Goal: Information Seeking & Learning: Learn about a topic

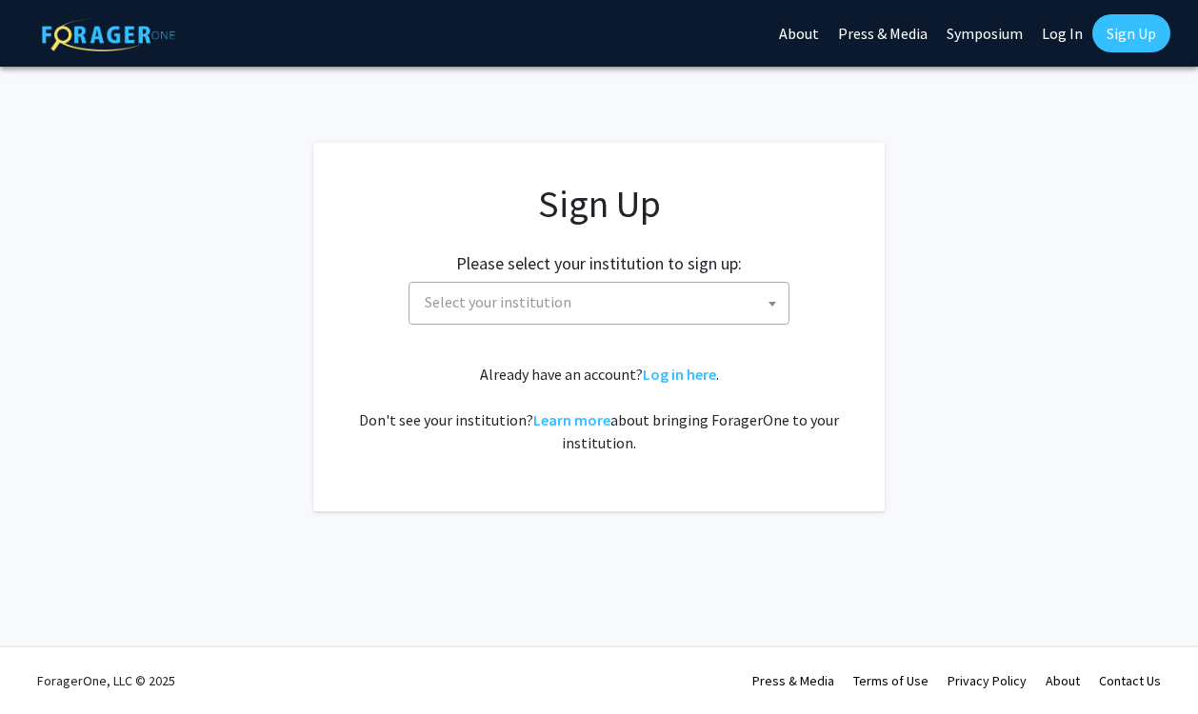
click at [535, 303] on span "Select your institution" at bounding box center [498, 301] width 147 height 19
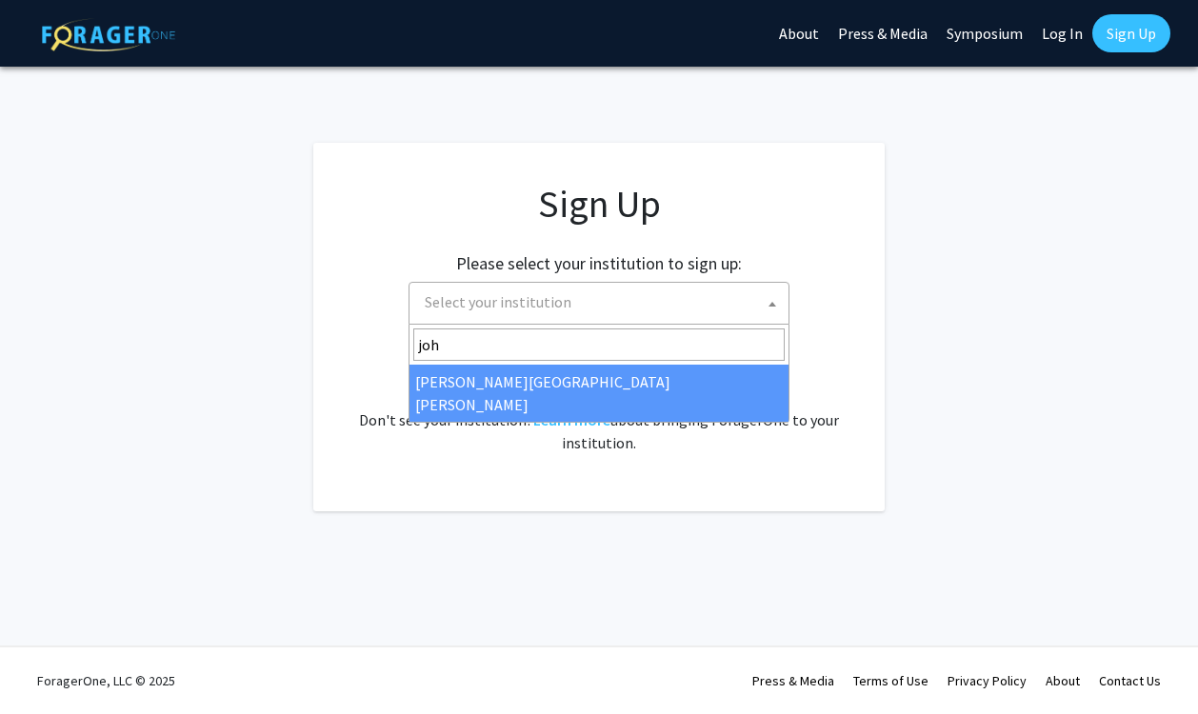
type input "john"
select select "1"
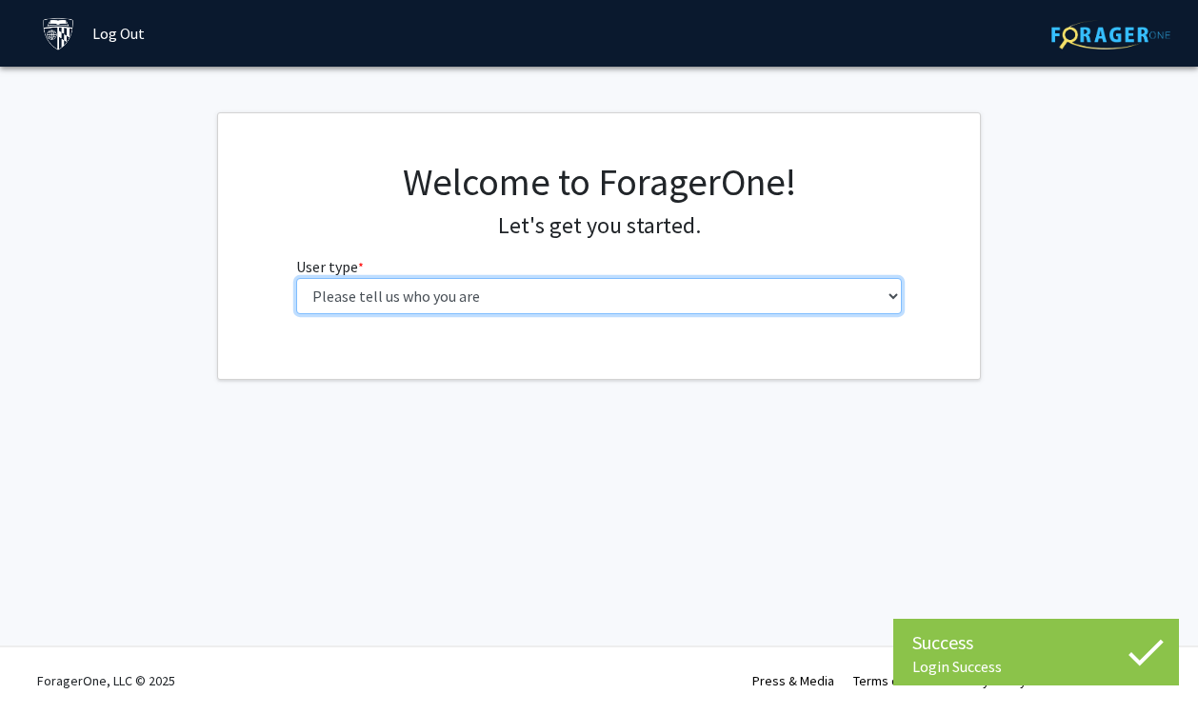
click at [683, 297] on select "Please tell us who you are Undergraduate Student Master's Student Doctoral Cand…" at bounding box center [599, 296] width 606 height 36
select select "2: masters"
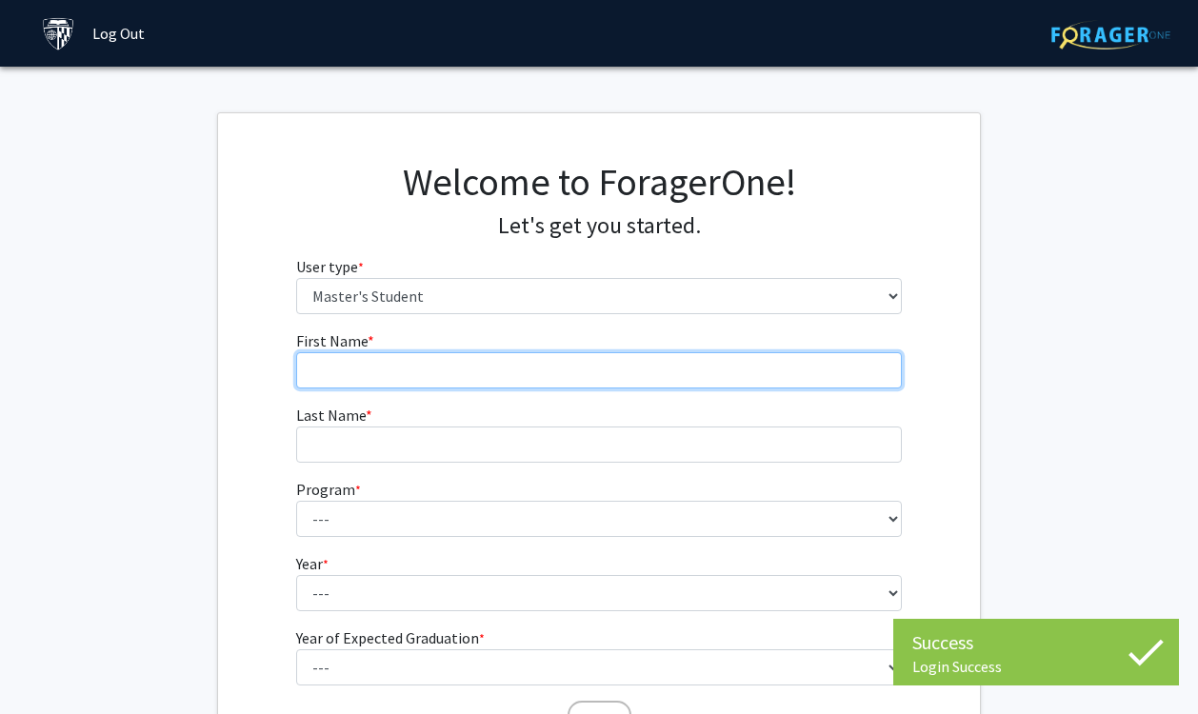
click at [671, 376] on input "First Name * required" at bounding box center [599, 370] width 606 height 36
type input "Katelin"
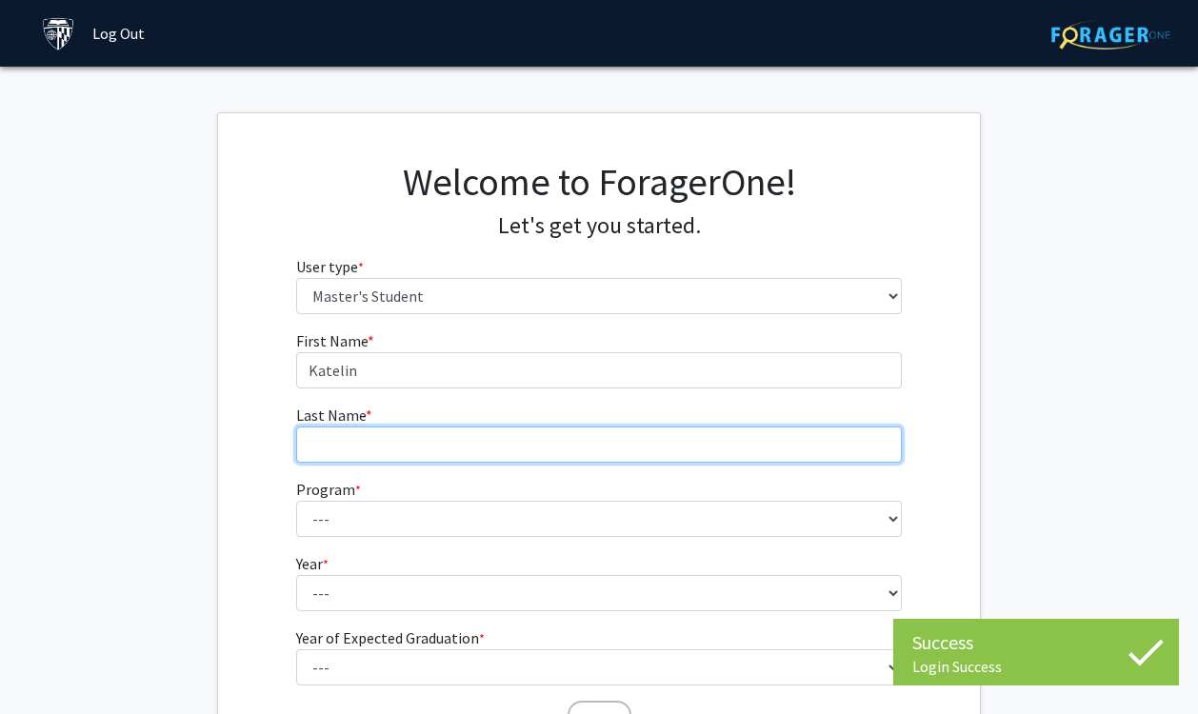
type input "Gono"
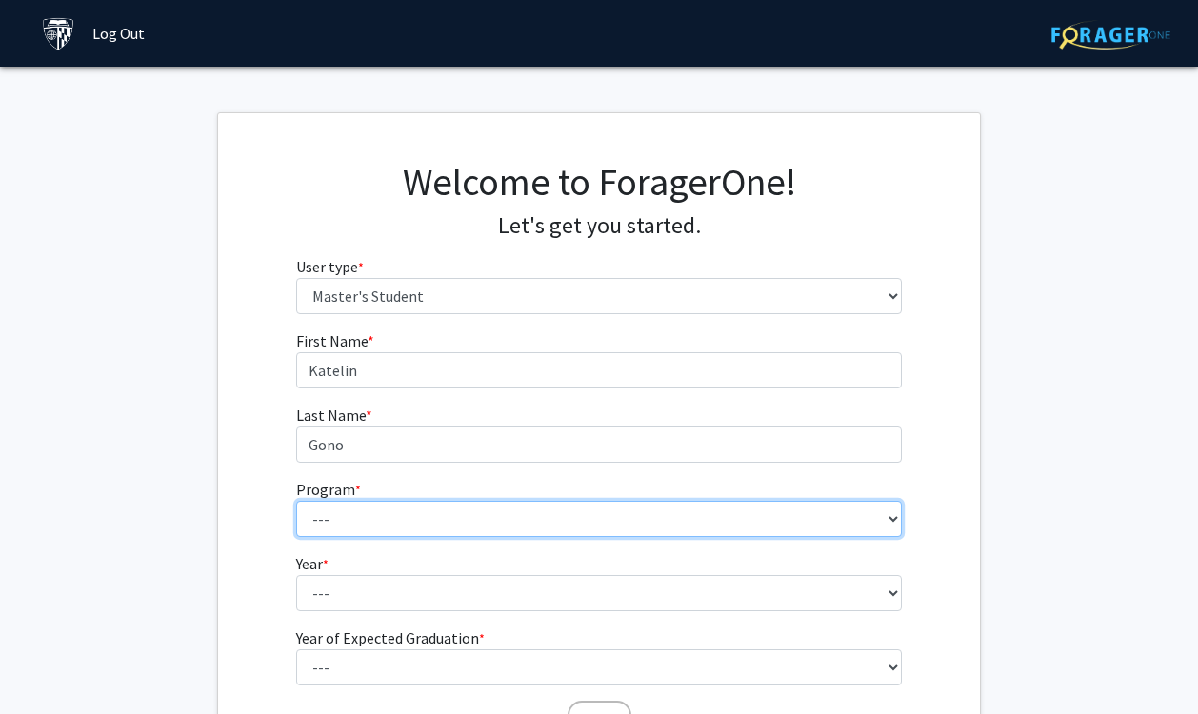
click at [411, 517] on select "--- Anatomy Education Applied and Computational Mathematics Applied Biomedical …" at bounding box center [599, 519] width 606 height 36
select select "72: 60"
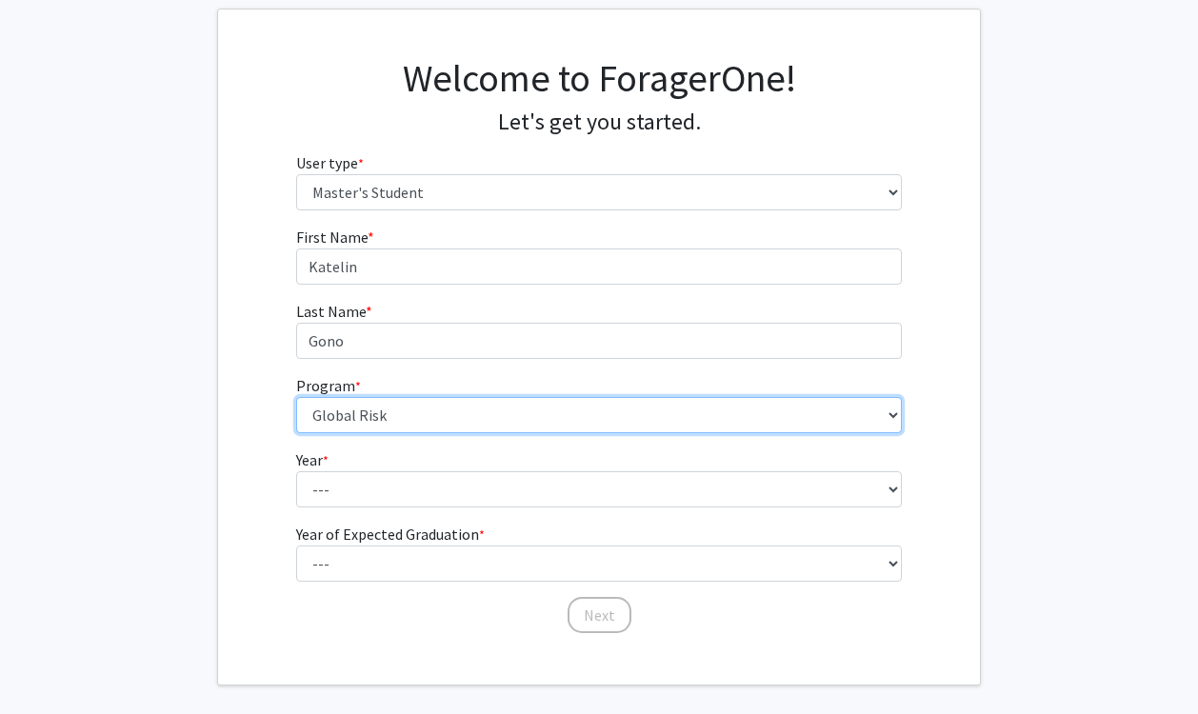
scroll to position [133, 0]
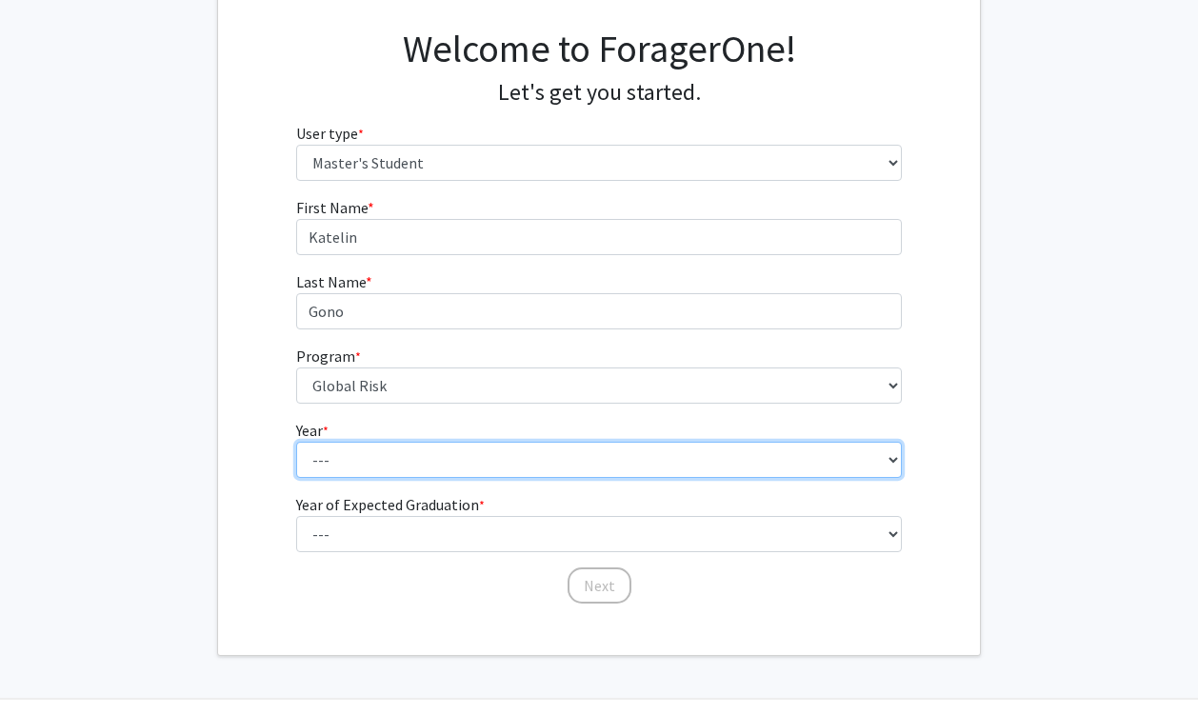
click at [444, 452] on select "--- First Year Second Year" at bounding box center [599, 460] width 606 height 36
select select "1: first_year"
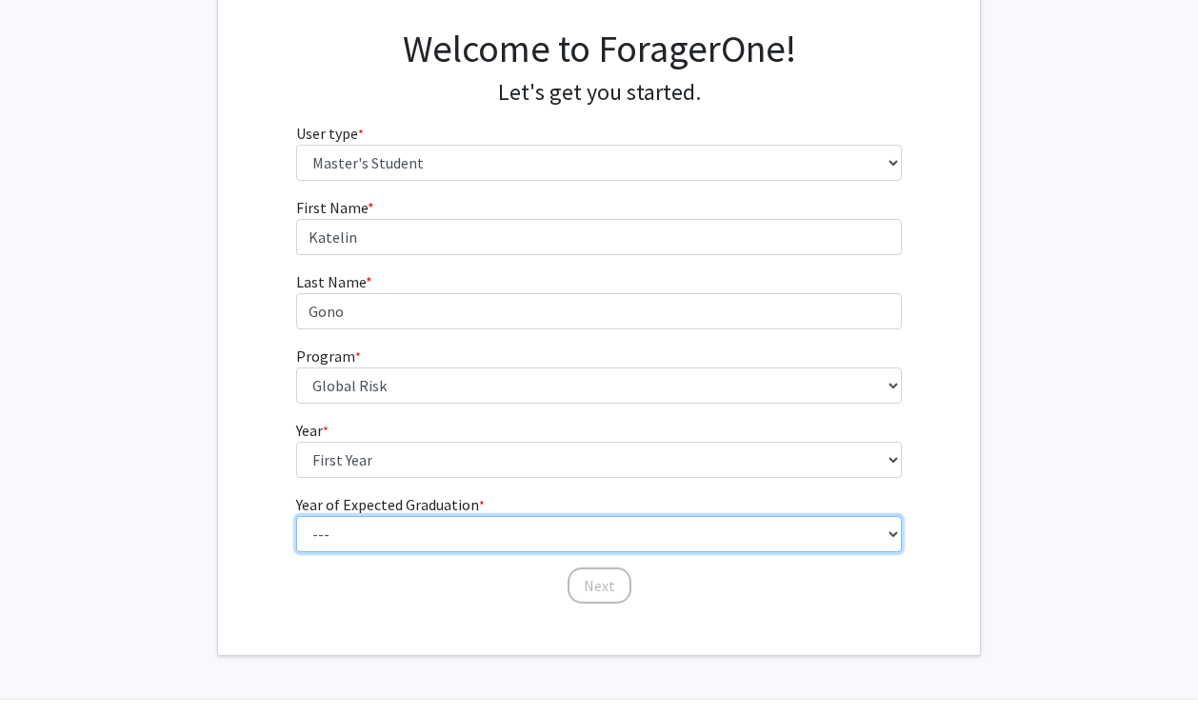
click at [415, 537] on select "--- 2025 2026 2027 2028 2029 2030 2031 2032 2033 2034" at bounding box center [599, 534] width 606 height 36
select select "3: 2027"
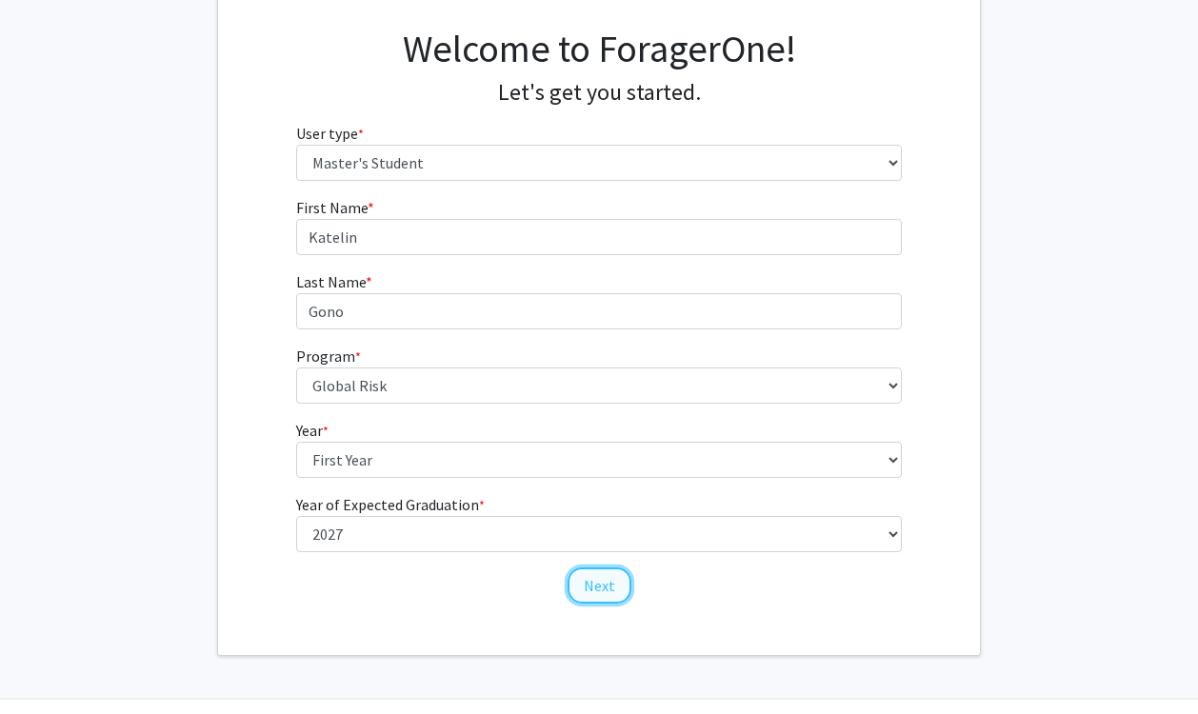
click at [609, 595] on button "Next" at bounding box center [599, 585] width 64 height 36
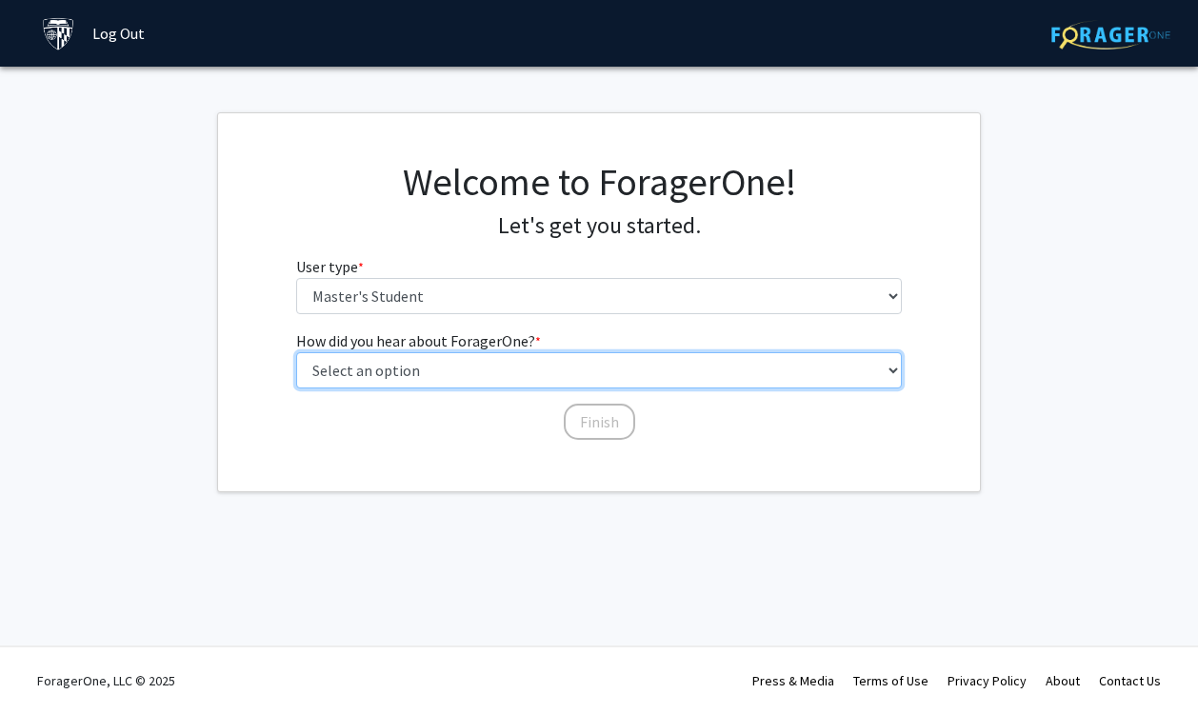
click at [570, 383] on select "Select an option Peer/student recommendation Faculty/staff recommendation Unive…" at bounding box center [599, 370] width 606 height 36
select select "3: university_website"
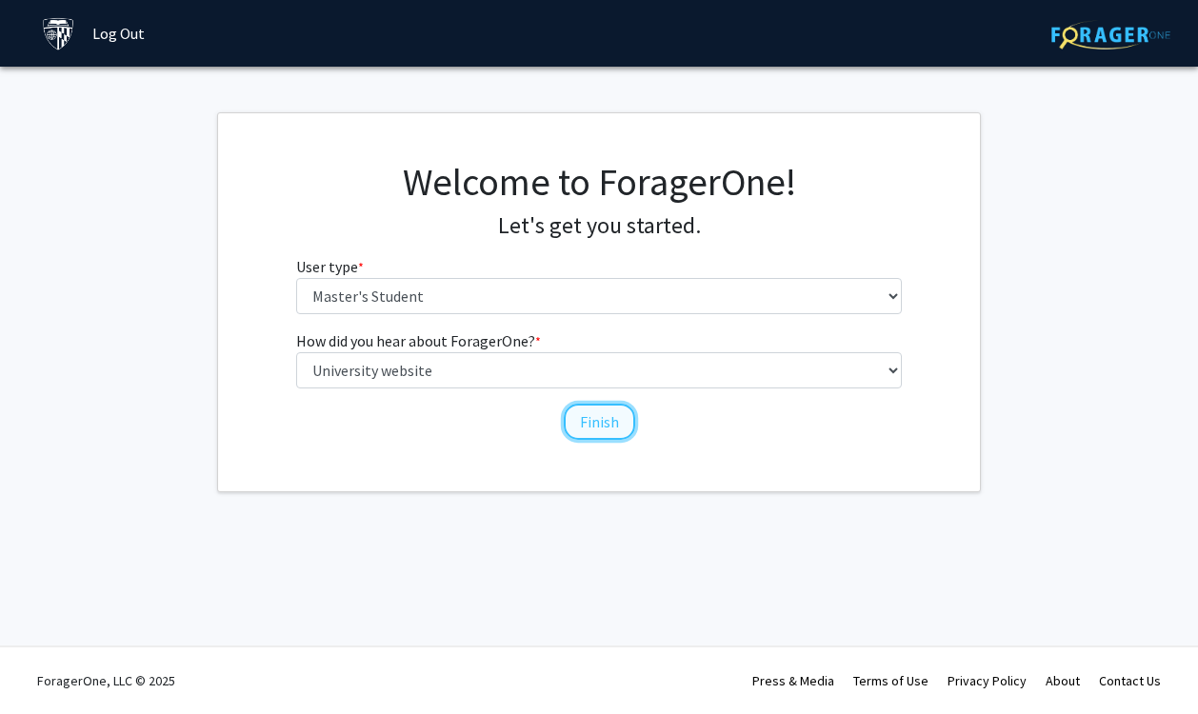
click at [591, 424] on button "Finish" at bounding box center [599, 422] width 71 height 36
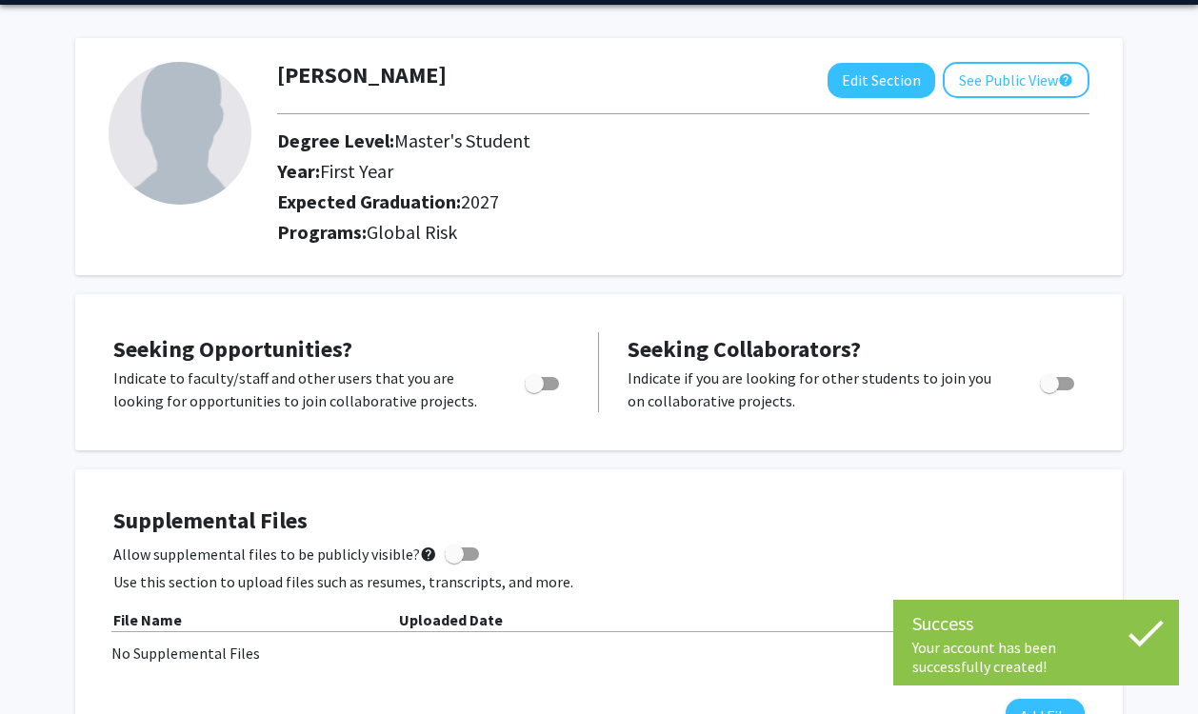
scroll to position [138, 0]
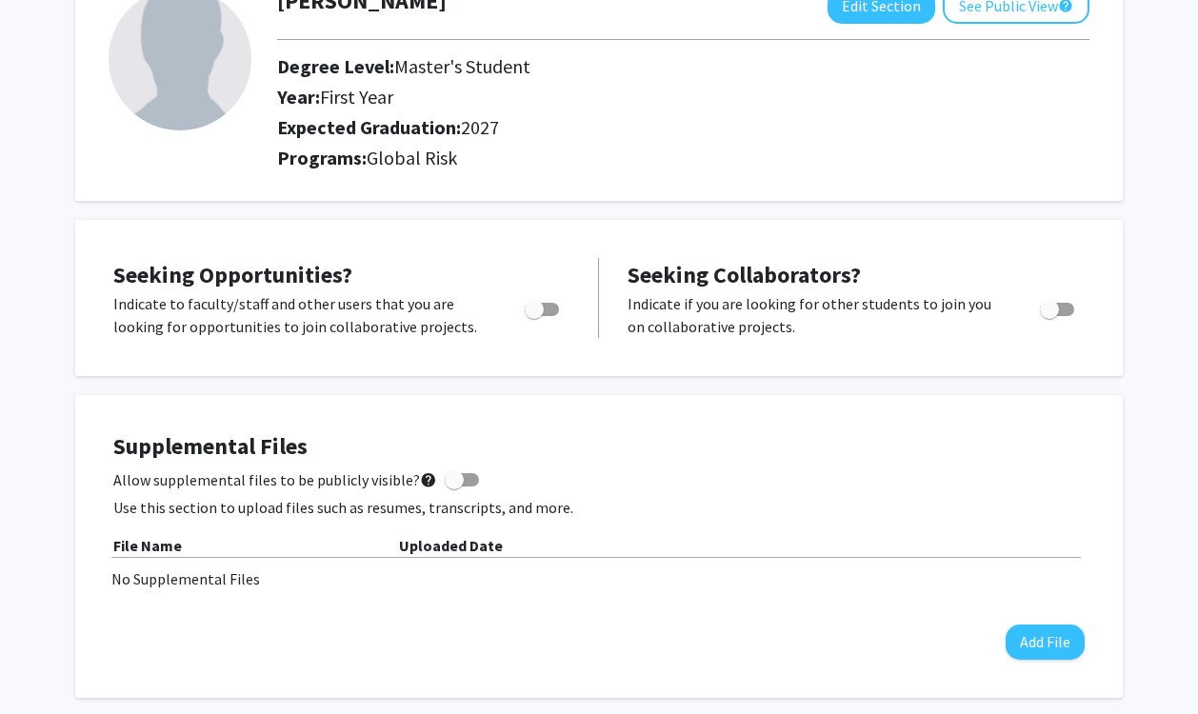
click at [543, 307] on span "Toggle" at bounding box center [534, 309] width 19 height 19
click at [534, 316] on input "Are you actively seeking opportunities?" at bounding box center [533, 316] width 1 height 1
checkbox input "true"
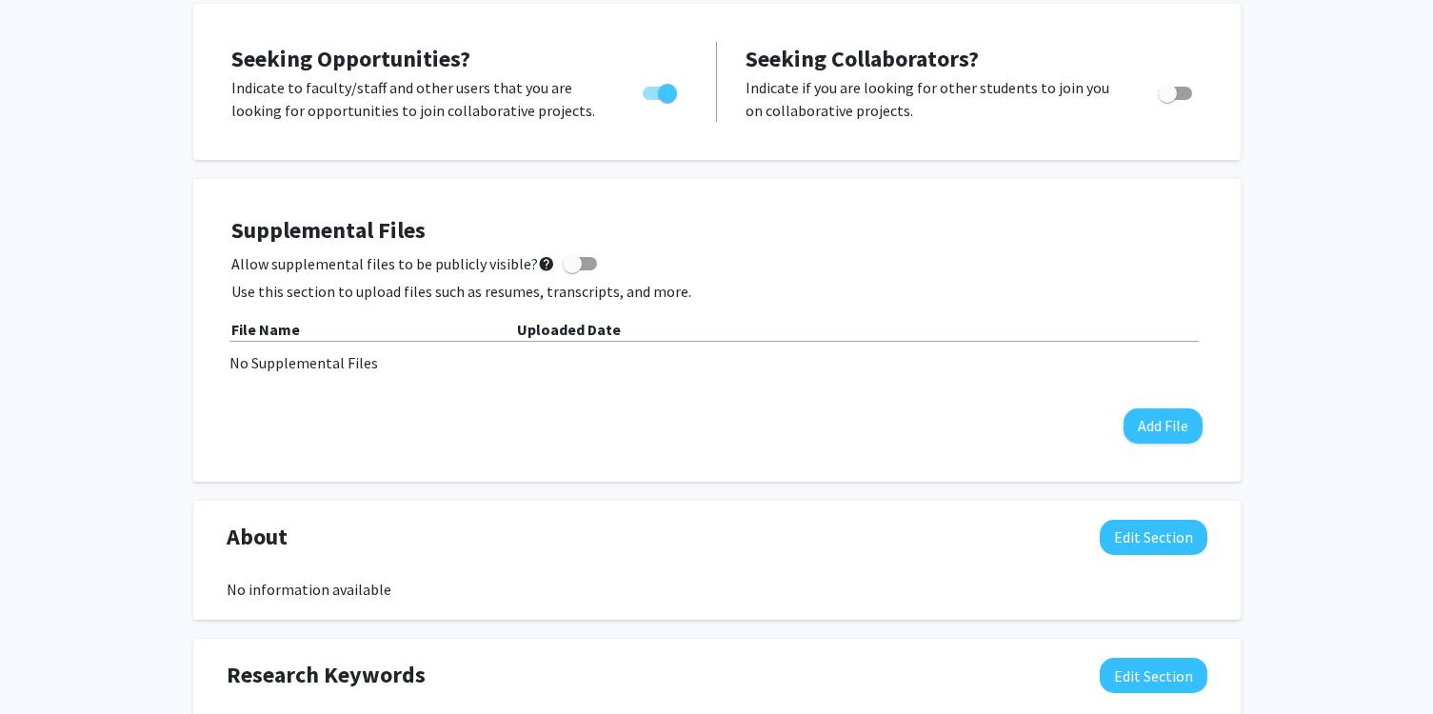
scroll to position [0, 0]
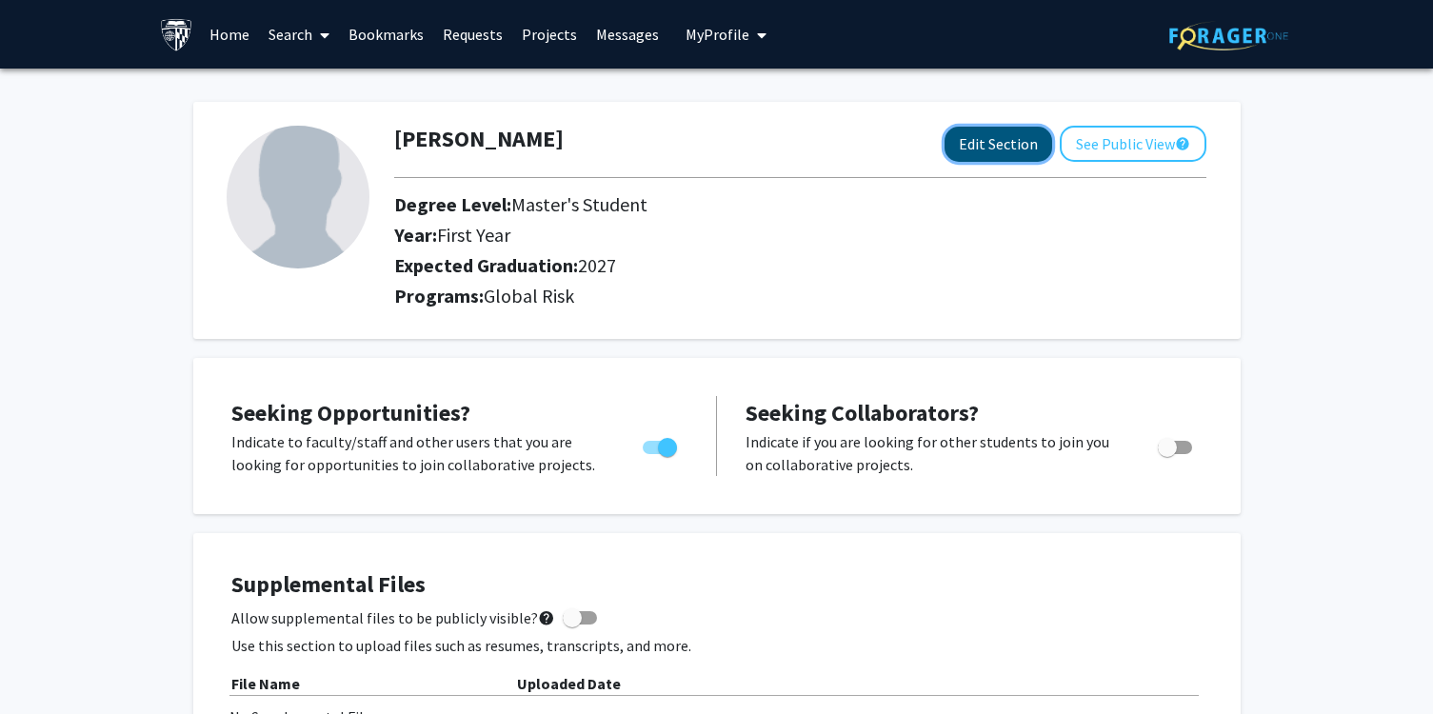
click at [964, 141] on button "Edit Section" at bounding box center [998, 144] width 108 height 35
select select "first_year"
select select "2027"
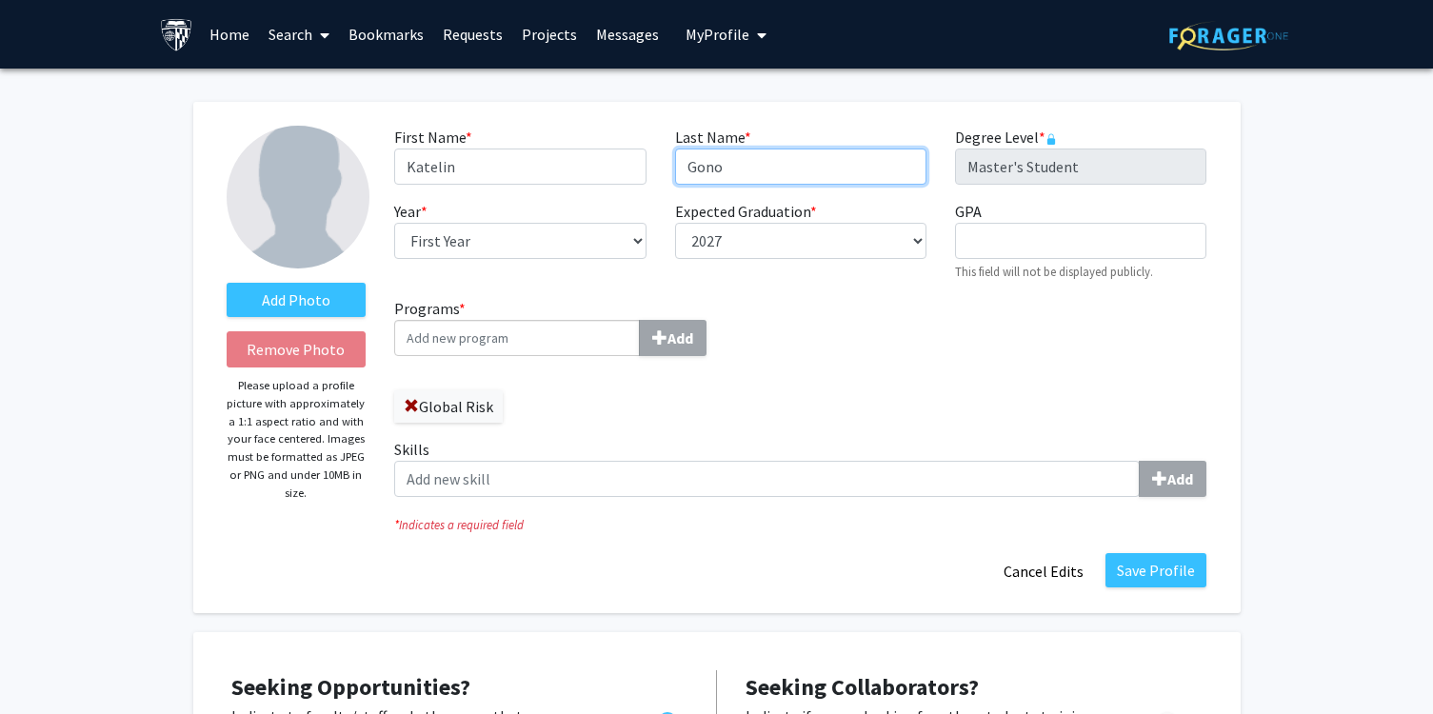
click at [709, 168] on input "Gono" at bounding box center [800, 167] width 251 height 36
type input "Goño"
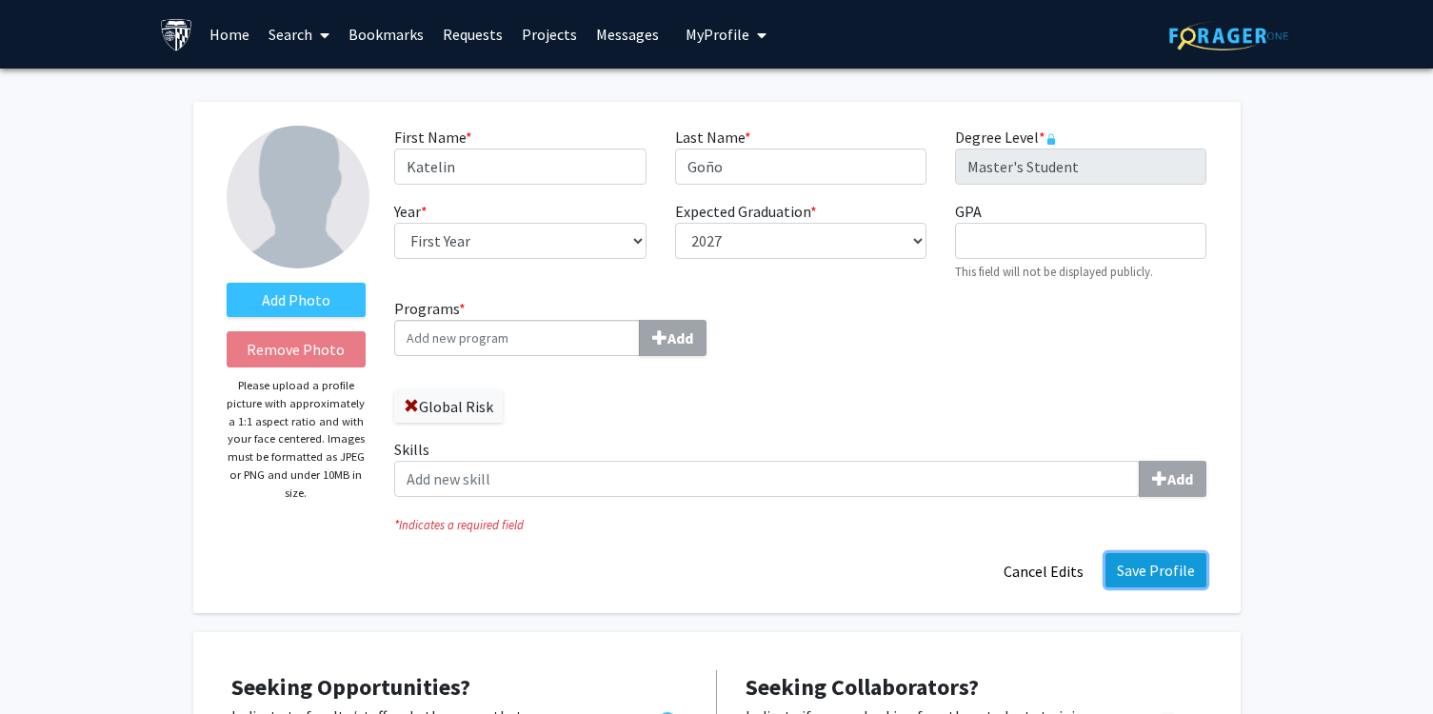
click at [1130, 575] on button "Save Profile" at bounding box center [1155, 570] width 101 height 34
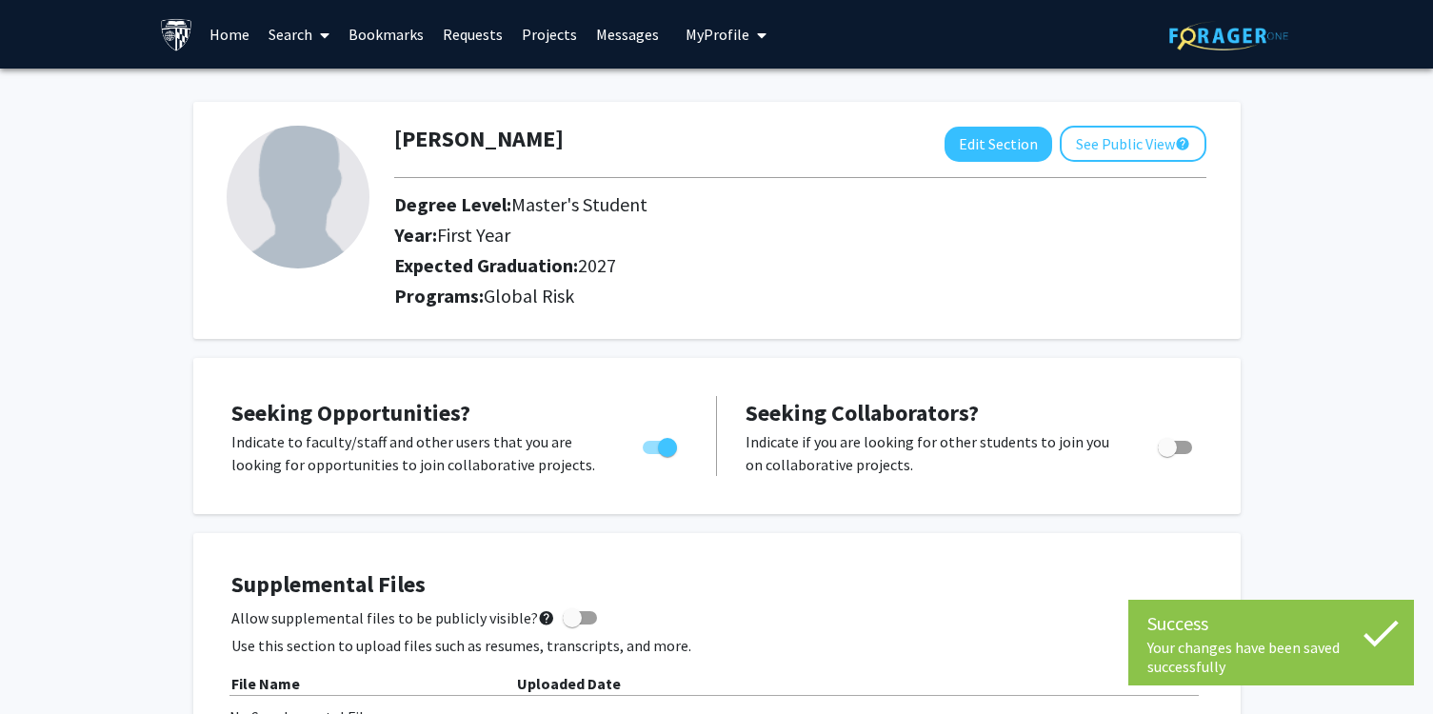
click at [309, 35] on link "Search" at bounding box center [299, 34] width 80 height 67
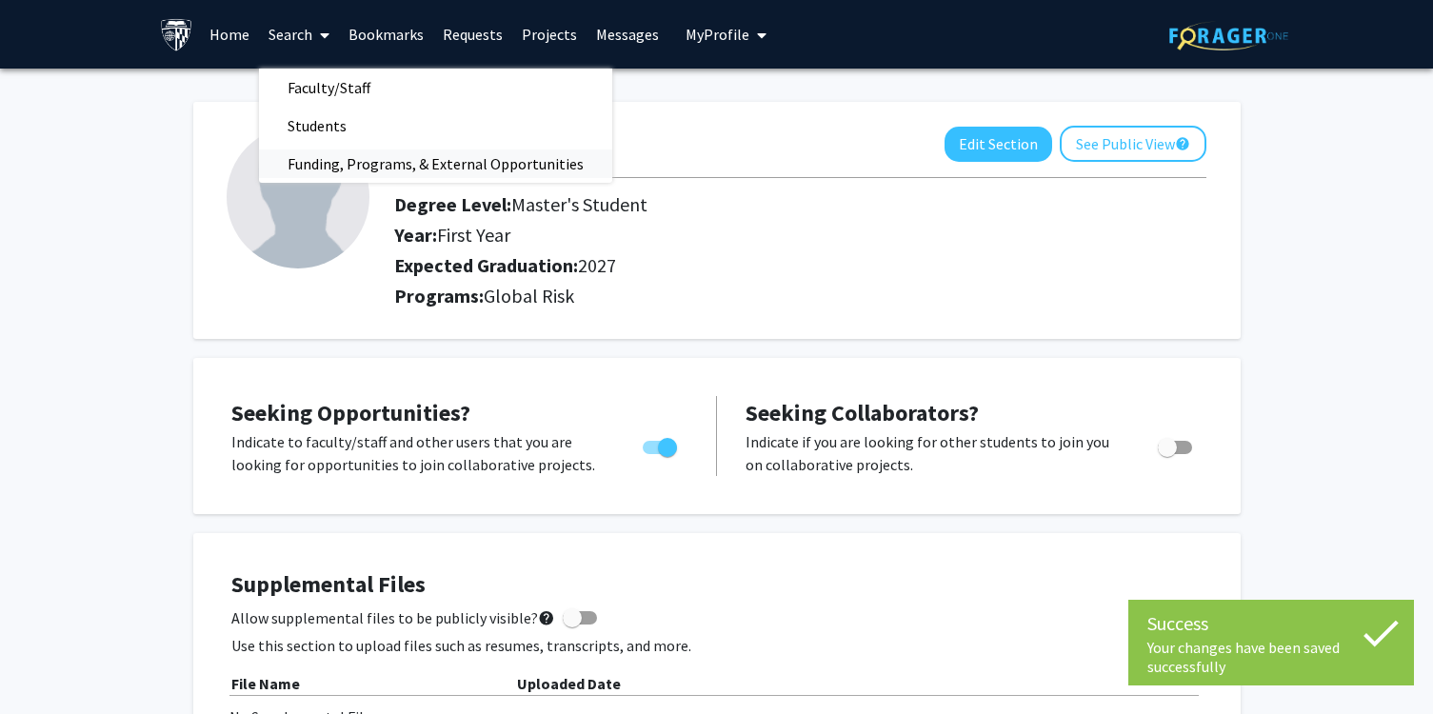
click at [333, 169] on span "Funding, Programs, & External Opportunities" at bounding box center [435, 164] width 353 height 38
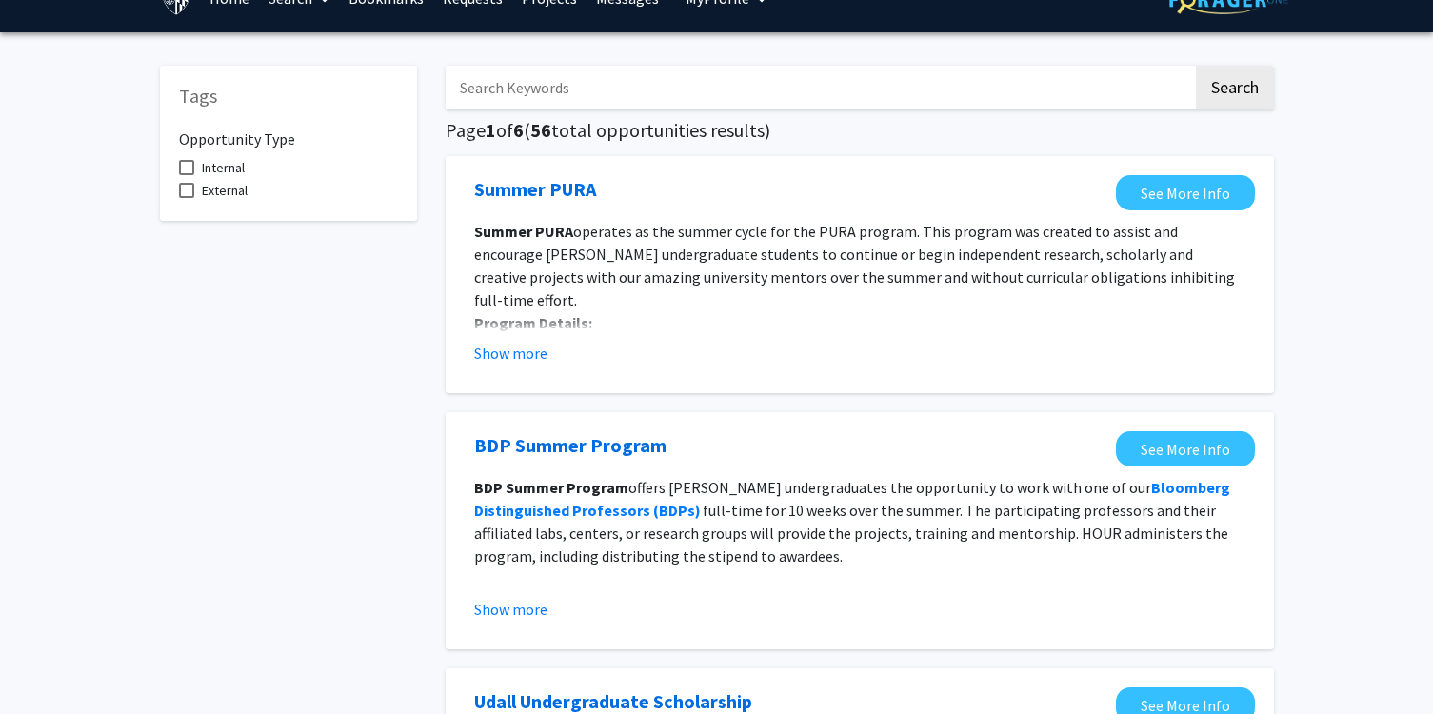
scroll to position [38, 0]
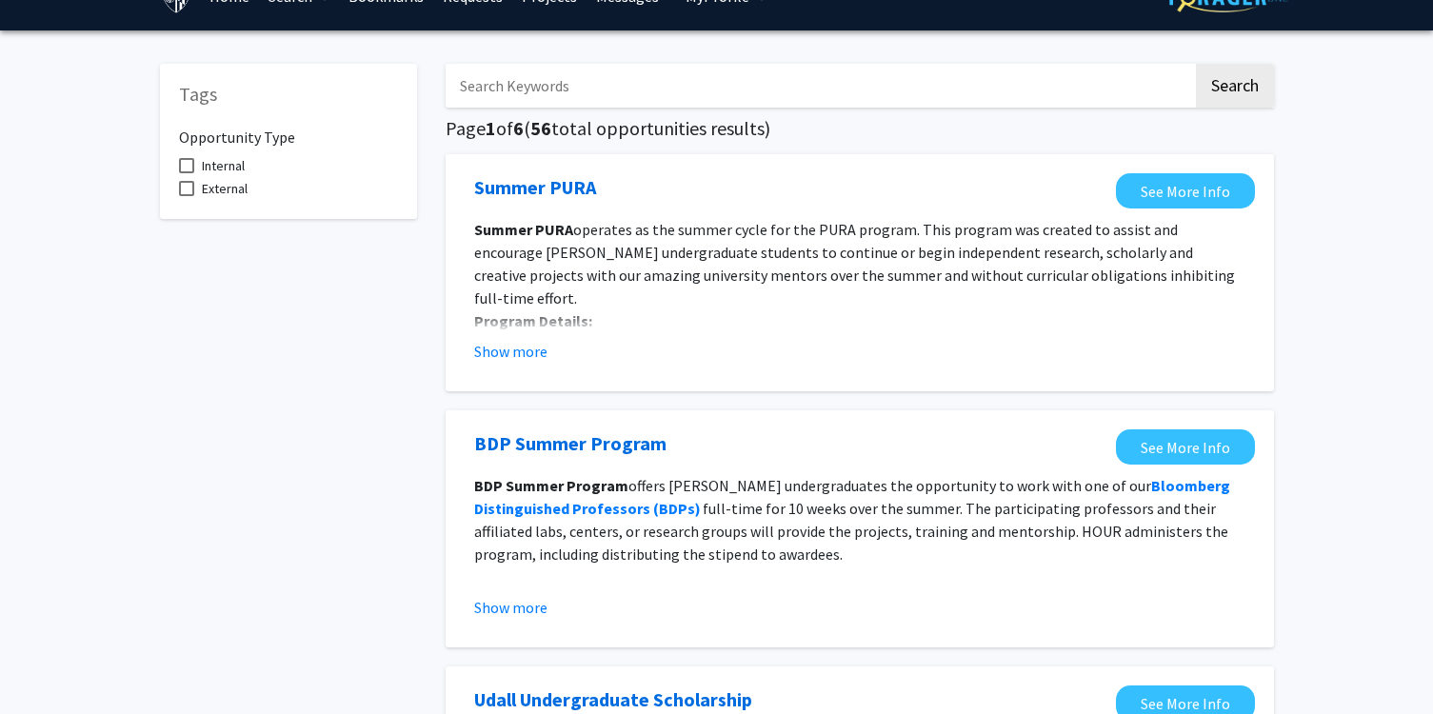
click at [570, 82] on input "Search Keywords" at bounding box center [819, 86] width 747 height 44
type input "graduate"
click at [1196, 64] on button "Search" at bounding box center [1235, 86] width 78 height 44
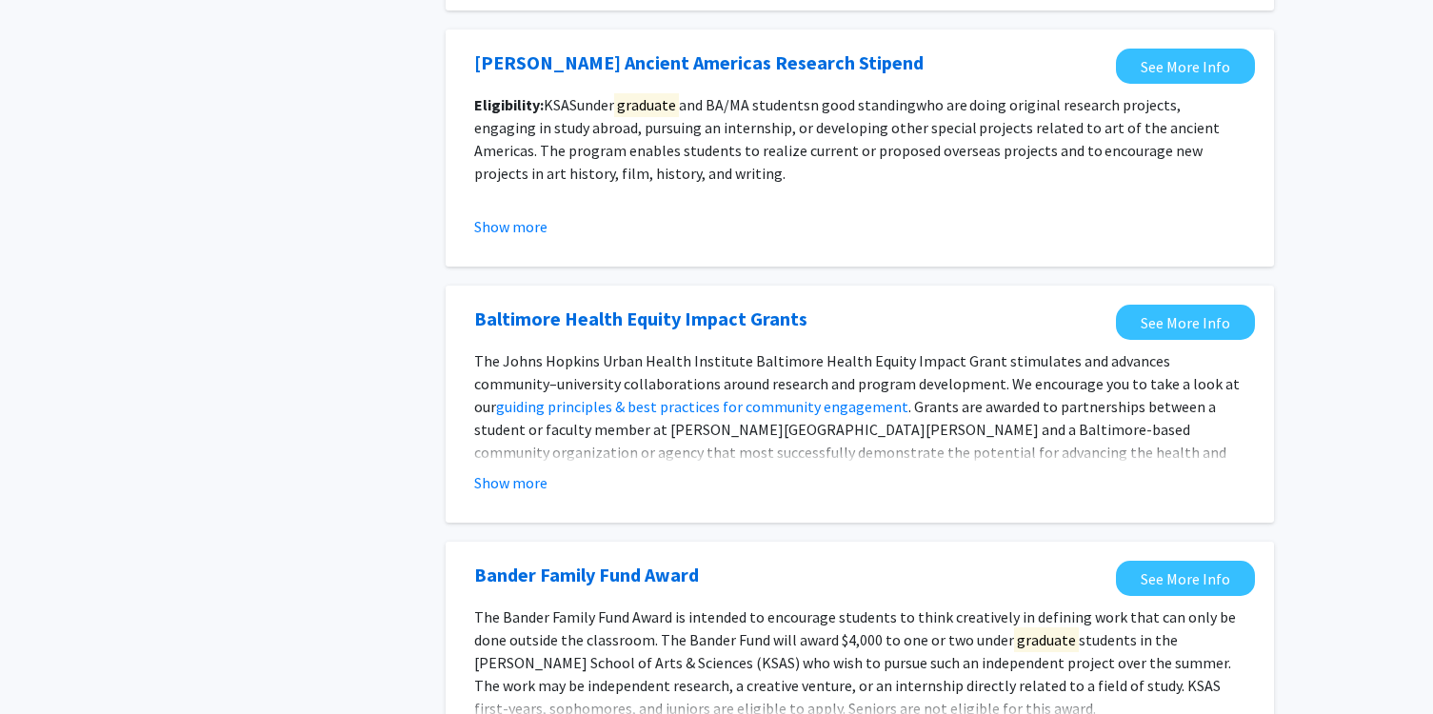
scroll to position [1715, 0]
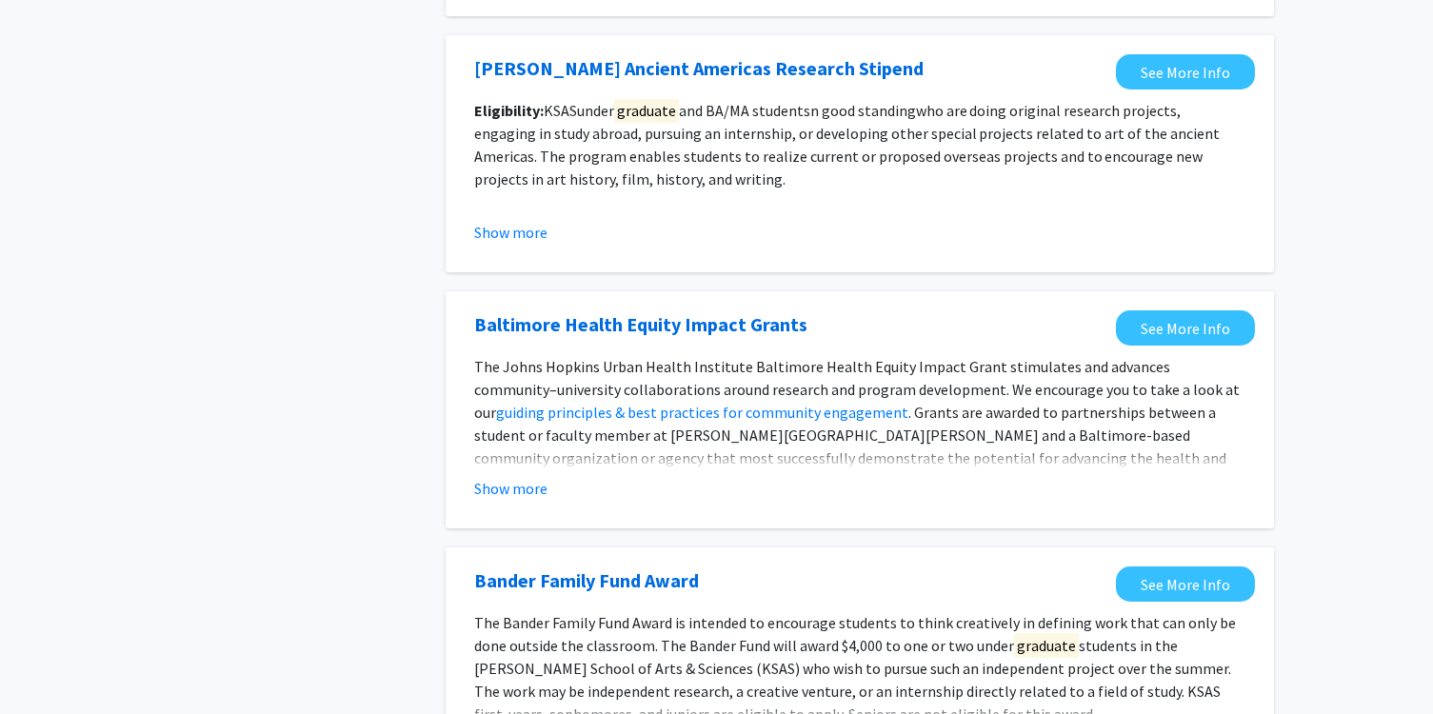
click at [776, 133] on span "who are doing original research projects, engaging in study abroad, pursuing an…" at bounding box center [846, 145] width 745 height 88
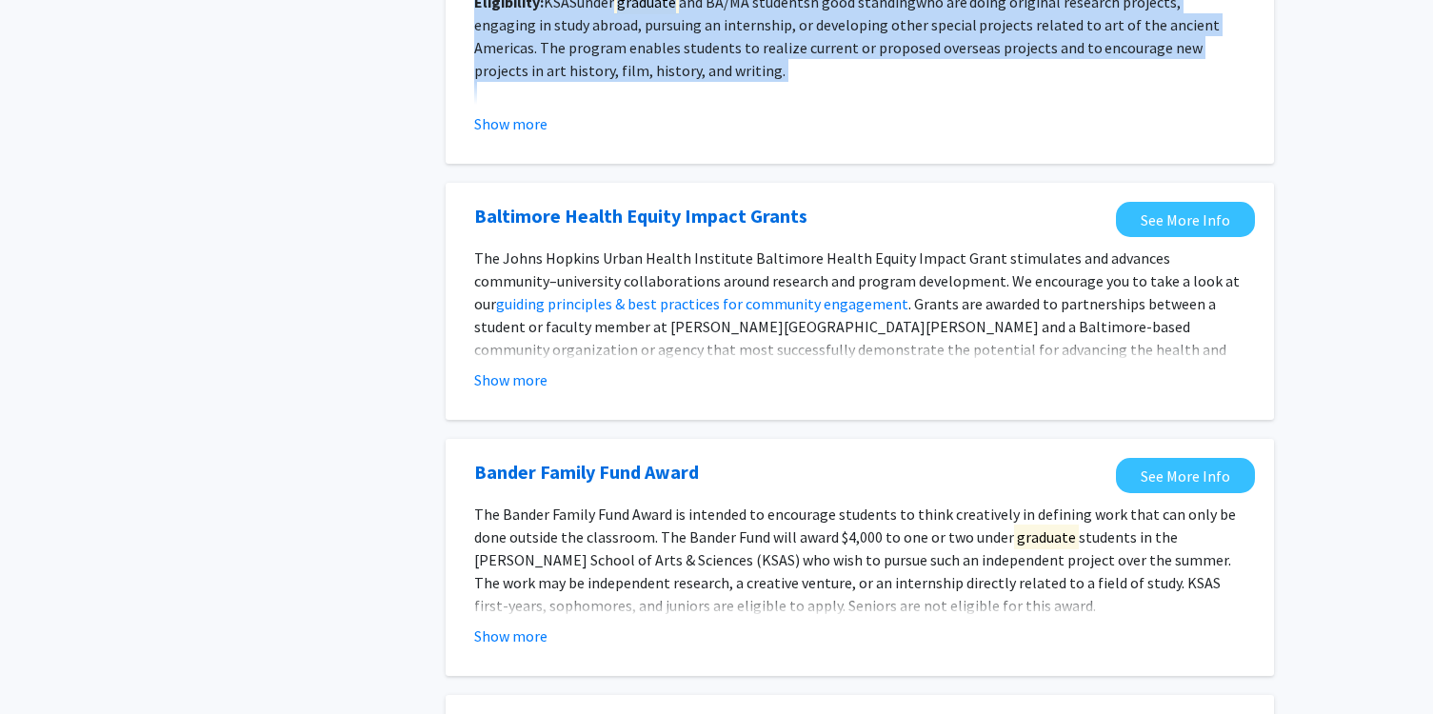
scroll to position [1844, 0]
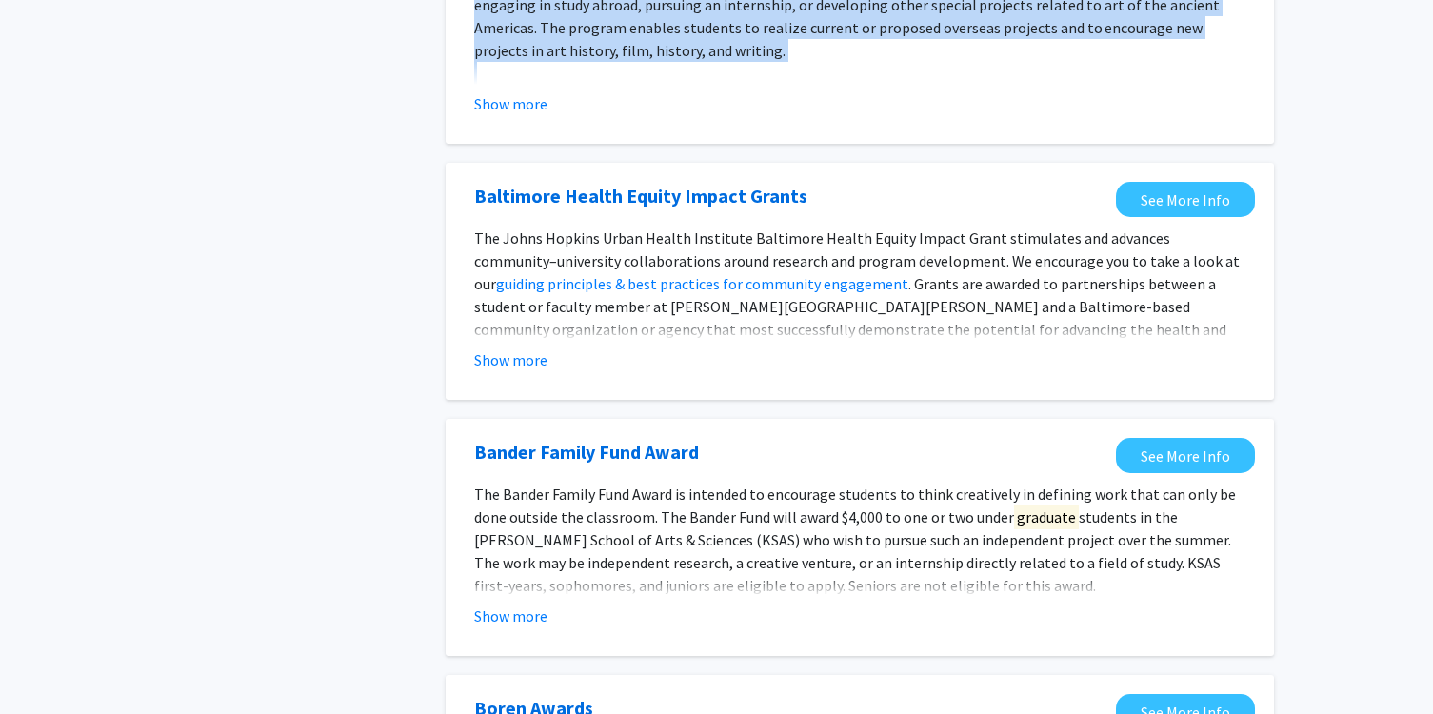
click at [743, 253] on span "The Johns Hopkins Urban Health Institute Baltimore Health Equity Impact Grant s…" at bounding box center [856, 260] width 765 height 65
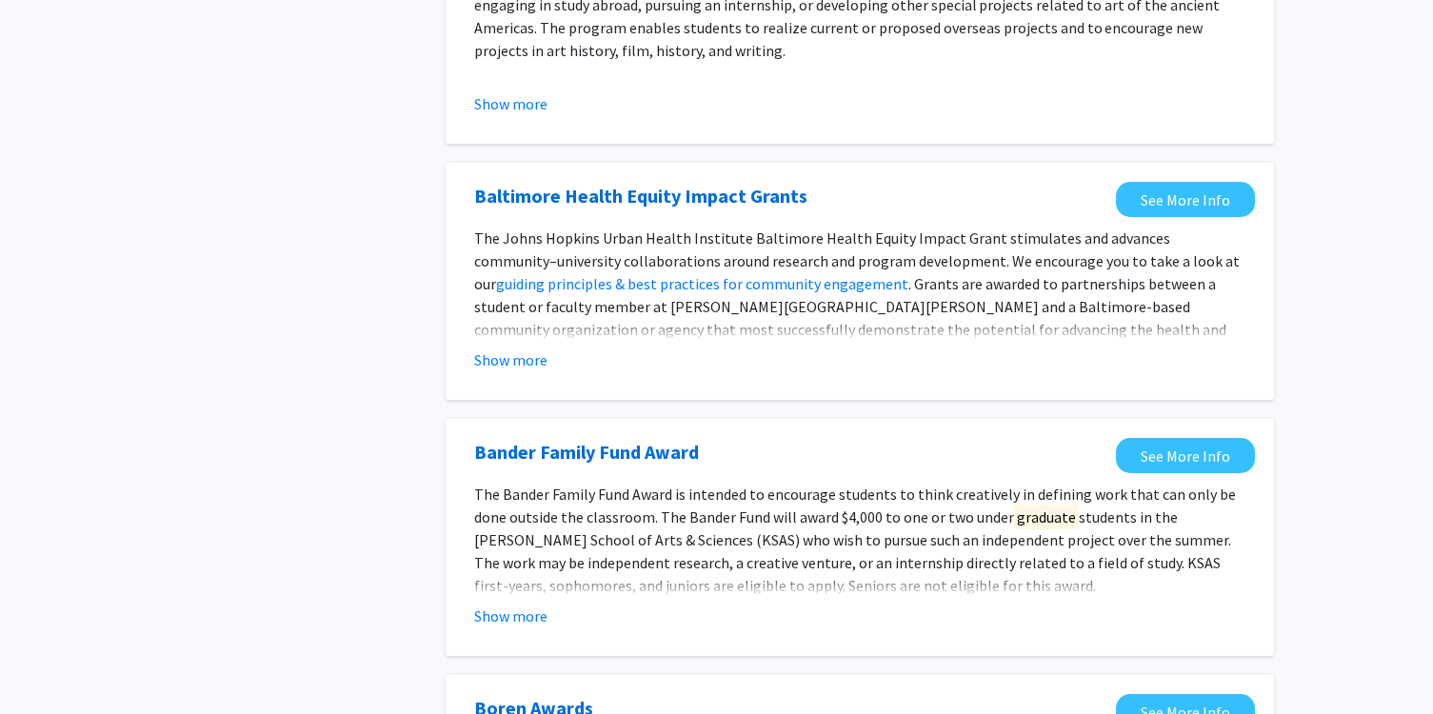
click at [743, 253] on span "The Johns Hopkins Urban Health Institute Baltimore Health Equity Impact Grant s…" at bounding box center [856, 260] width 765 height 65
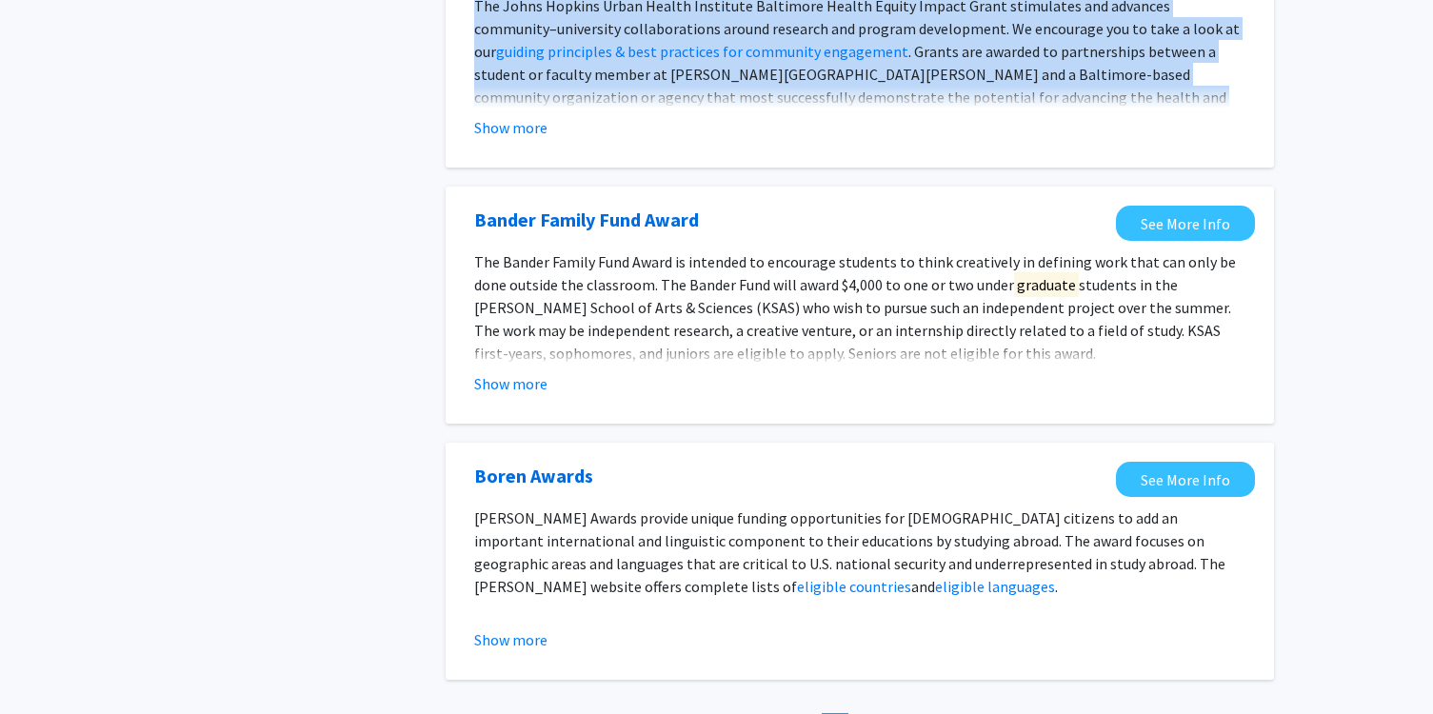
scroll to position [2085, 0]
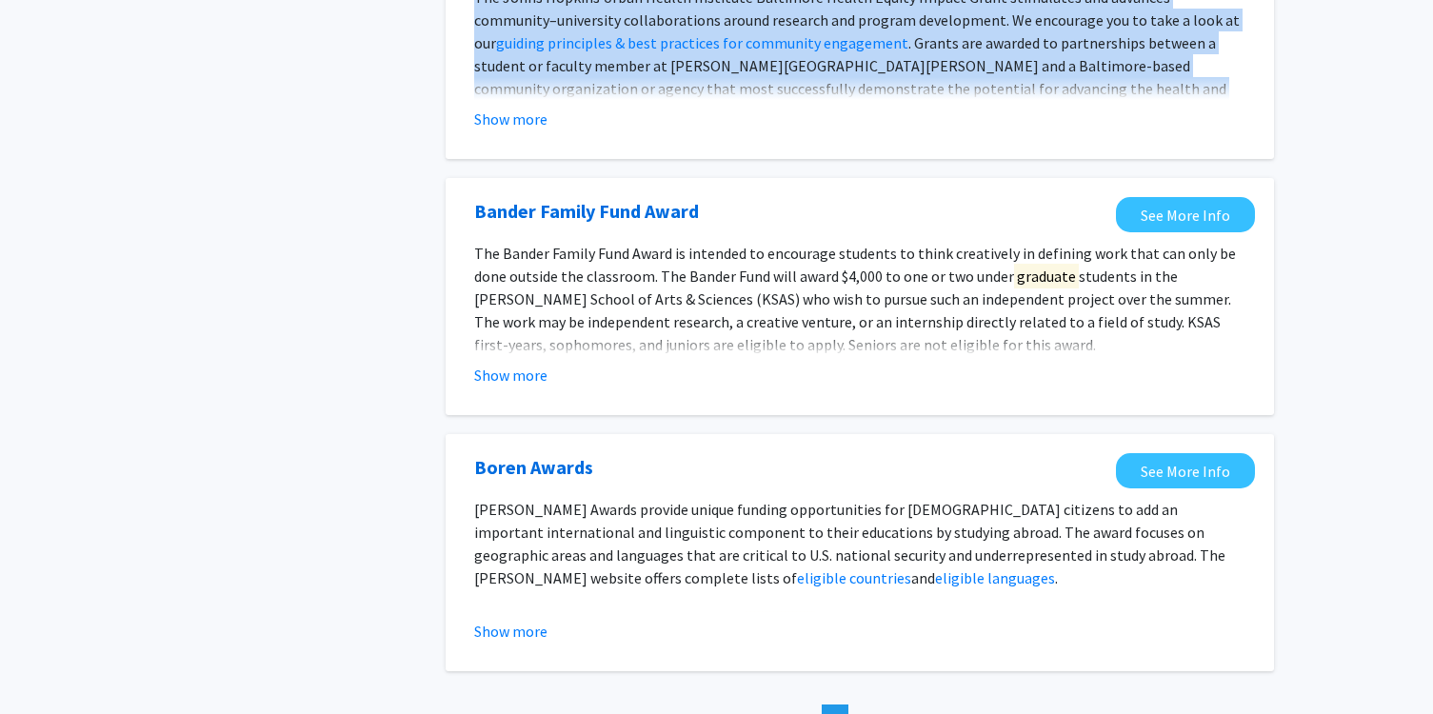
click at [743, 253] on span "The Bander Family Fund Award is intended to encourage students to think creativ…" at bounding box center [855, 299] width 762 height 110
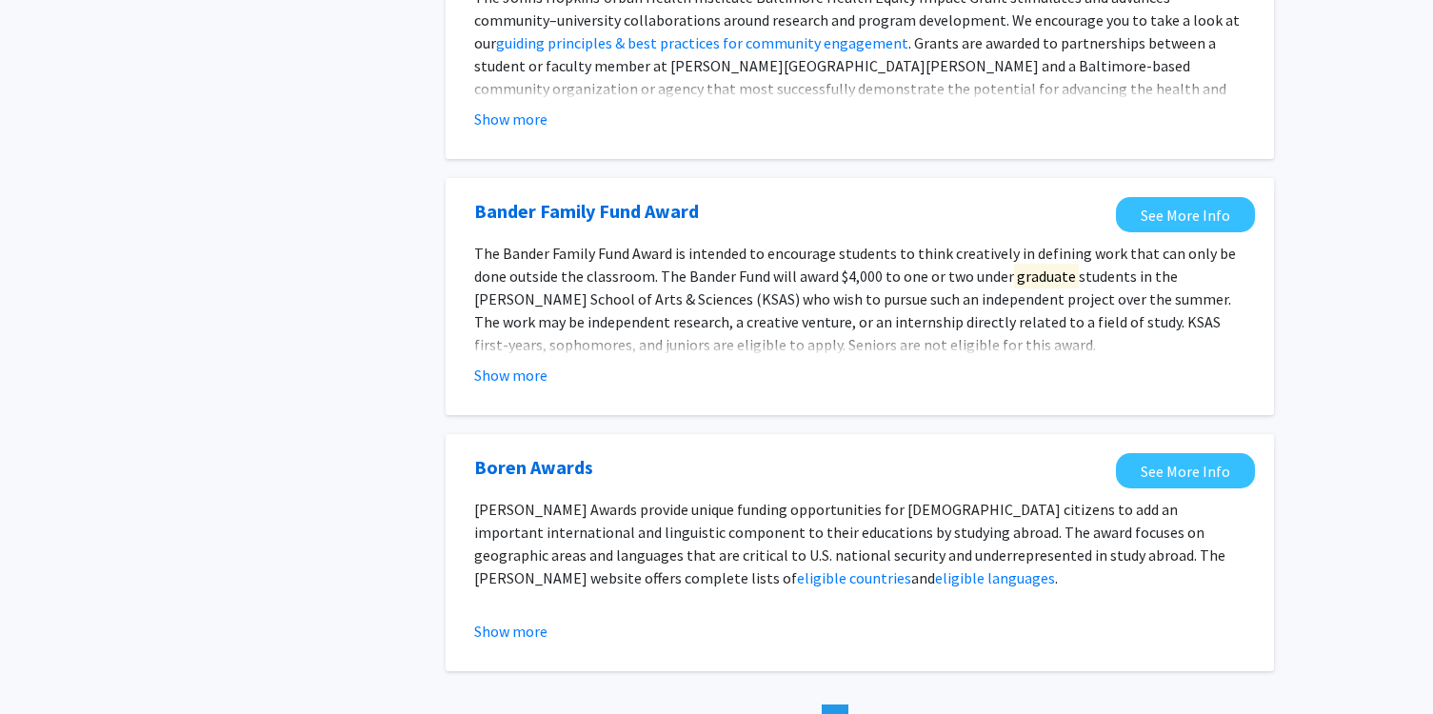
click at [743, 253] on span "The Bander Family Fund Award is intended to encourage students to think creativ…" at bounding box center [855, 299] width 762 height 110
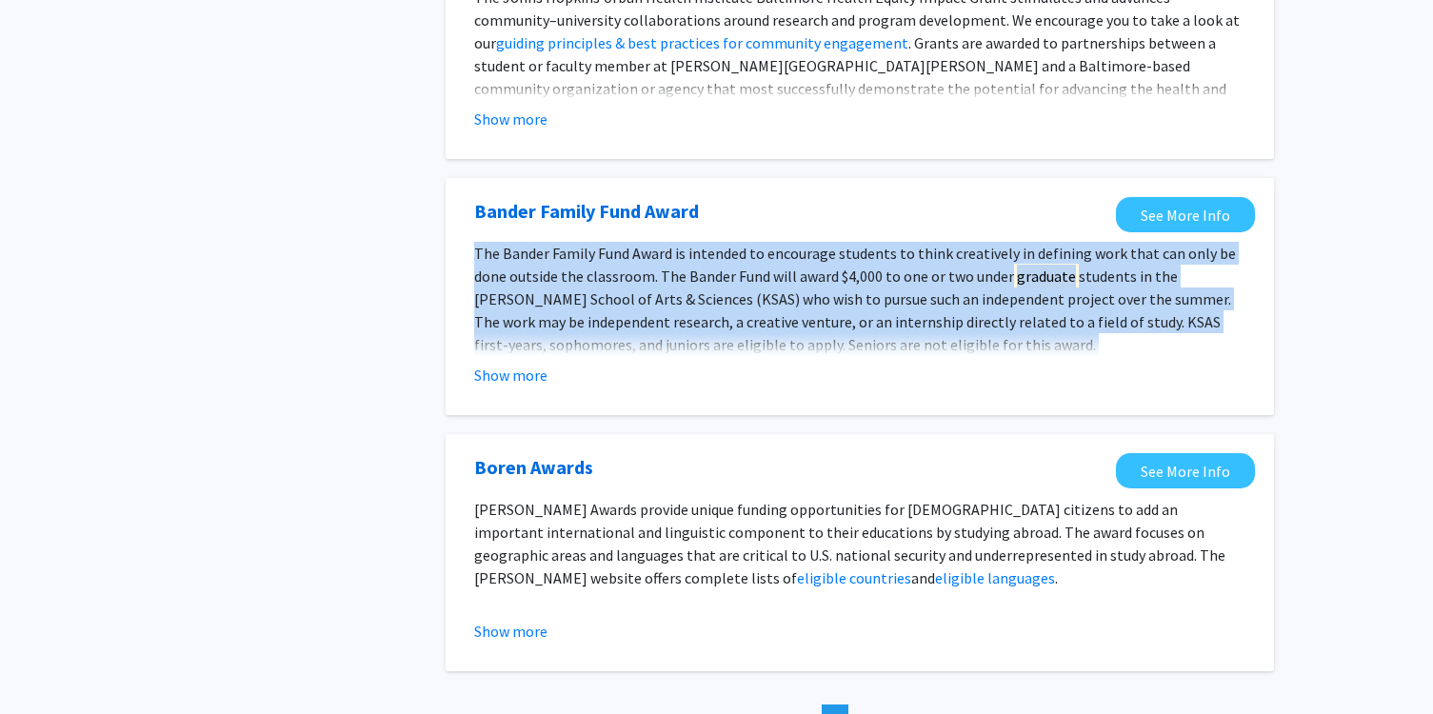
scroll to position [2219, 0]
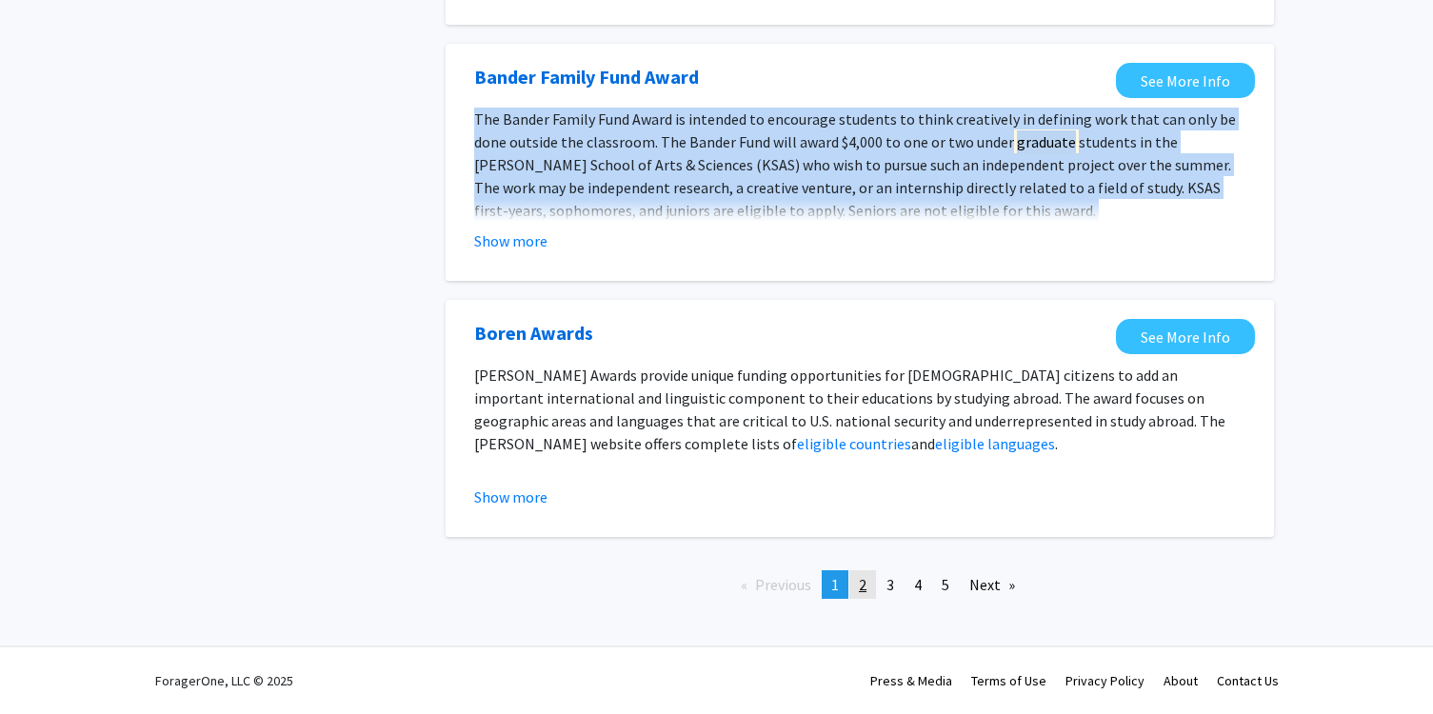
click at [859, 584] on span "2" at bounding box center [863, 584] width 8 height 19
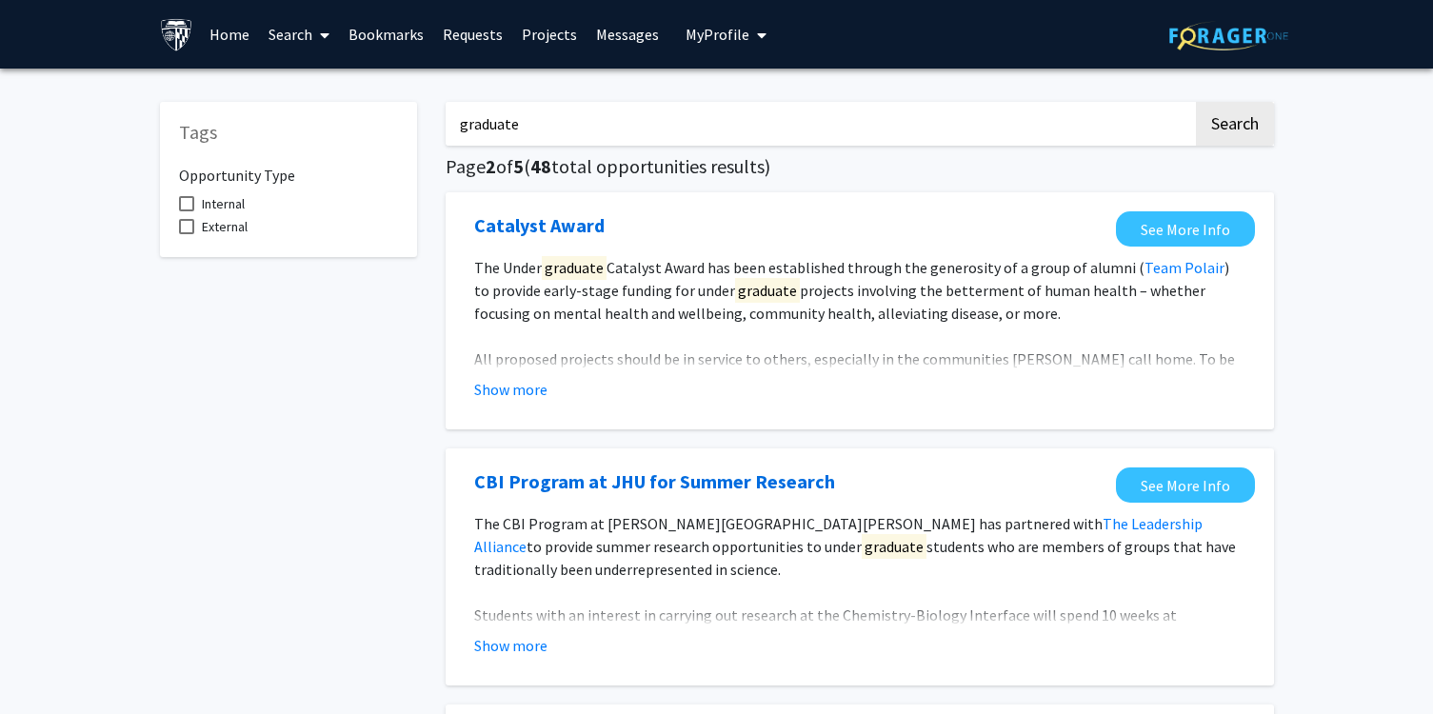
click at [543, 33] on link "Projects" at bounding box center [549, 34] width 74 height 67
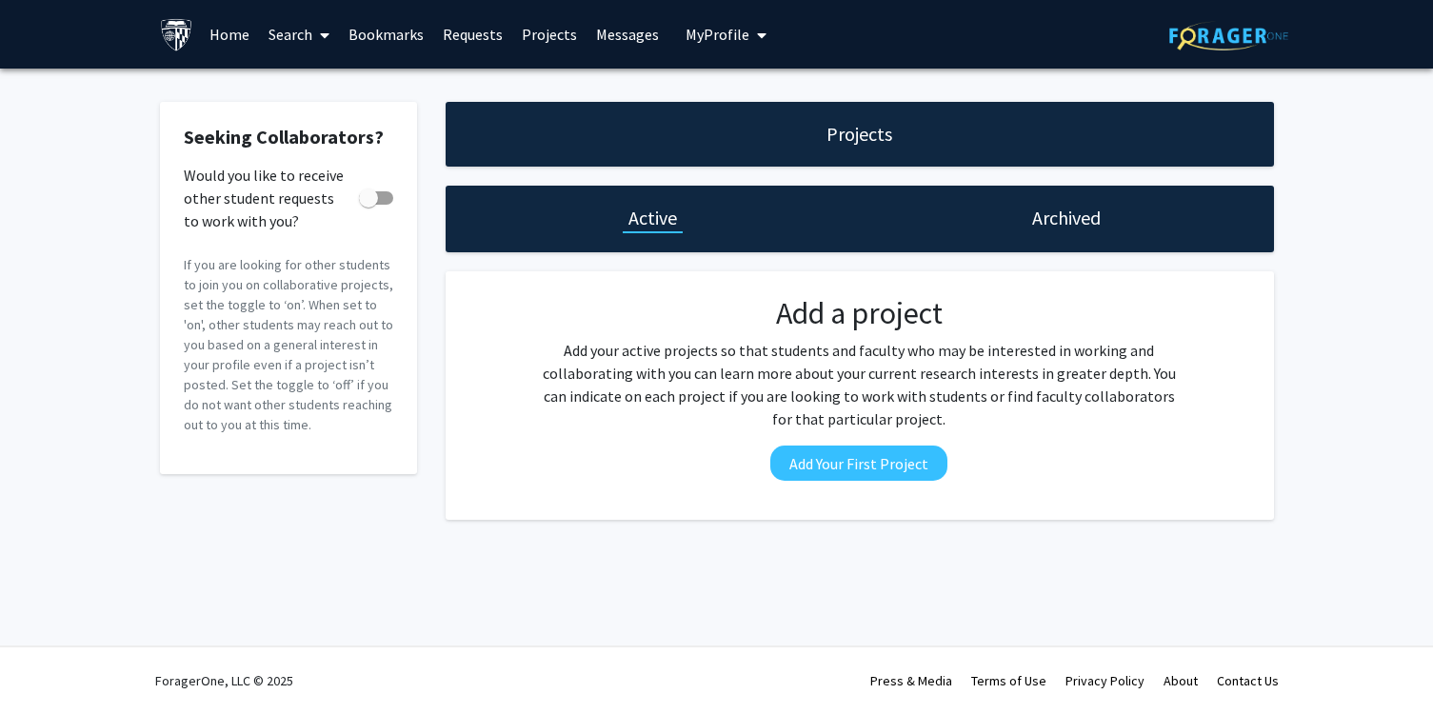
click at [307, 33] on link "Search" at bounding box center [299, 34] width 80 height 67
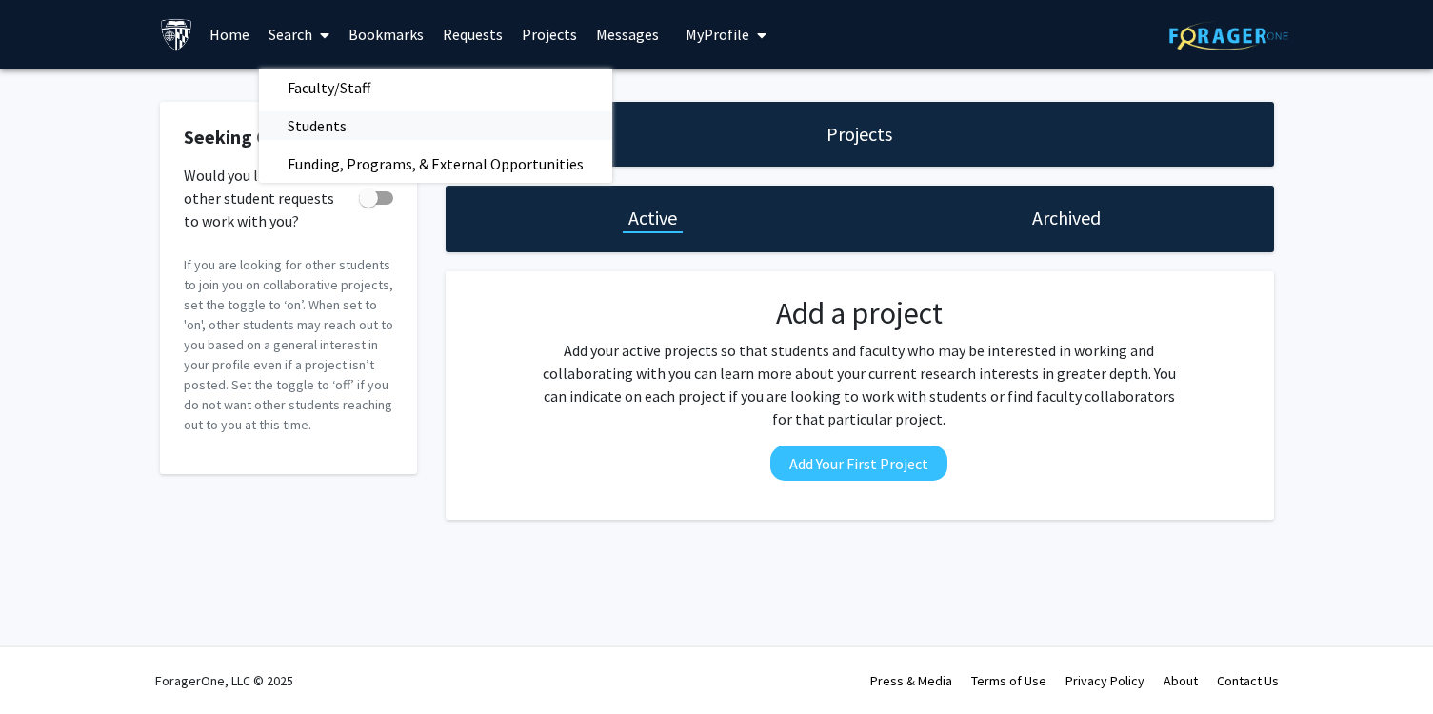
click at [338, 125] on span "Students" at bounding box center [317, 126] width 116 height 38
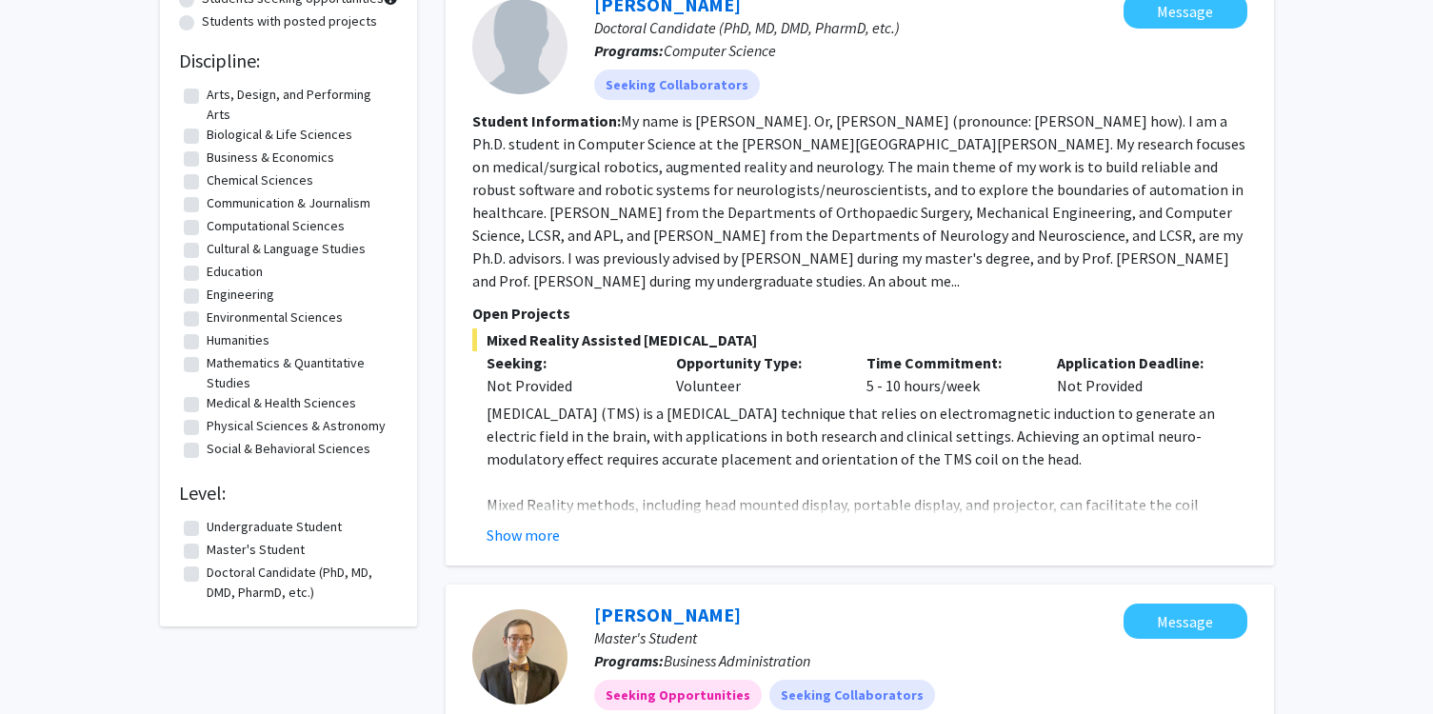
scroll to position [239, 0]
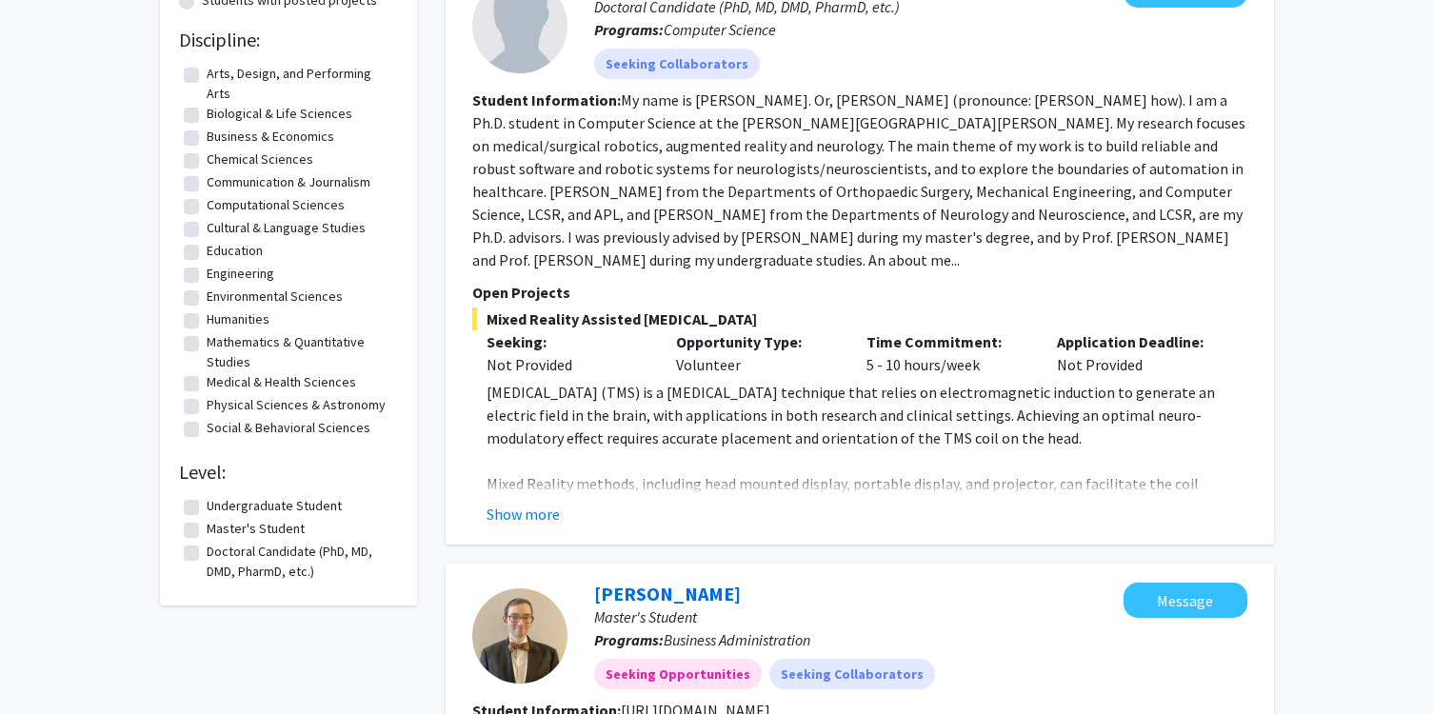
click at [207, 532] on label "Master's Student" at bounding box center [256, 529] width 98 height 20
click at [207, 531] on input "Master's Student" at bounding box center [213, 525] width 12 height 12
checkbox input "true"
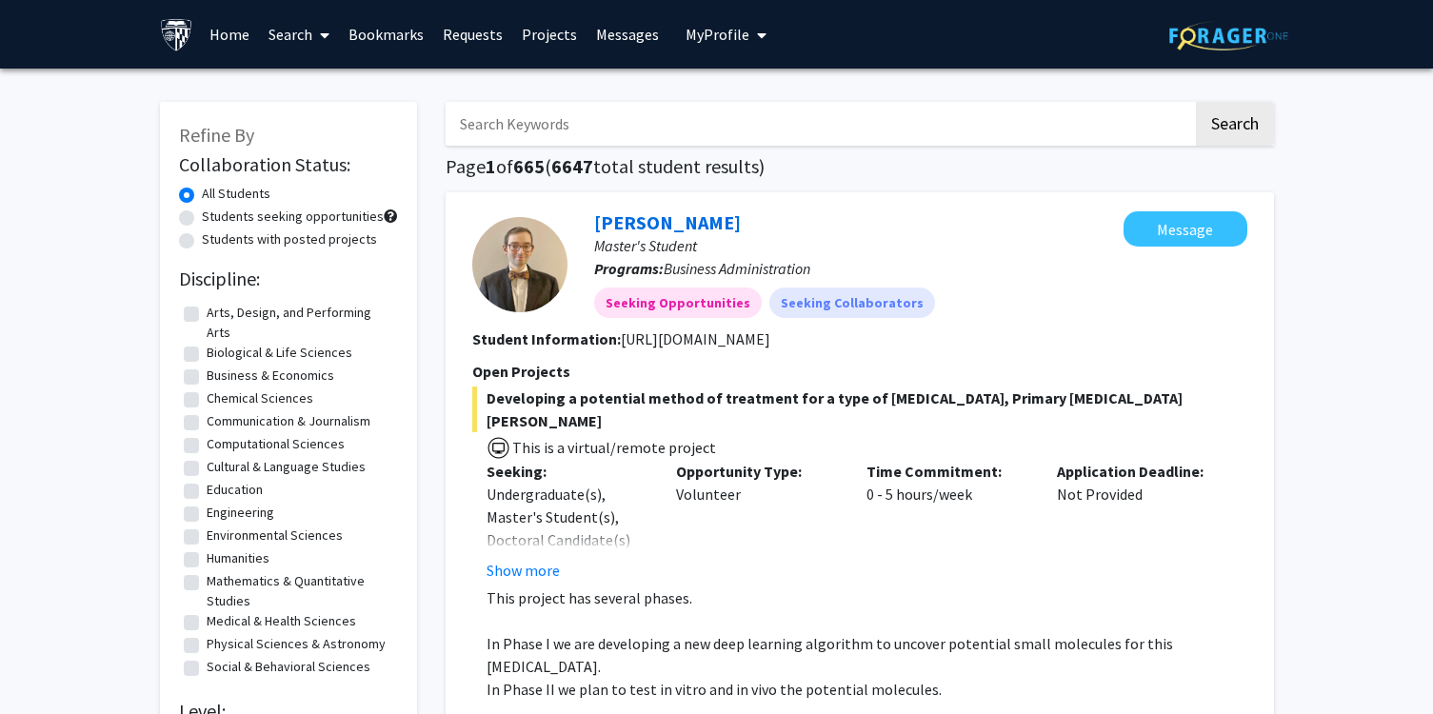
click at [604, 118] on input "Search Keywords" at bounding box center [819, 124] width 747 height 44
type input "remote"
click at [1196, 102] on button "Search" at bounding box center [1235, 124] width 78 height 44
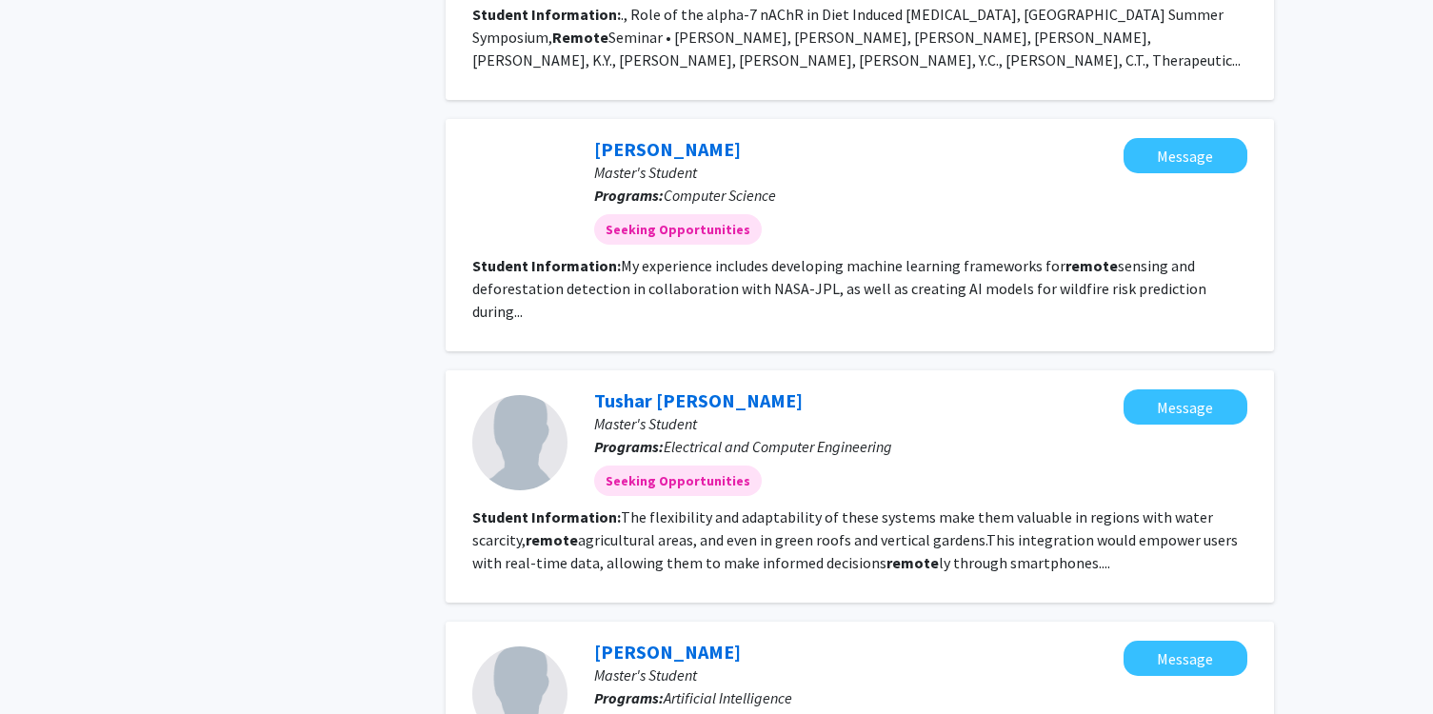
scroll to position [2469, 0]
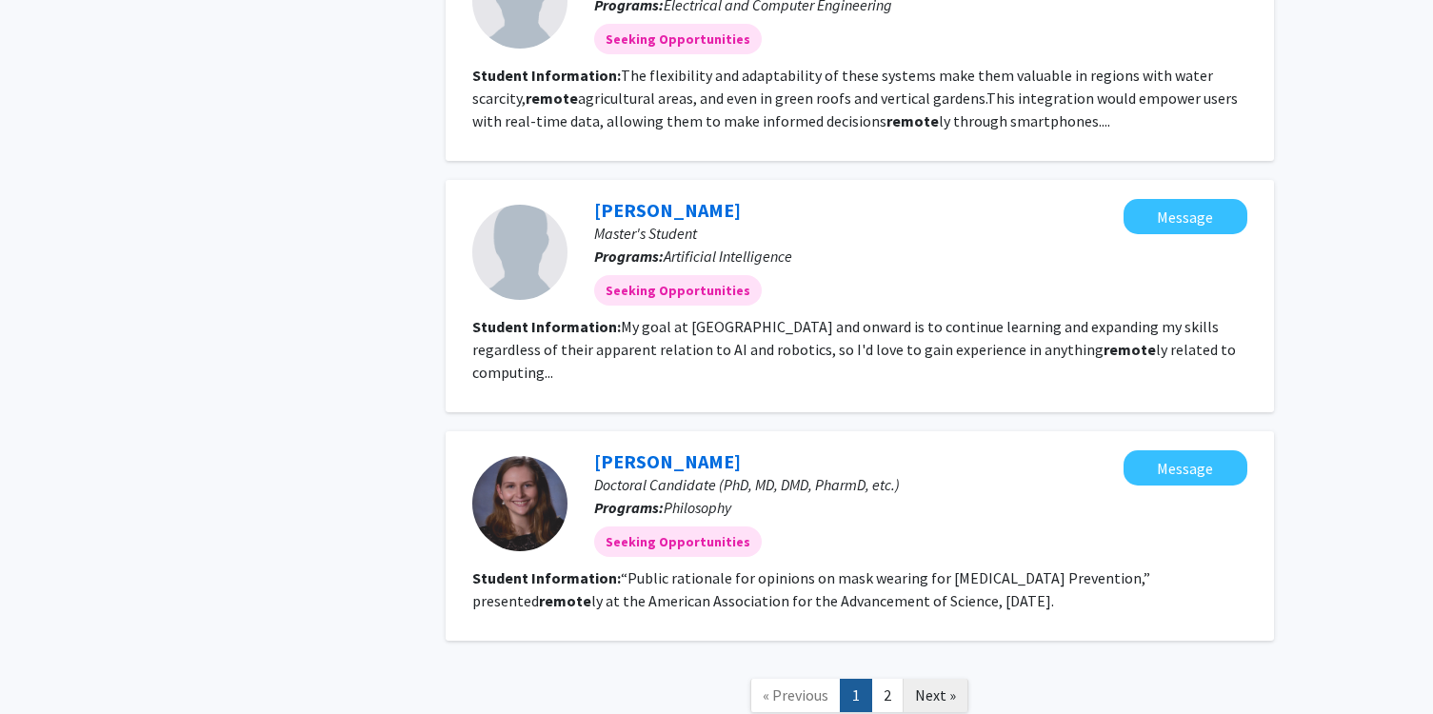
click at [915, 685] on span "Next »" at bounding box center [935, 694] width 41 height 19
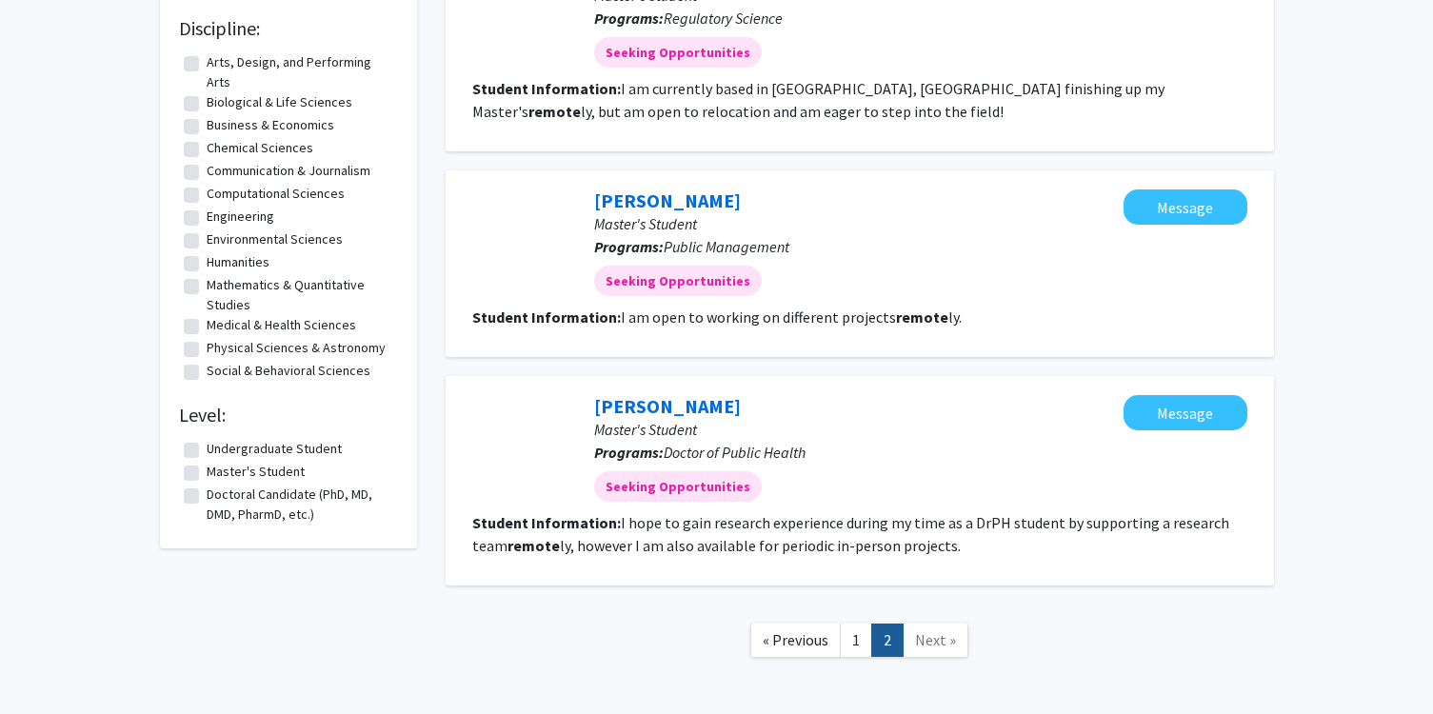
scroll to position [332, 0]
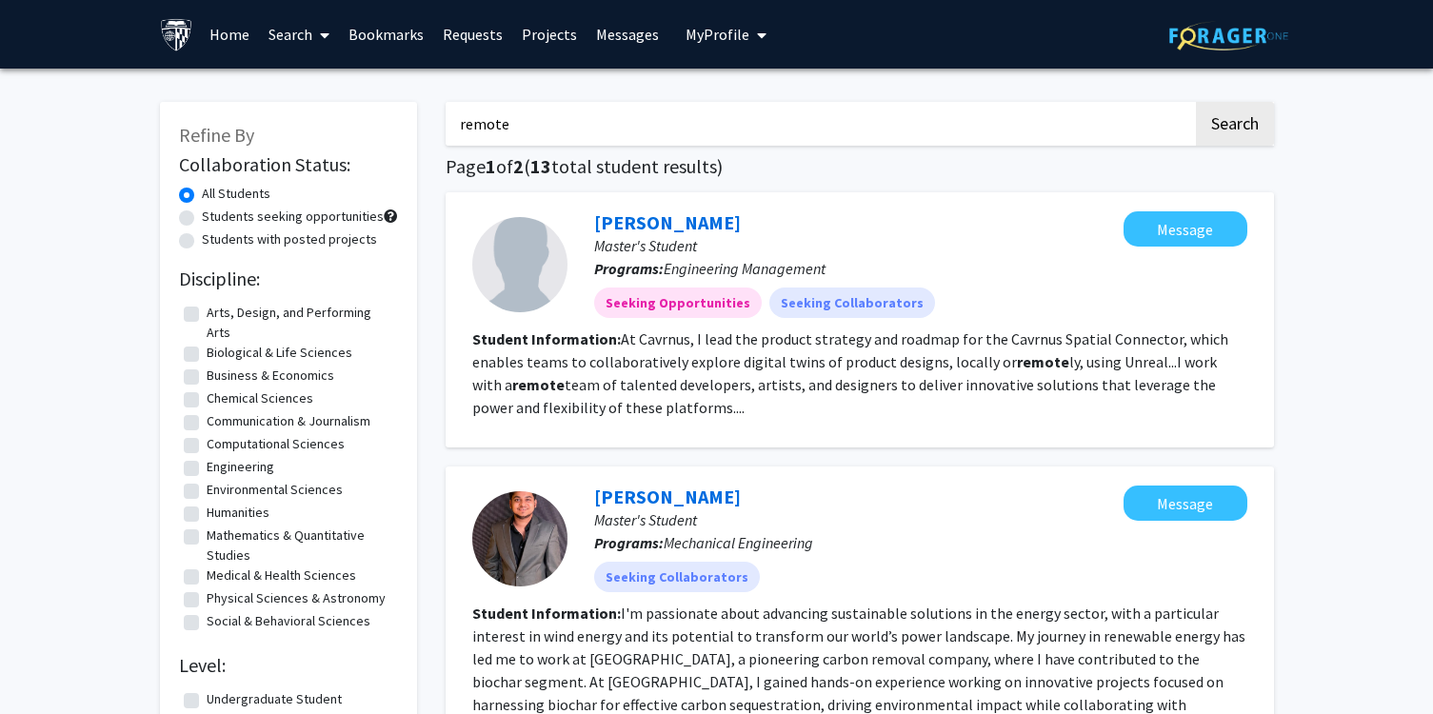
checkbox input "true"
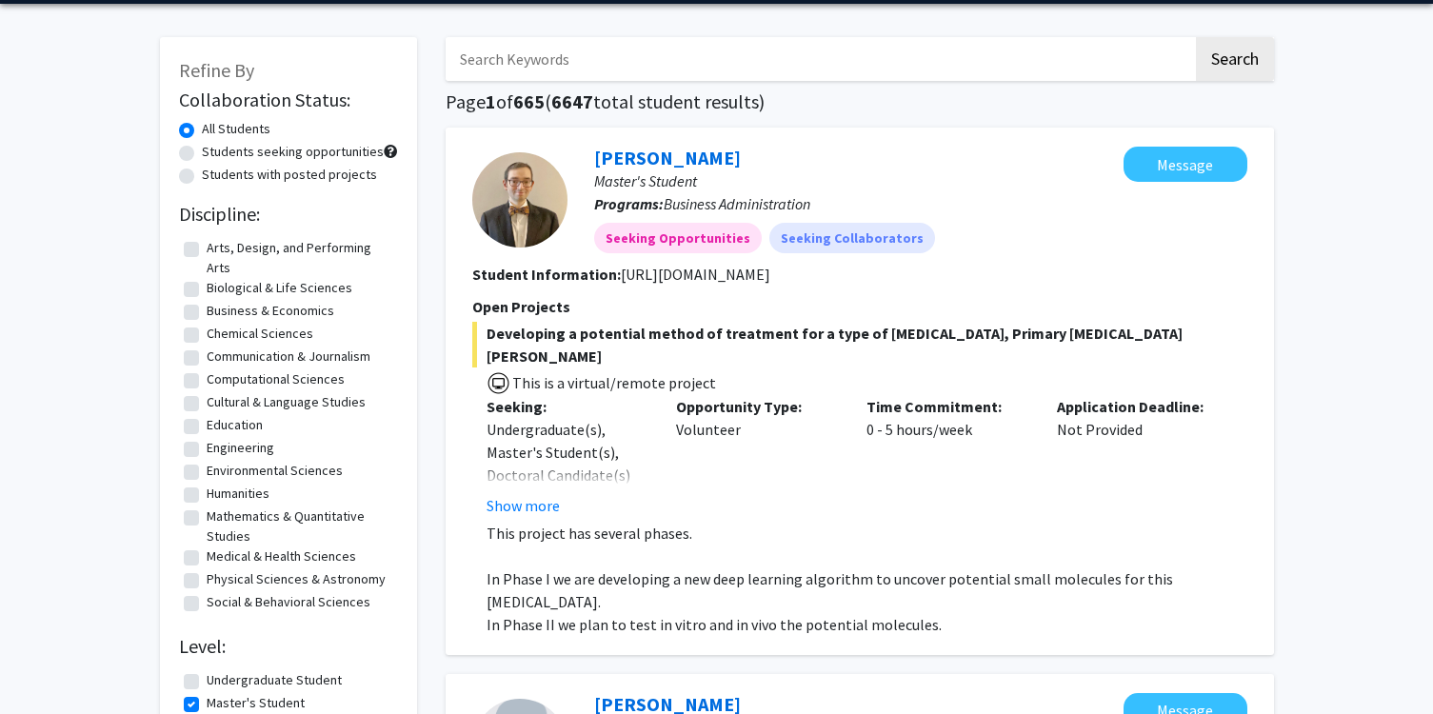
scroll to position [111, 0]
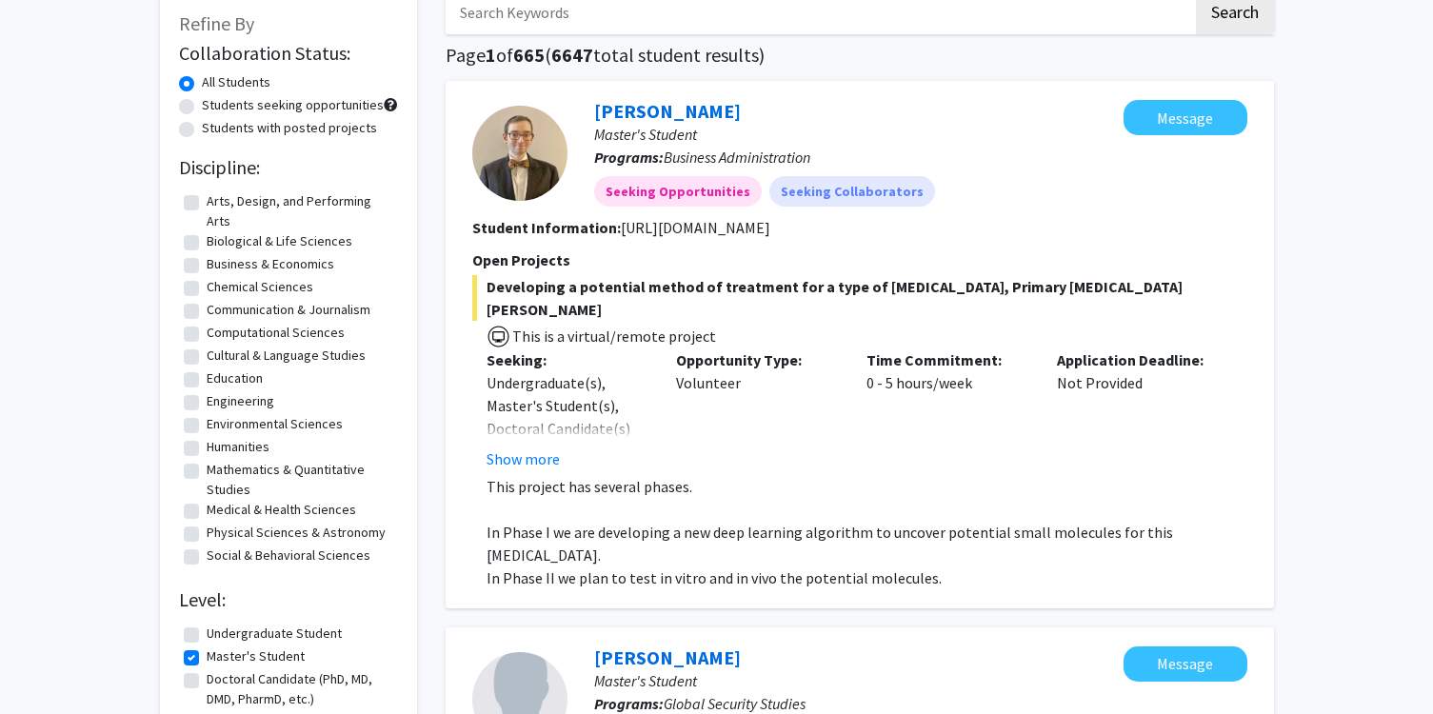
click at [742, 280] on span "Developing a potential method of treatment for a type of [MEDICAL_DATA], Primar…" at bounding box center [859, 298] width 775 height 46
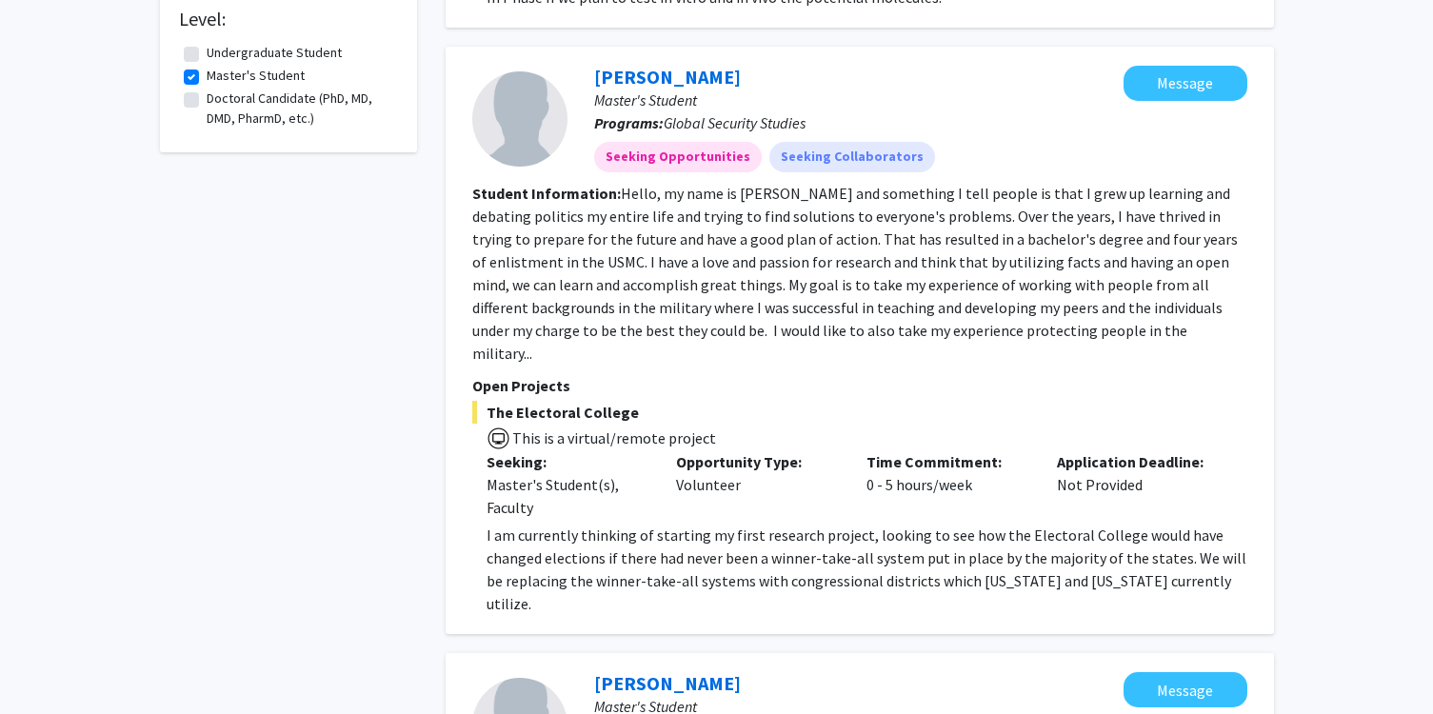
scroll to position [694, 0]
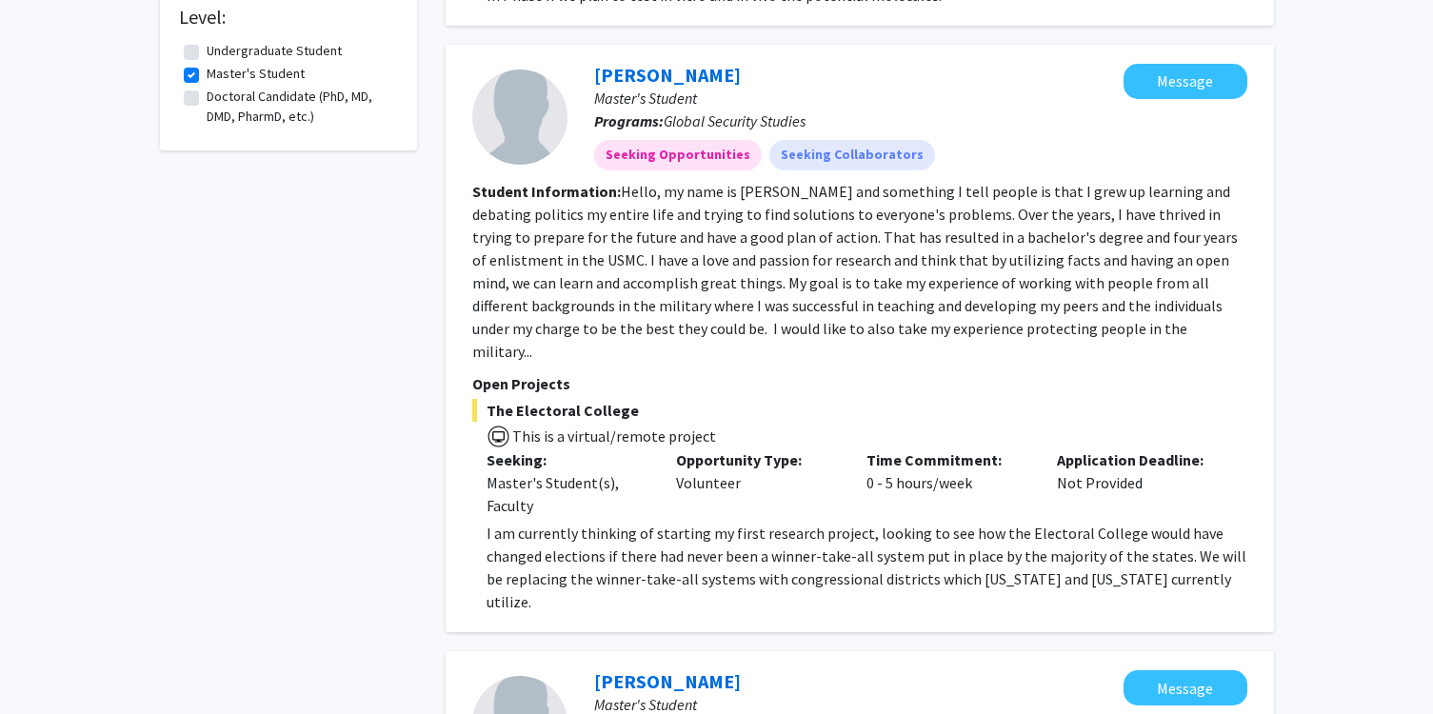
click at [742, 280] on fg-read-more "Hello, my name is [PERSON_NAME] and something I tell people is that I grew up l…" at bounding box center [854, 271] width 765 height 179
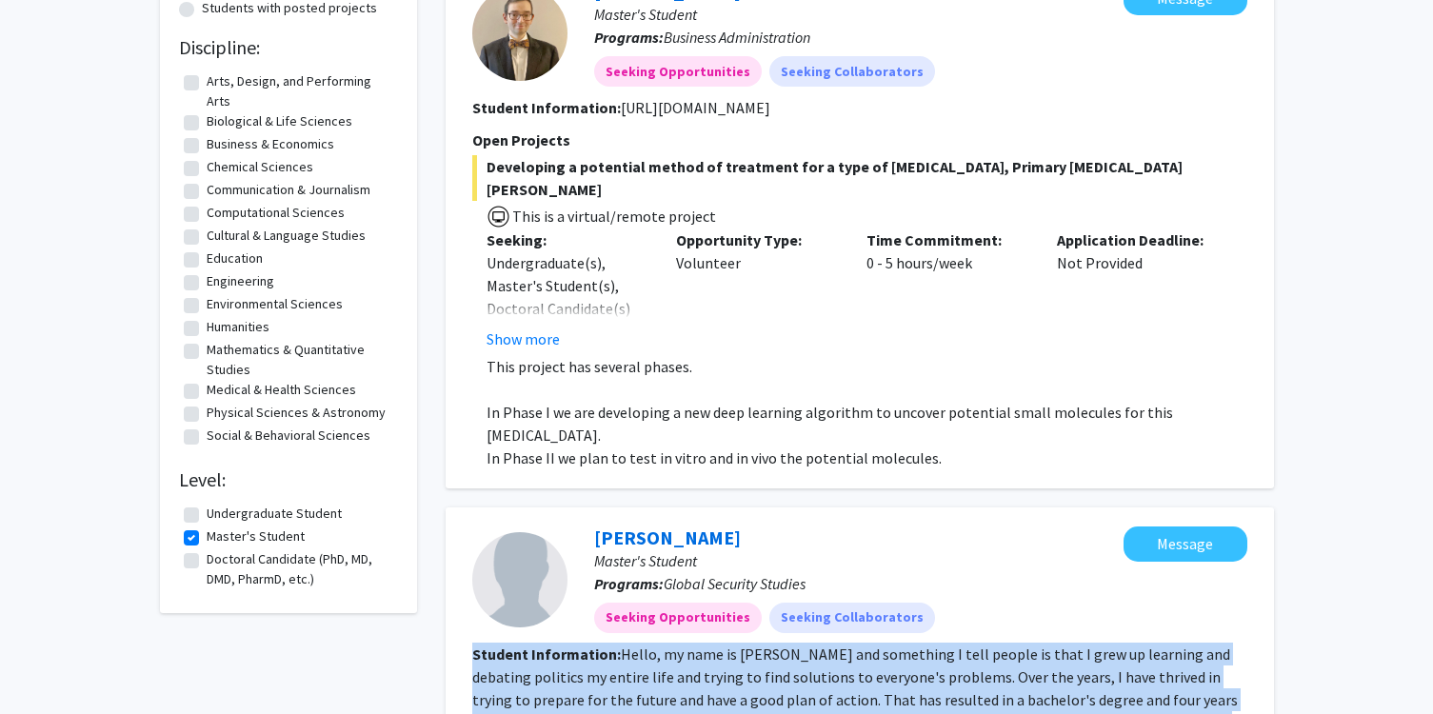
scroll to position [0, 0]
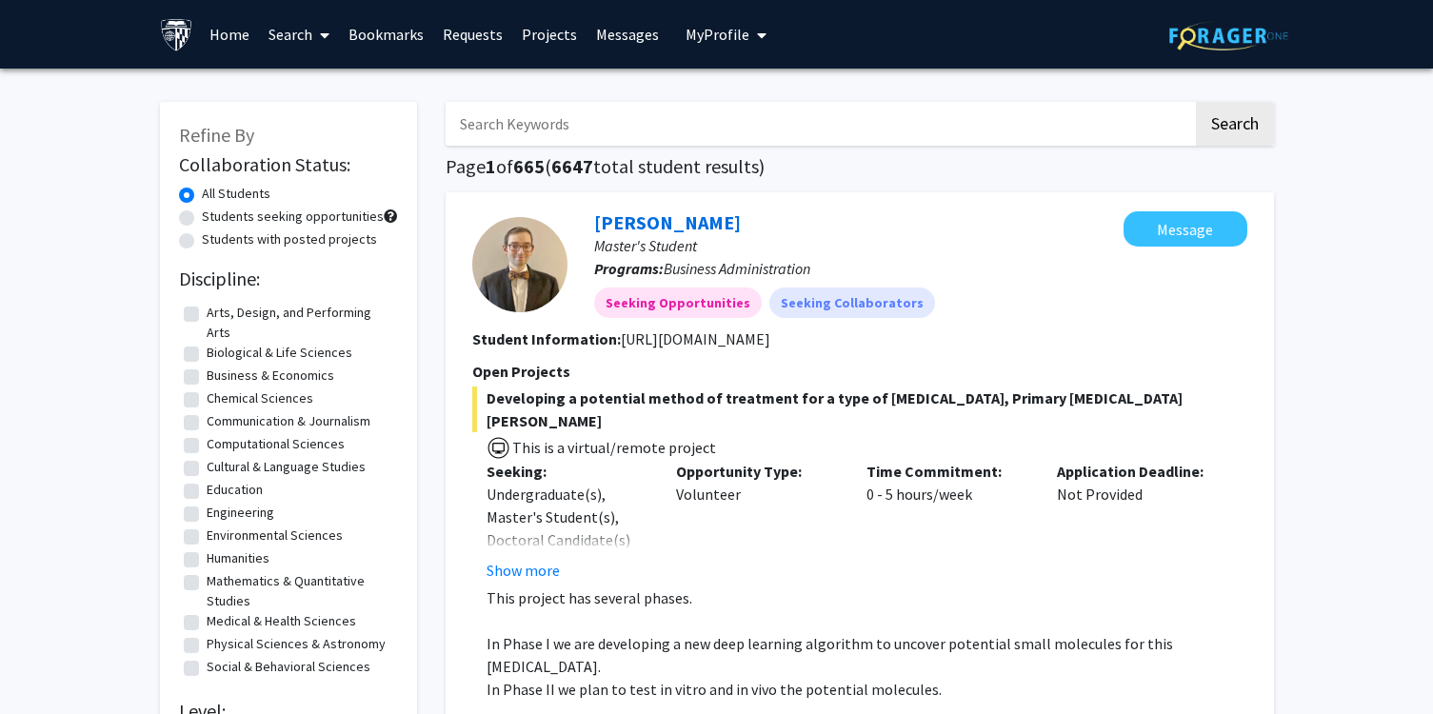
click at [202, 239] on label "Students with posted projects" at bounding box center [289, 239] width 175 height 20
click at [202, 239] on input "Students with posted projects" at bounding box center [208, 235] width 12 height 12
radio input "true"
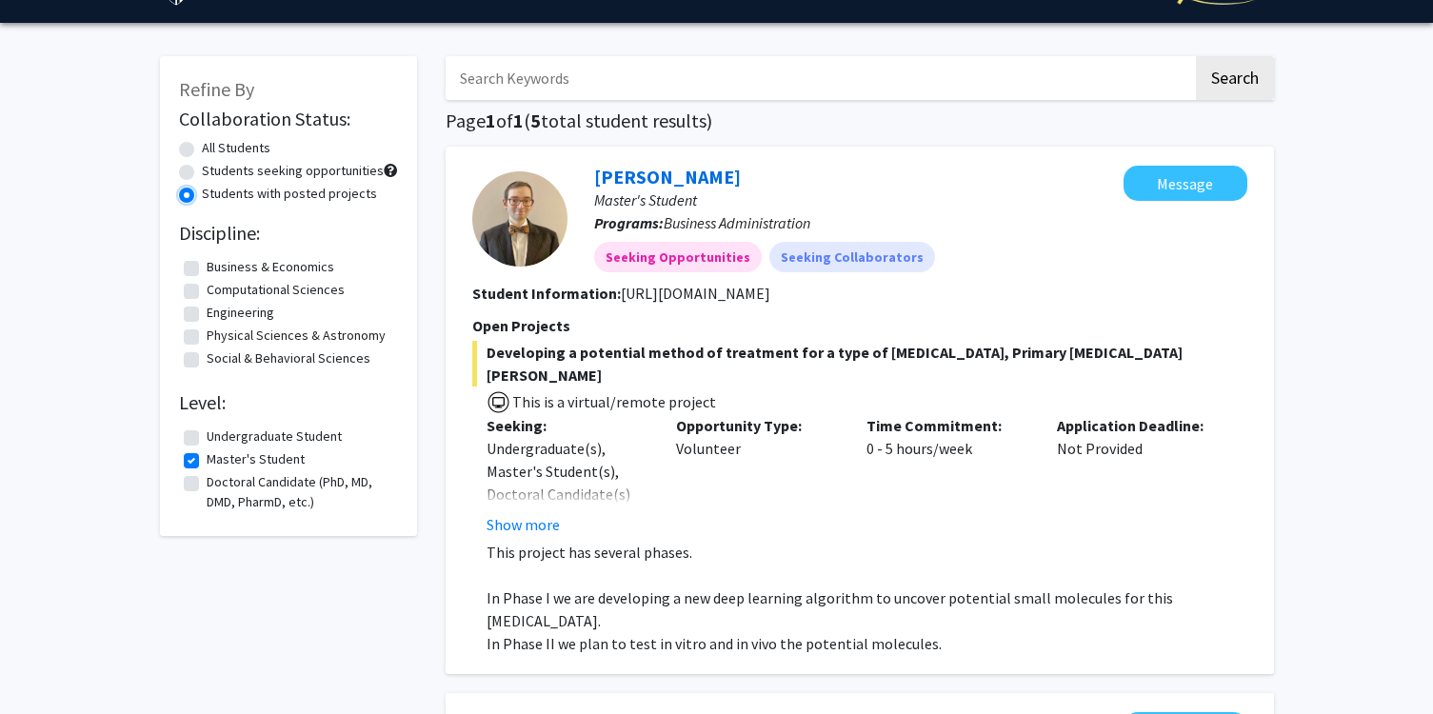
scroll to position [52, 0]
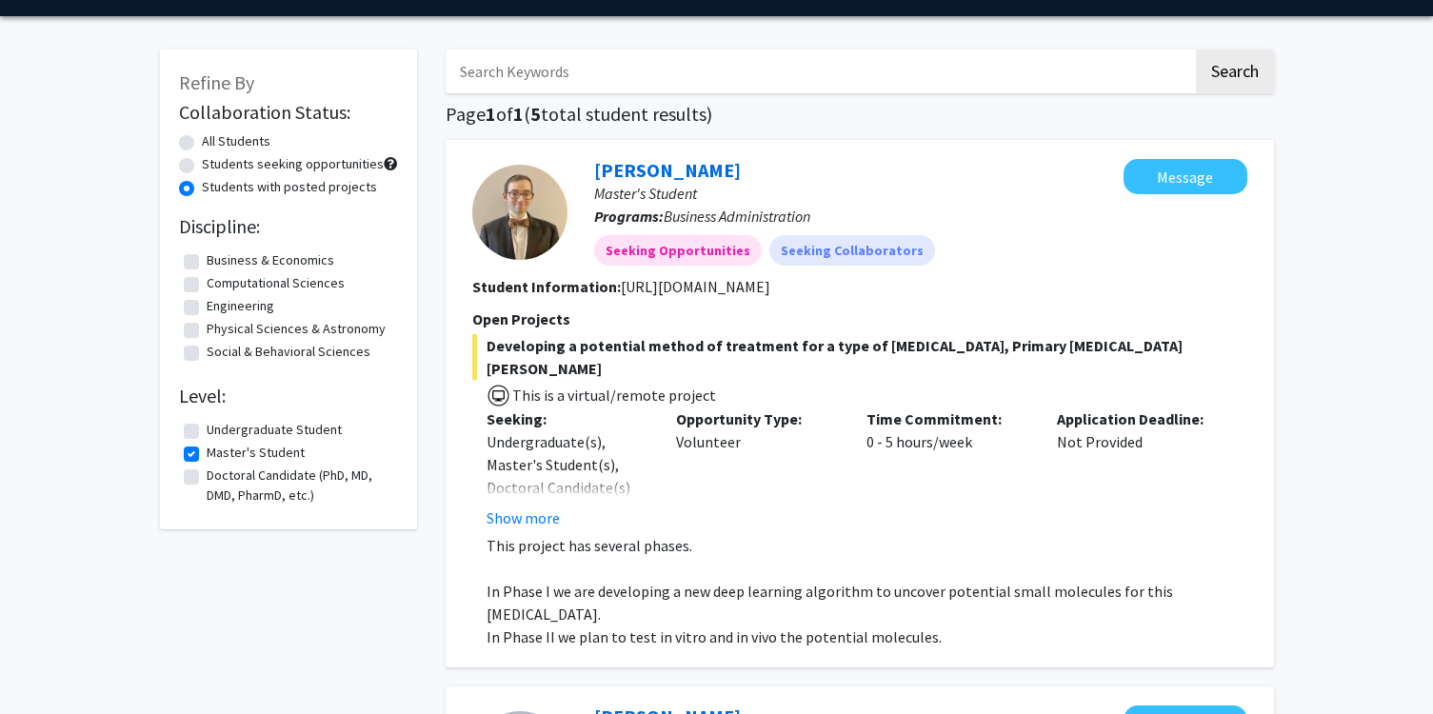
click at [207, 478] on label "Doctoral Candidate (PhD, MD, DMD, PharmD, etc.)" at bounding box center [300, 485] width 187 height 40
click at [207, 478] on input "Doctoral Candidate (PhD, MD, DMD, PharmD, etc.)" at bounding box center [213, 471] width 12 height 12
checkbox input "true"
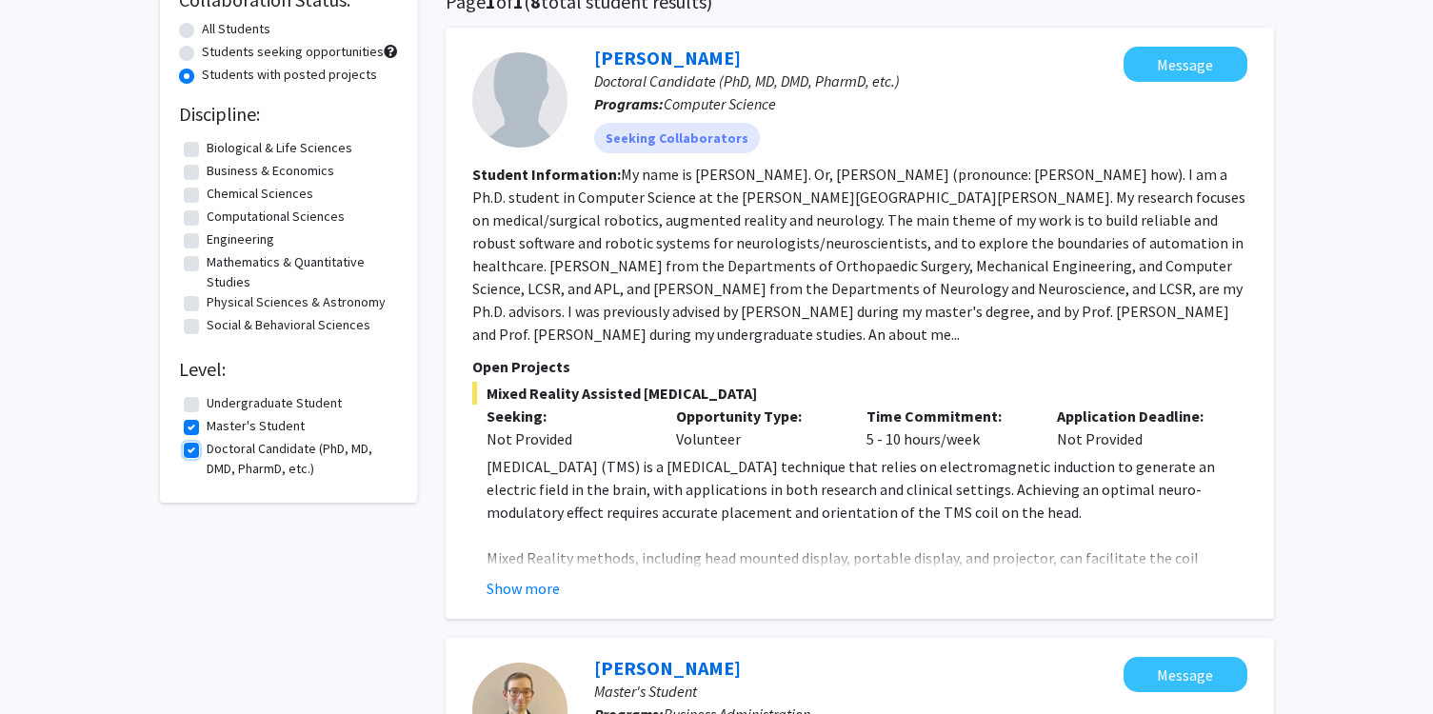
scroll to position [147, 0]
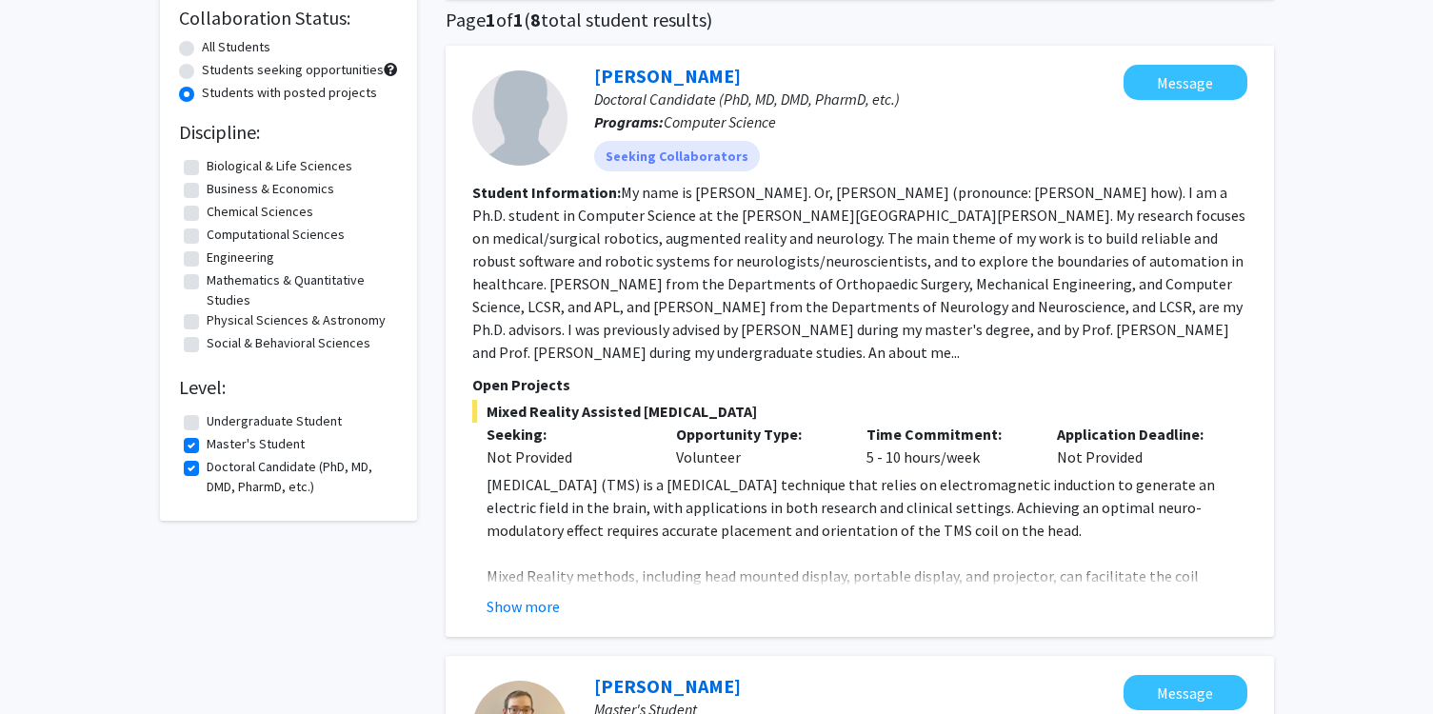
click at [202, 65] on label "Students seeking opportunities" at bounding box center [293, 70] width 182 height 20
click at [202, 65] on input "Students seeking opportunities" at bounding box center [208, 66] width 12 height 12
radio input "true"
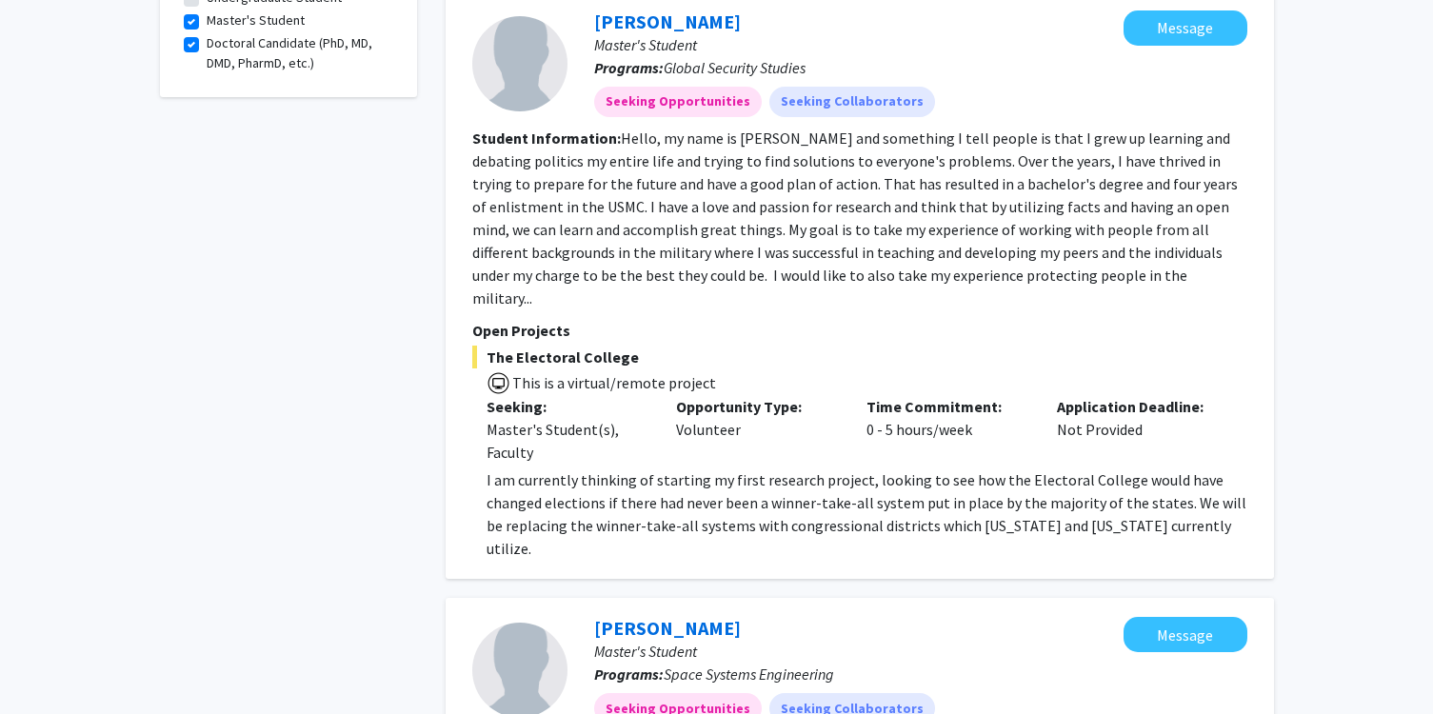
scroll to position [780, 0]
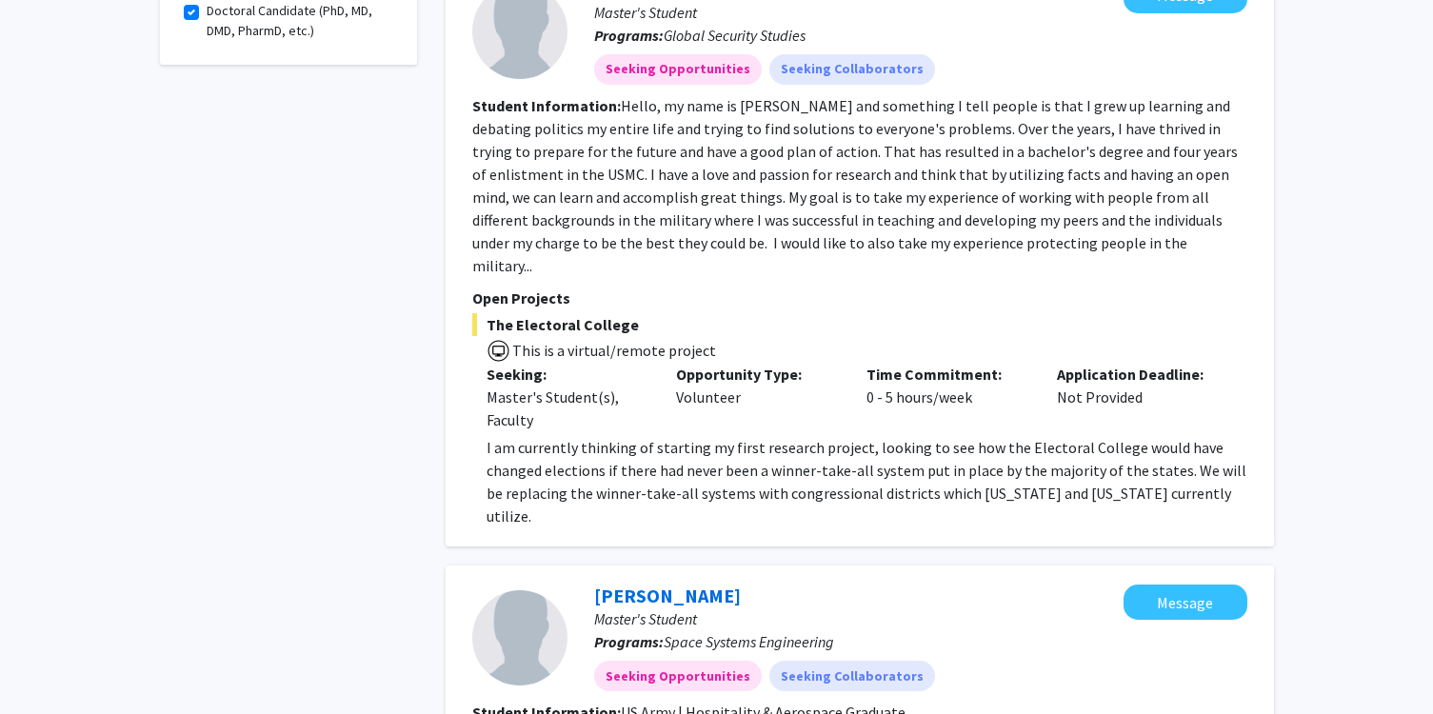
click at [789, 187] on fg-read-more "Hello, my name is [PERSON_NAME] and something I tell people is that I grew up l…" at bounding box center [854, 185] width 765 height 179
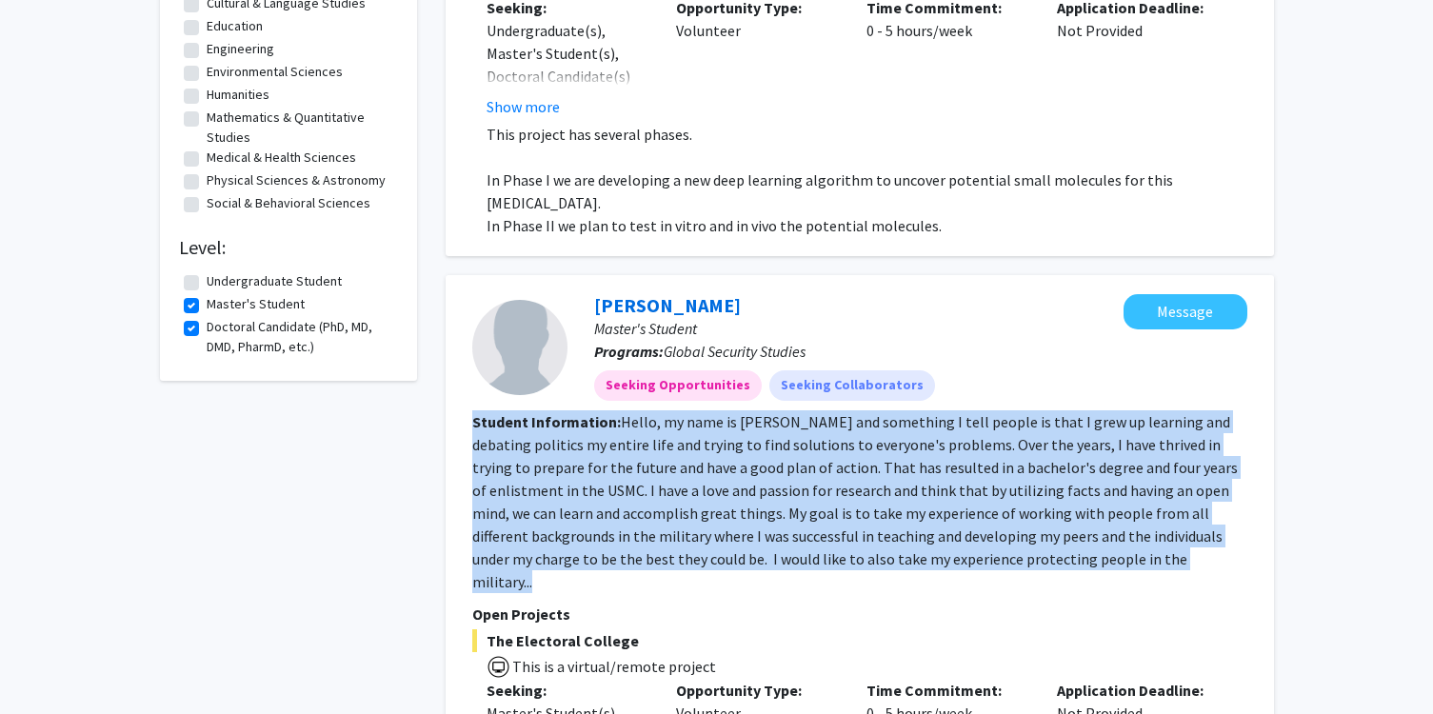
scroll to position [0, 0]
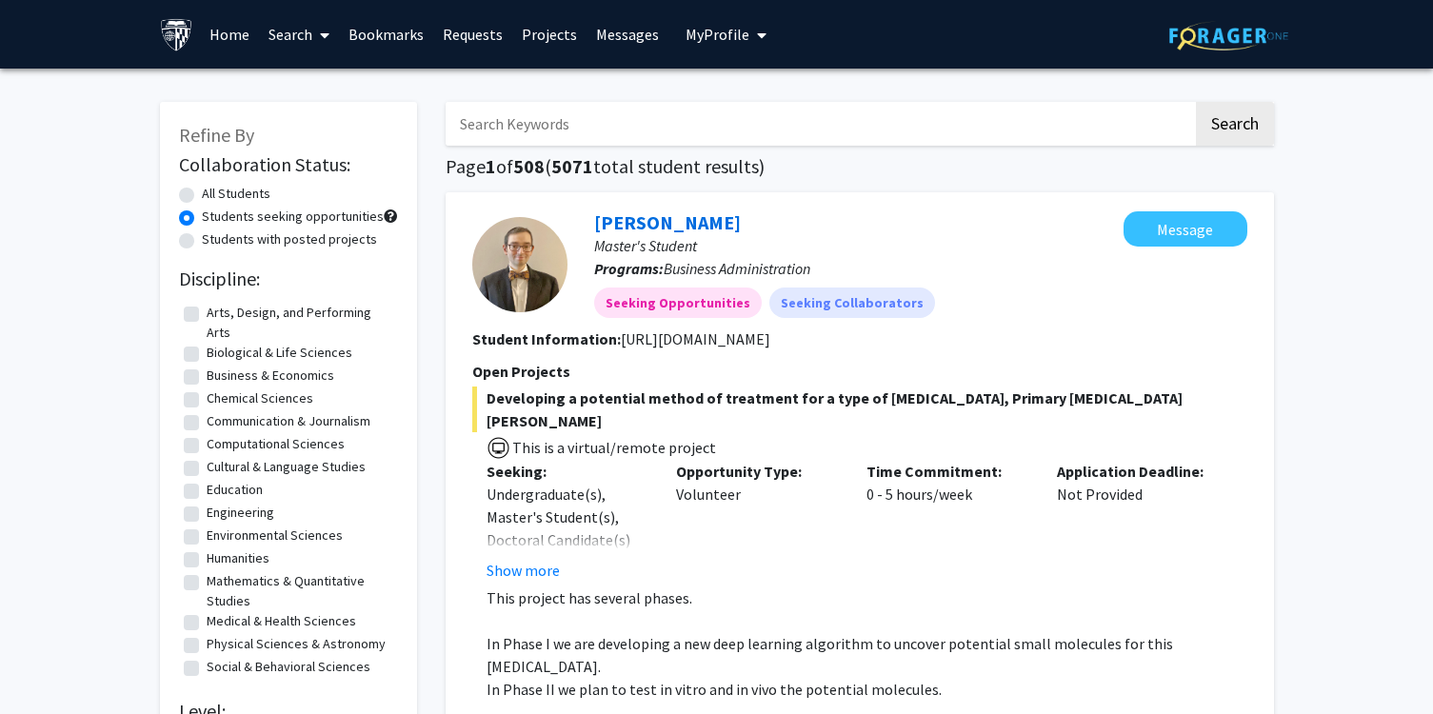
click at [306, 30] on link "Search" at bounding box center [299, 34] width 80 height 67
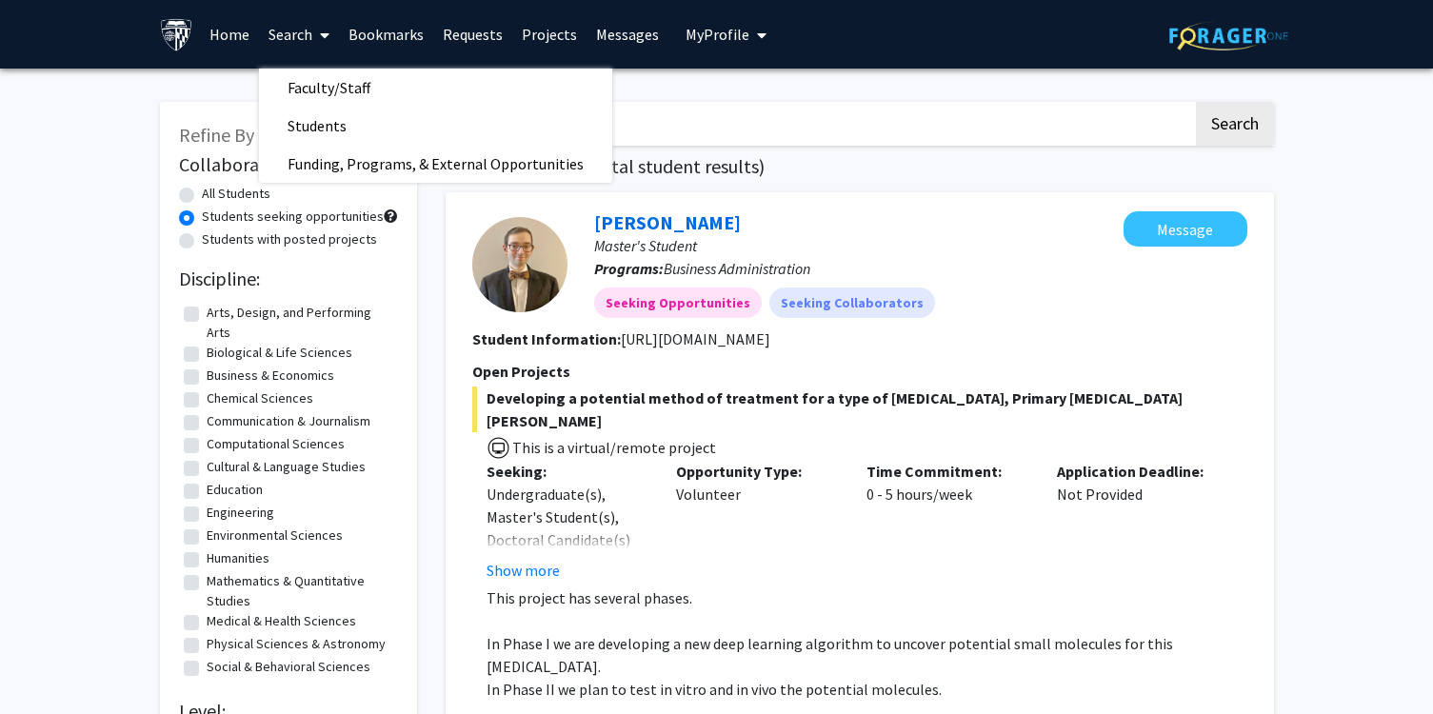
click at [624, 41] on link "Messages" at bounding box center [627, 34] width 82 height 67
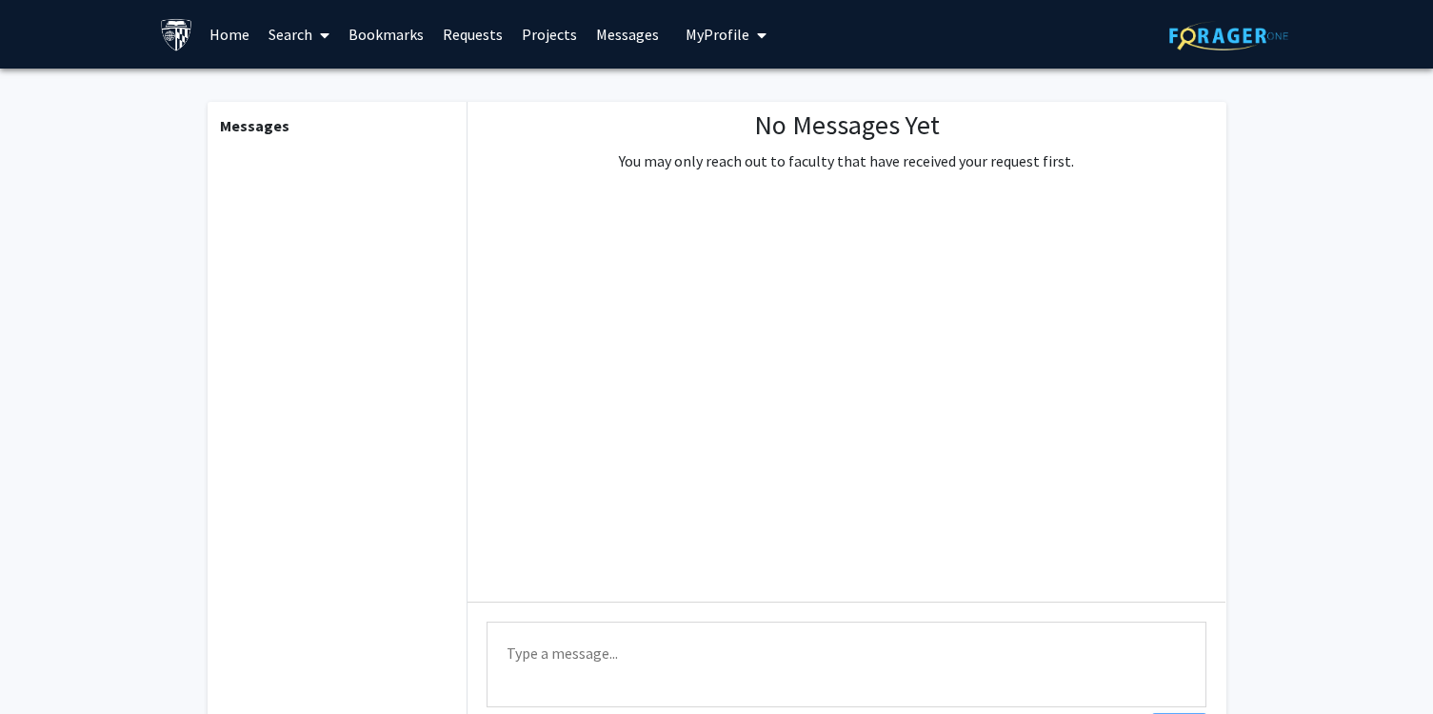
click at [542, 43] on link "Projects" at bounding box center [549, 34] width 74 height 67
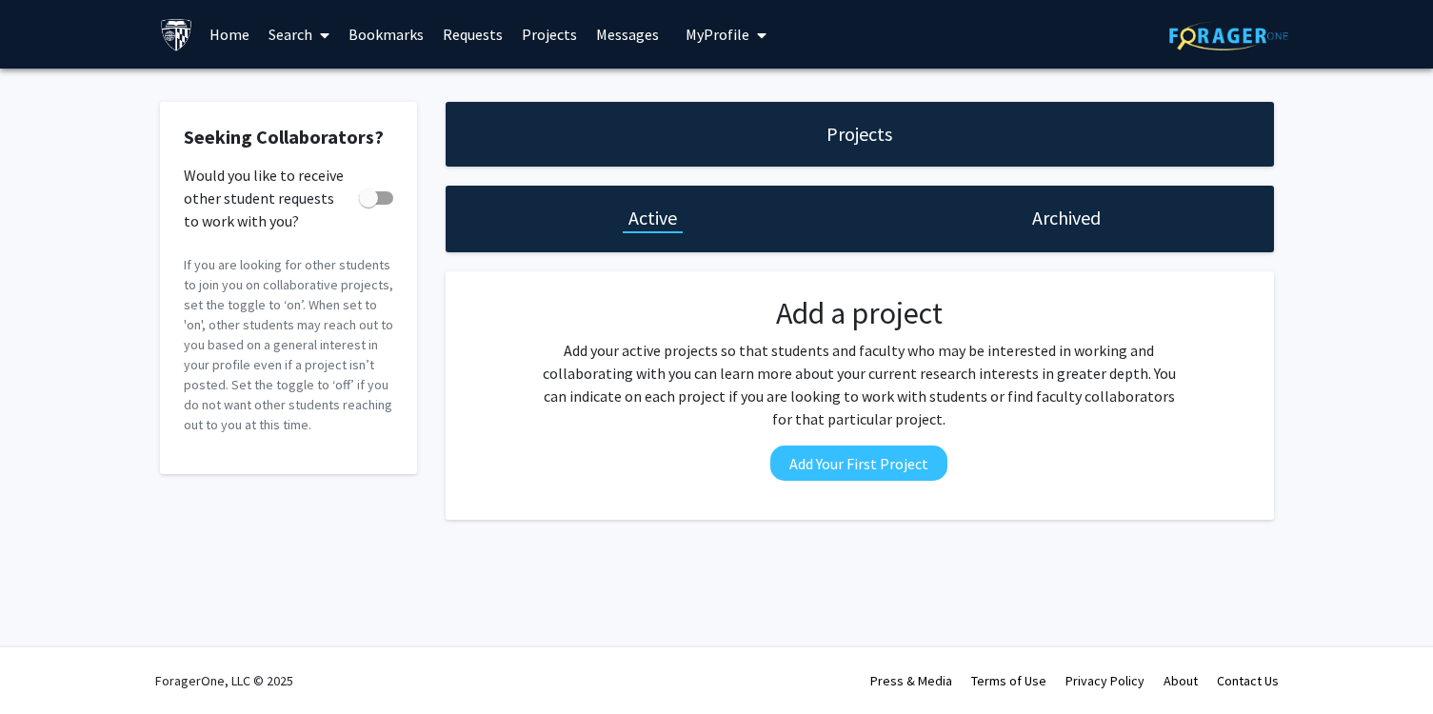
click at [366, 202] on span at bounding box center [368, 197] width 19 height 19
click at [367, 205] on input "Would you like to receive other student requests to work with you?" at bounding box center [367, 205] width 1 height 1
checkbox input "true"
click at [406, 42] on link "Bookmarks" at bounding box center [386, 34] width 94 height 67
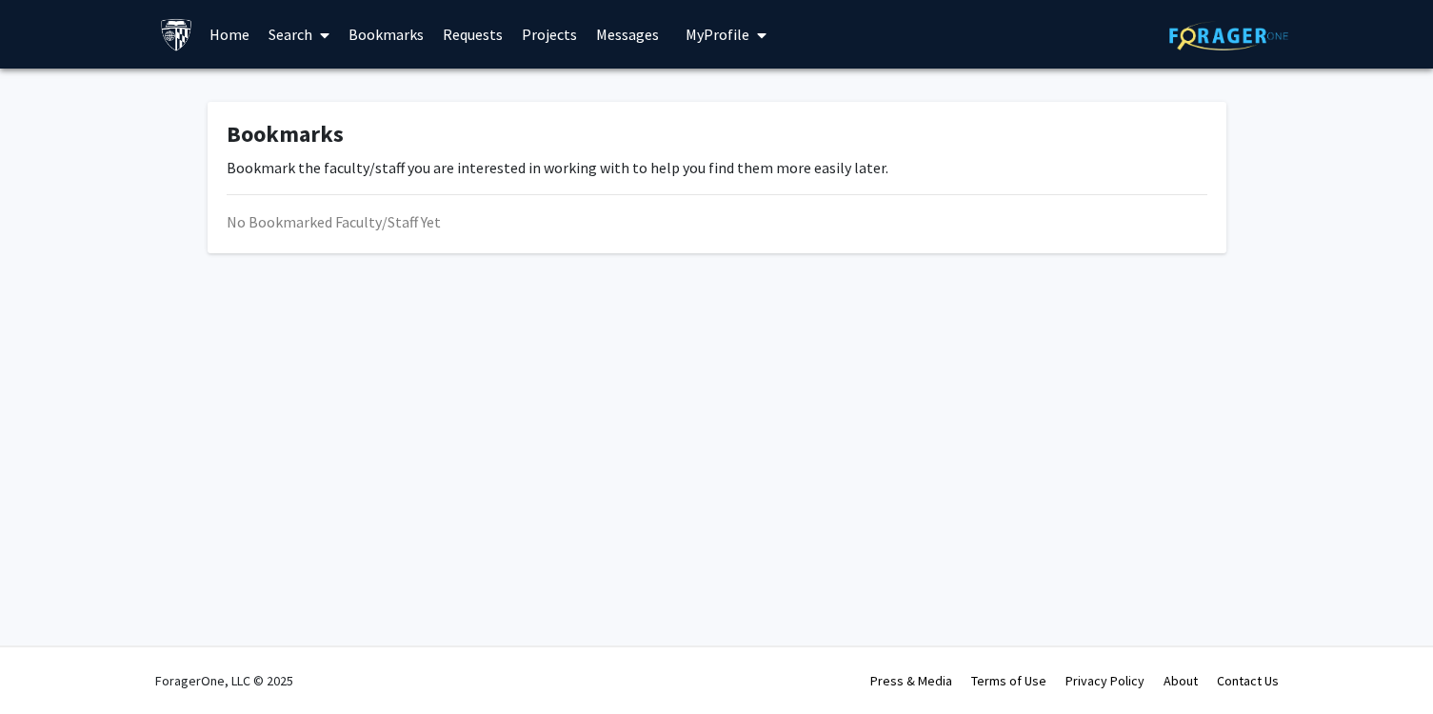
click at [500, 34] on link "Requests" at bounding box center [472, 34] width 79 height 67
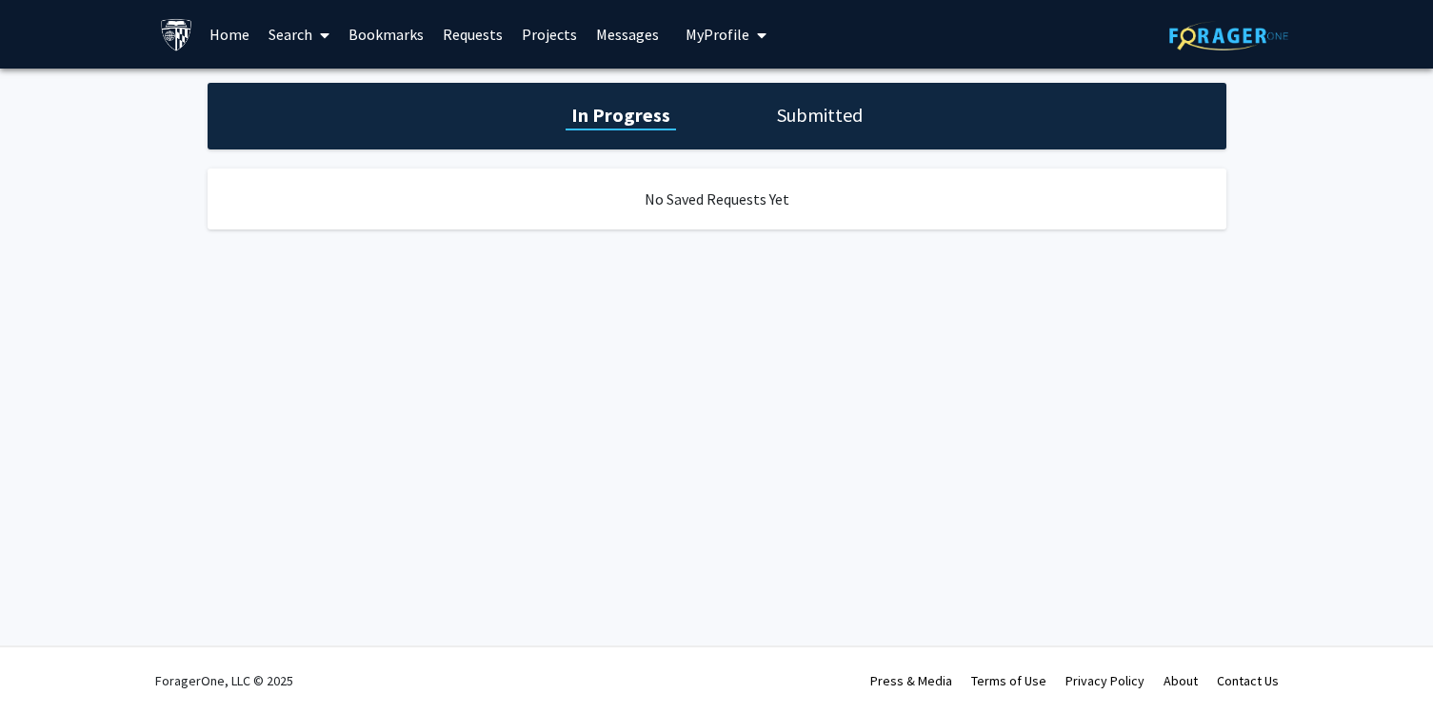
click at [545, 35] on link "Projects" at bounding box center [549, 34] width 74 height 67
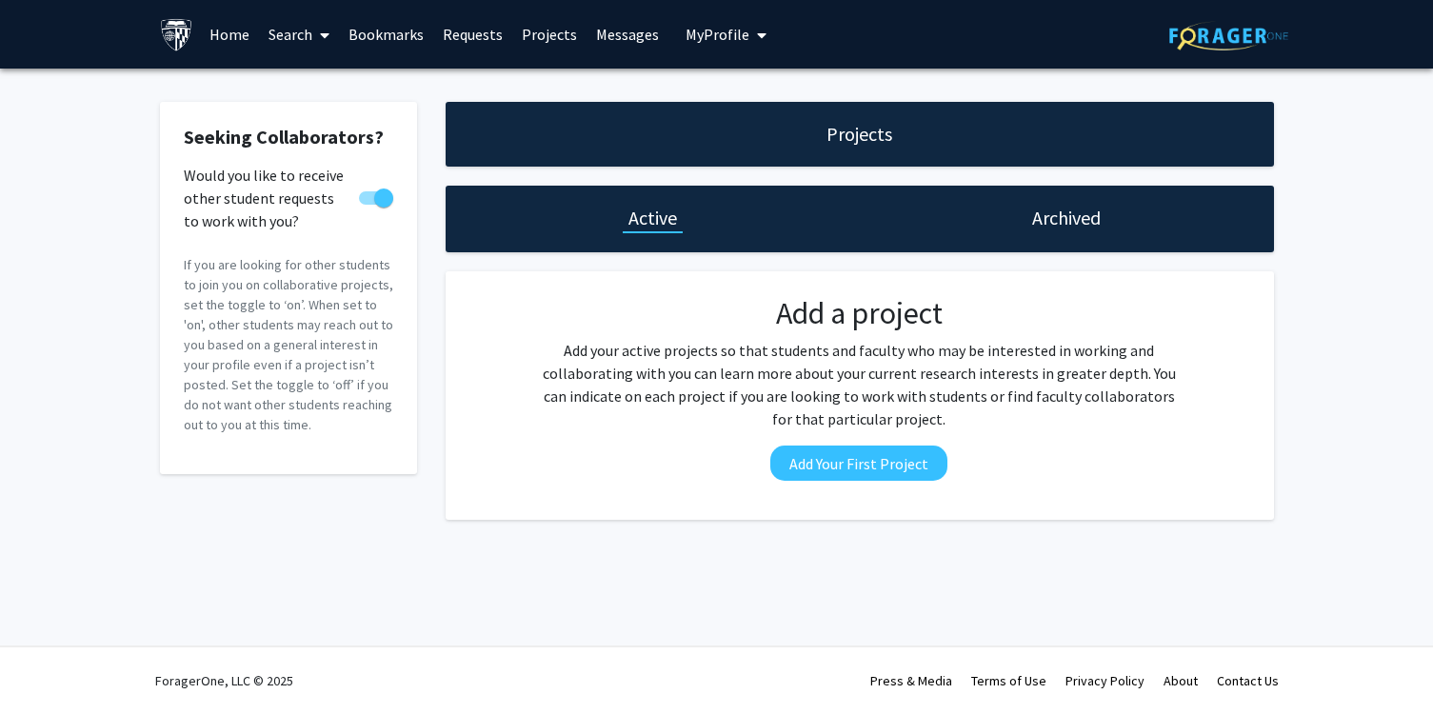
click at [307, 49] on link "Search" at bounding box center [299, 34] width 80 height 67
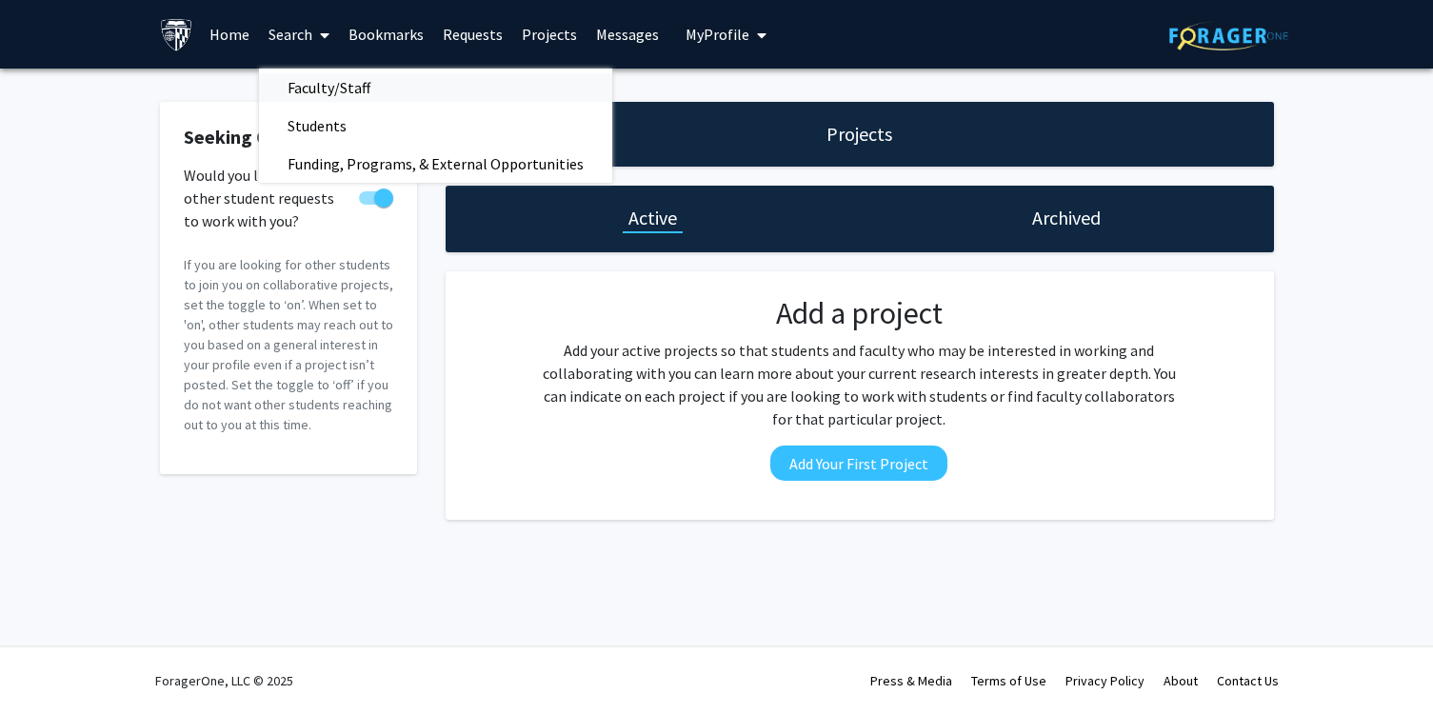
click at [334, 85] on span "Faculty/Staff" at bounding box center [329, 88] width 140 height 38
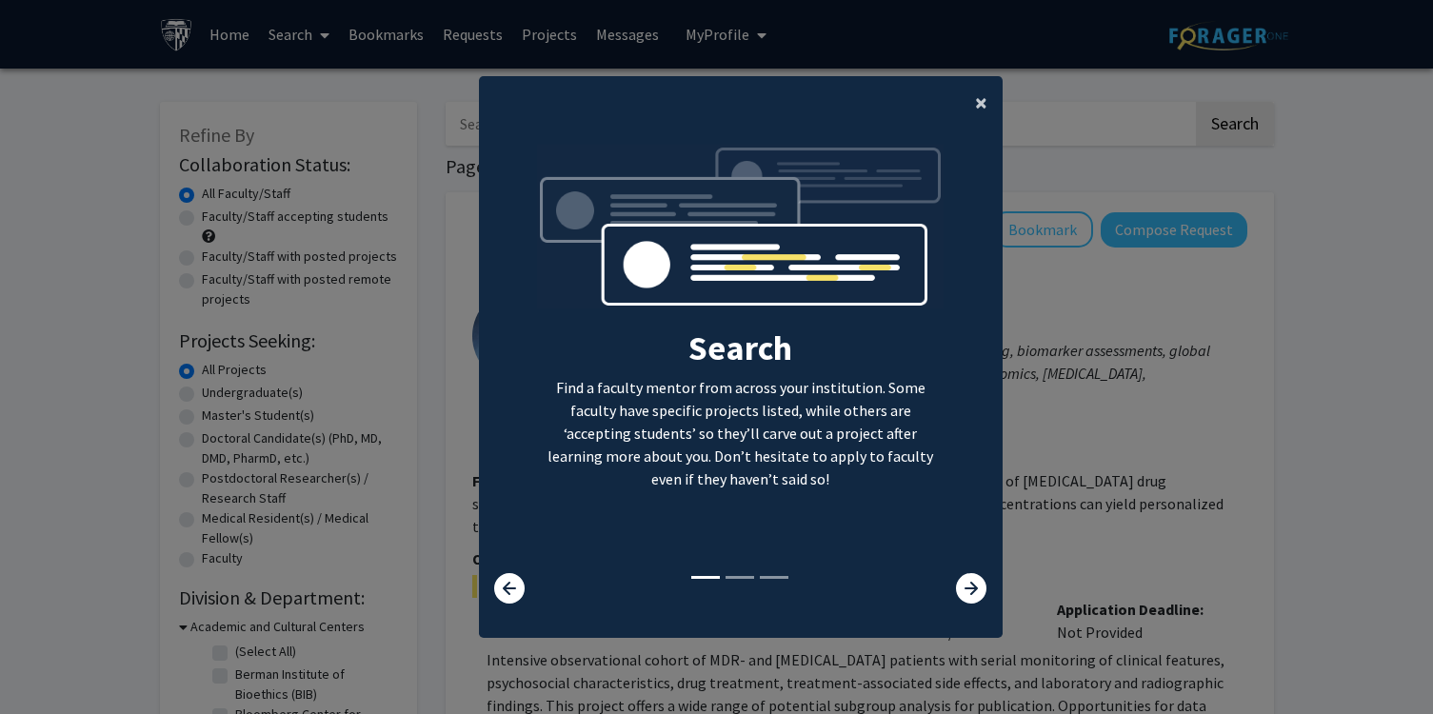
click at [979, 109] on span "×" at bounding box center [981, 103] width 12 height 30
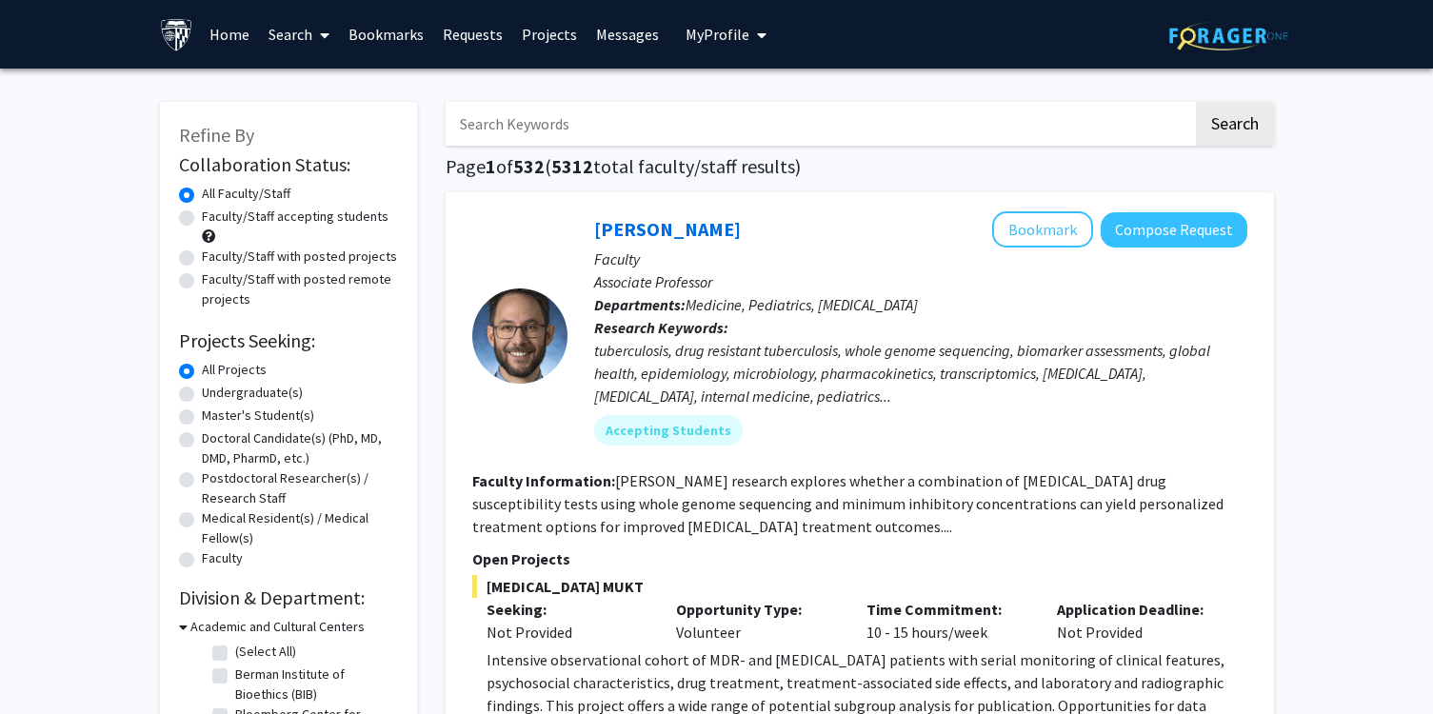
click at [202, 217] on label "Faculty/Staff accepting students" at bounding box center [295, 217] width 187 height 20
click at [202, 217] on input "Faculty/Staff accepting students" at bounding box center [208, 213] width 12 height 12
radio input "true"
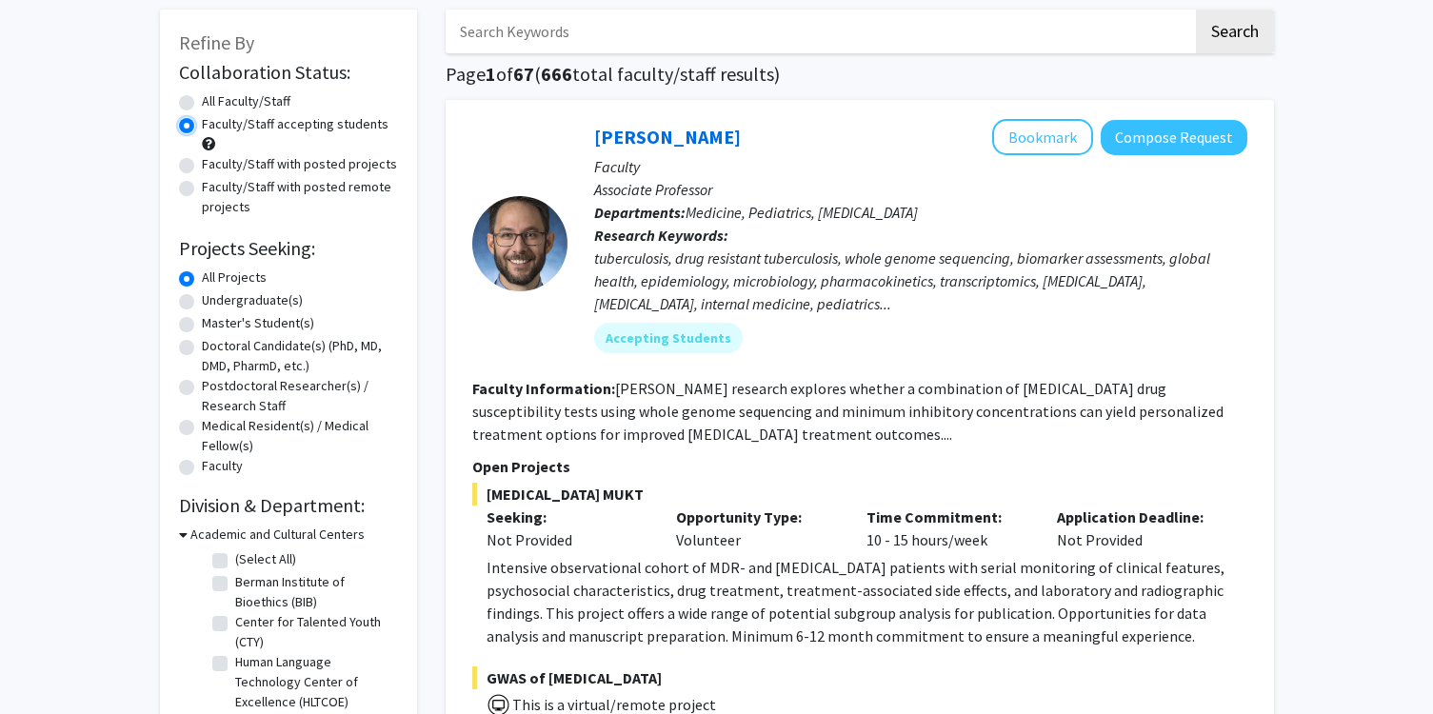
scroll to position [94, 0]
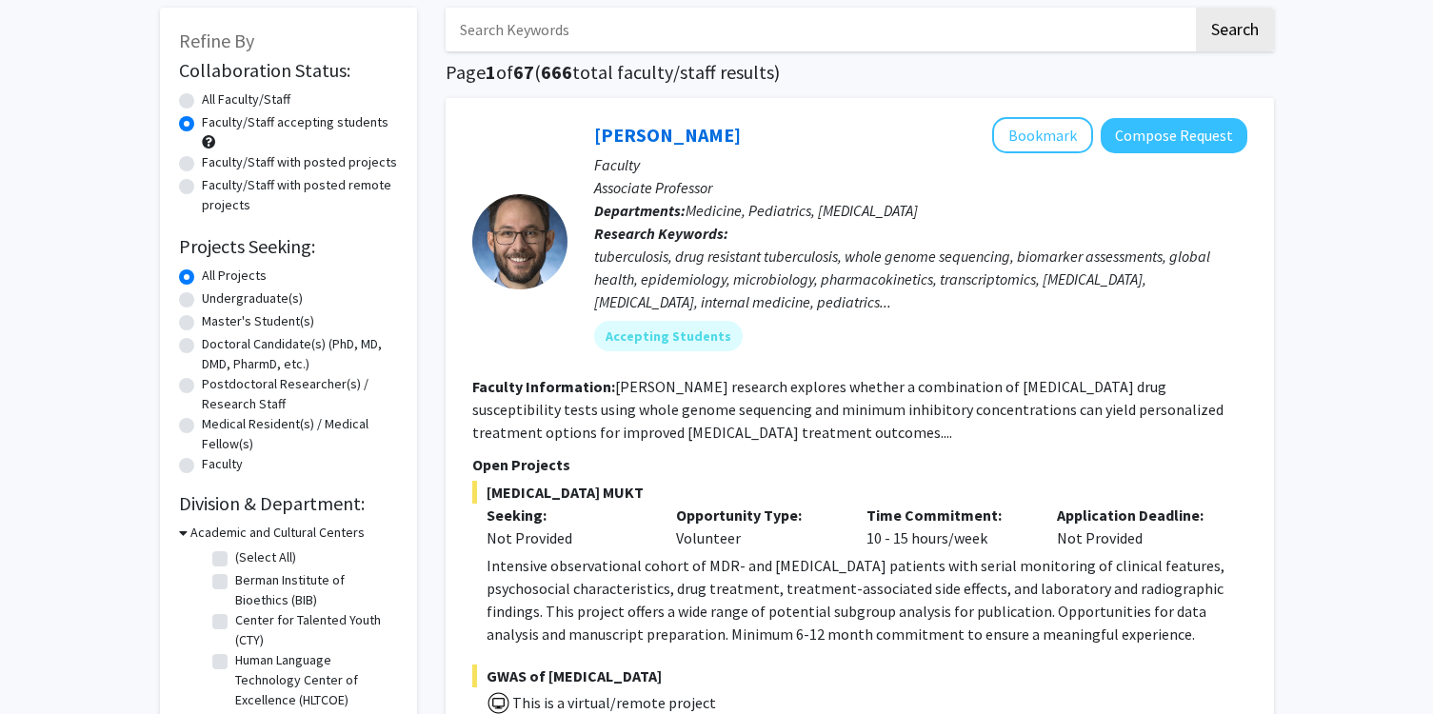
click at [202, 317] on label "Master's Student(s)" at bounding box center [258, 321] width 112 height 20
click at [202, 317] on input "Master's Student(s)" at bounding box center [208, 317] width 12 height 12
radio input "true"
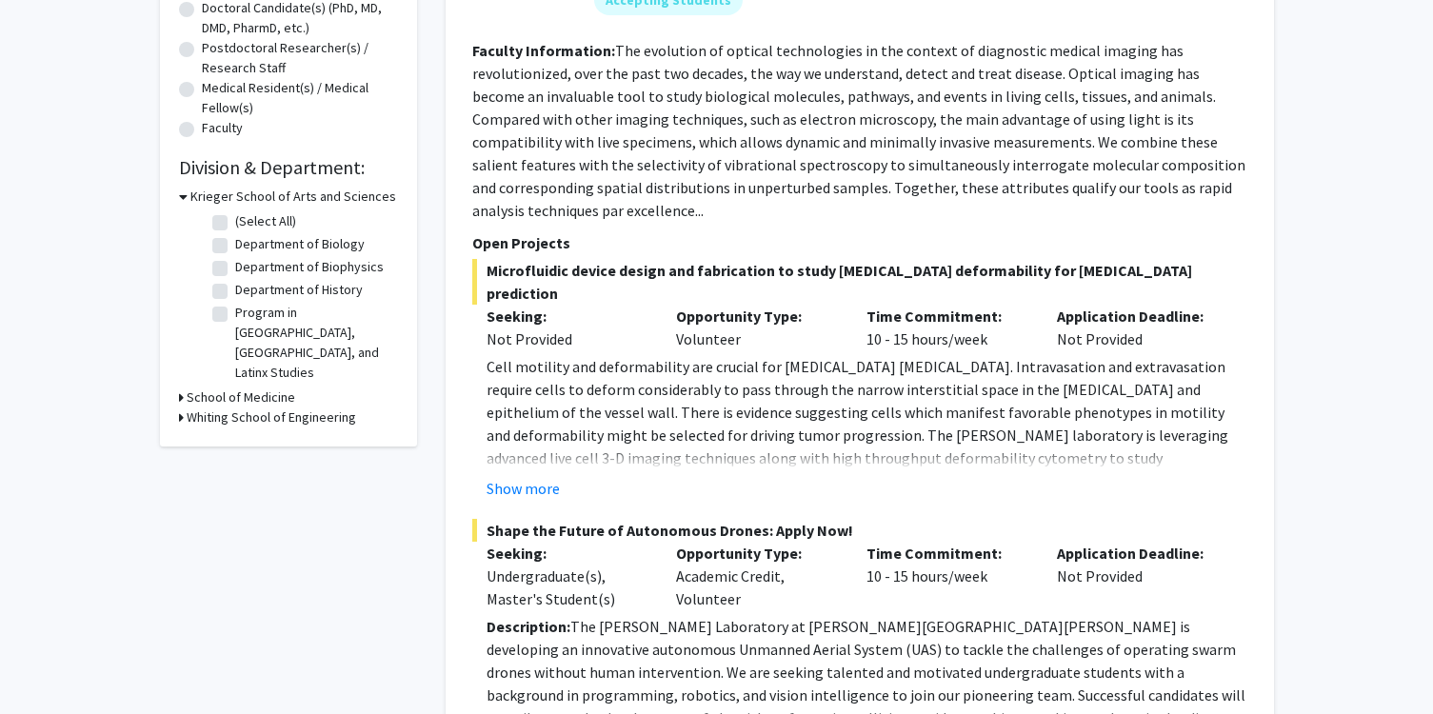
scroll to position [435, 0]
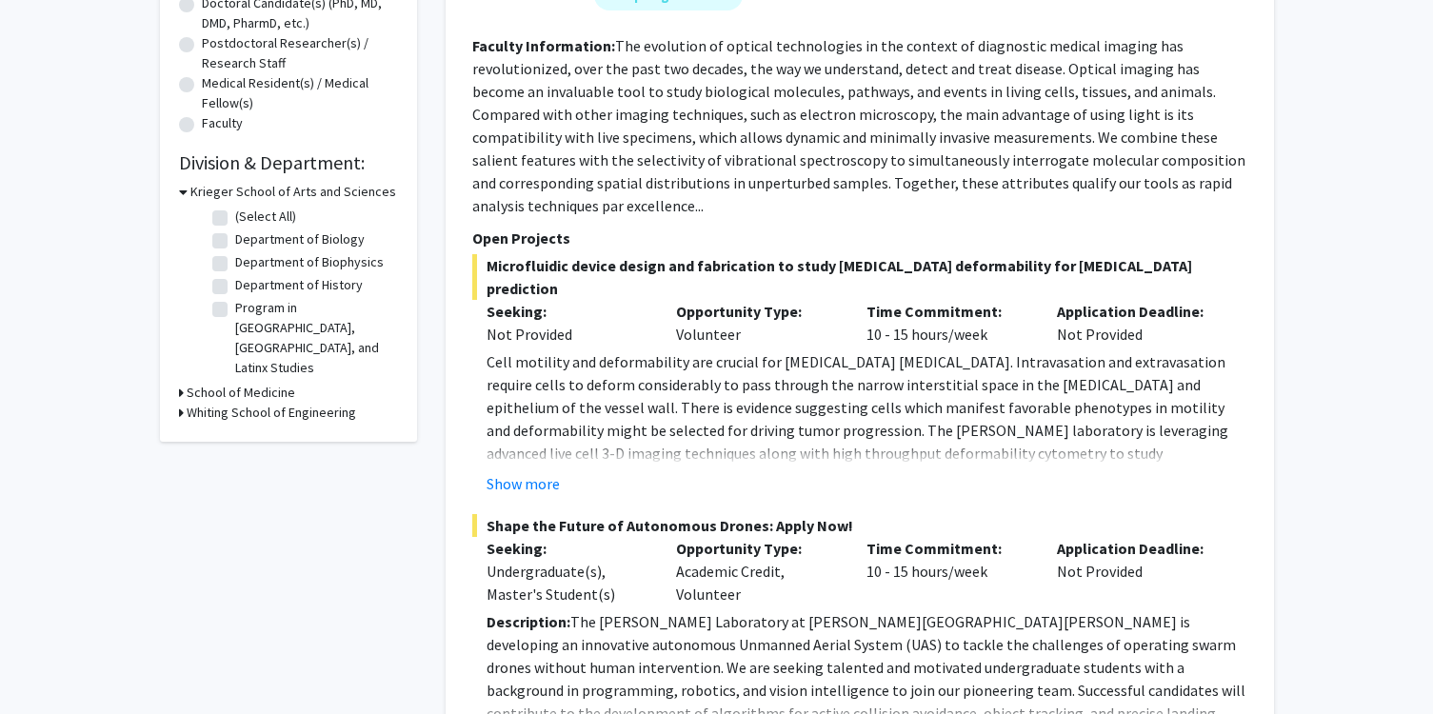
click at [235, 307] on label "Program in [GEOGRAPHIC_DATA], [GEOGRAPHIC_DATA], and Latinx Studies" at bounding box center [314, 338] width 158 height 80
click at [235, 307] on input "Program in [GEOGRAPHIC_DATA], [GEOGRAPHIC_DATA], and Latinx Studies" at bounding box center [241, 304] width 12 height 12
checkbox input "true"
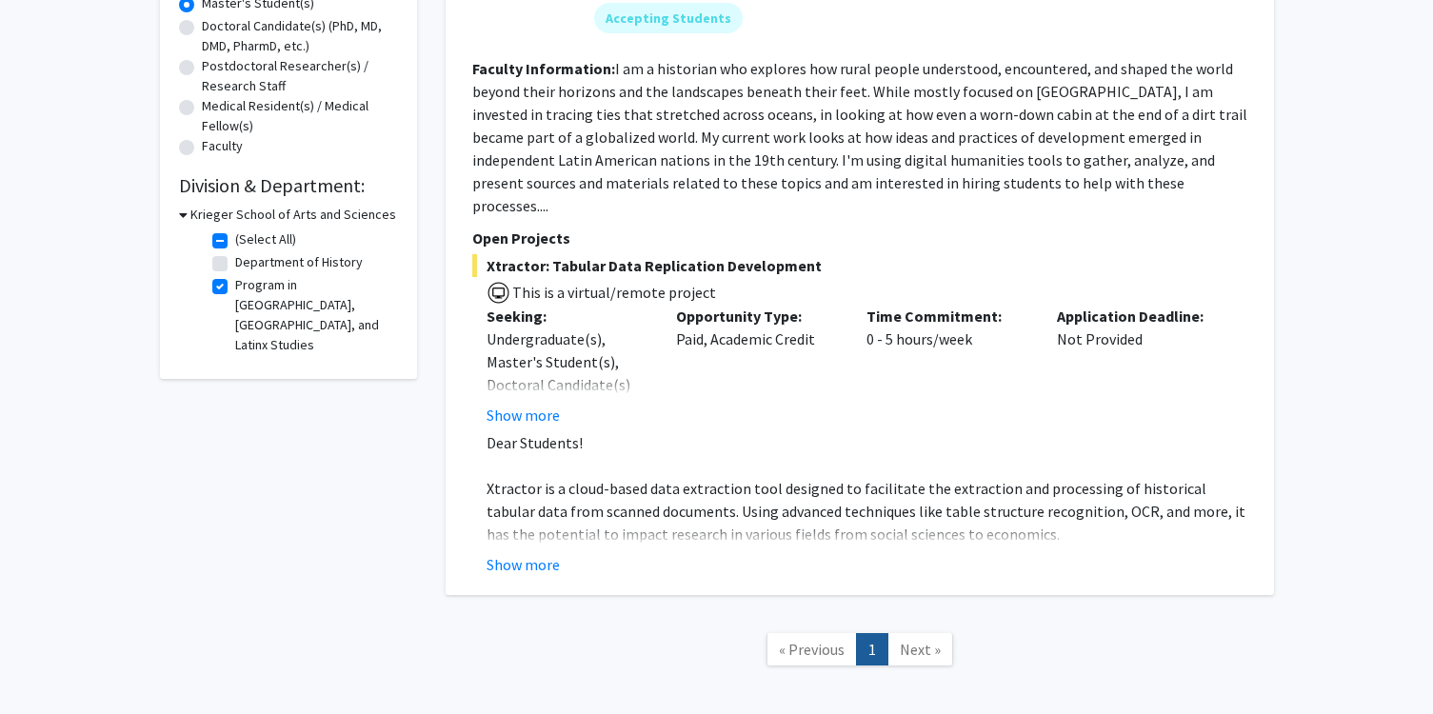
scroll to position [458, 0]
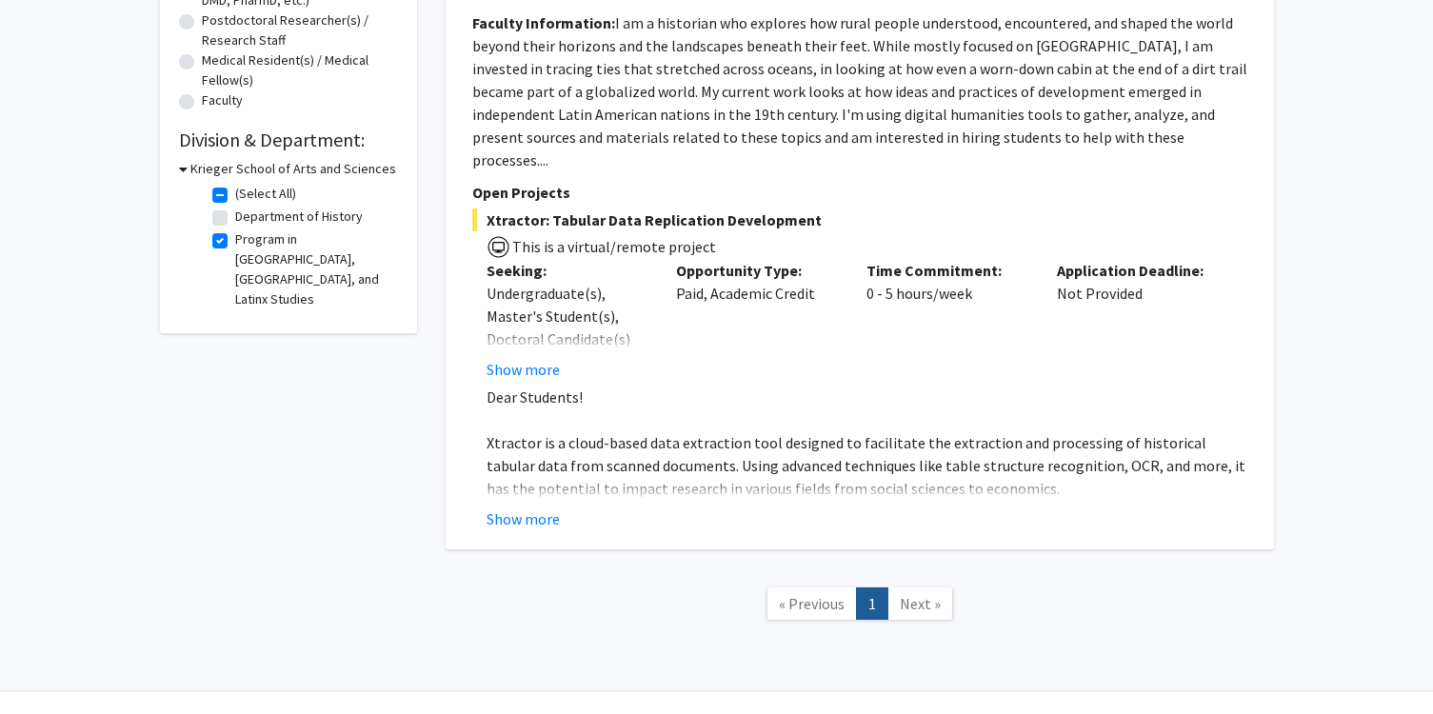
click at [185, 168] on icon at bounding box center [183, 169] width 9 height 20
click at [185, 168] on div "Krieger School of Arts and Sciences" at bounding box center [288, 169] width 219 height 20
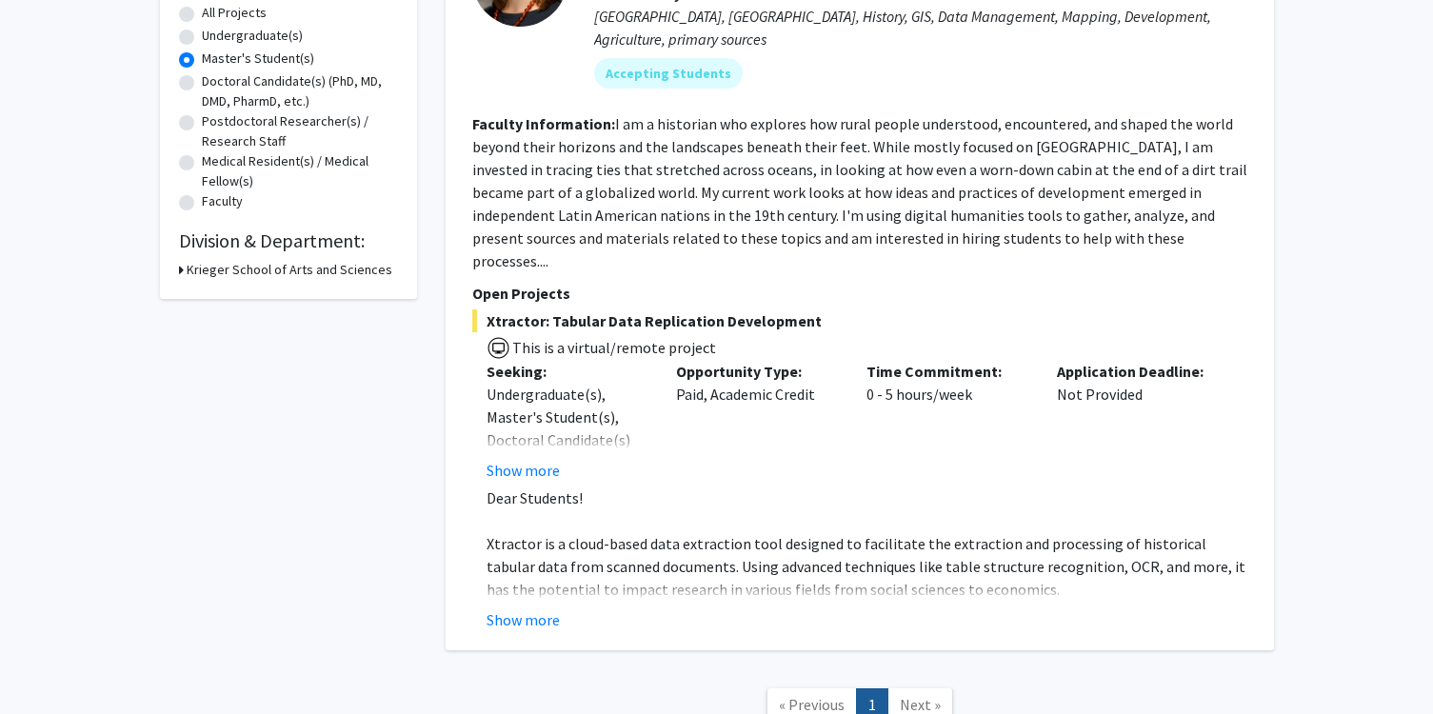
scroll to position [375, 0]
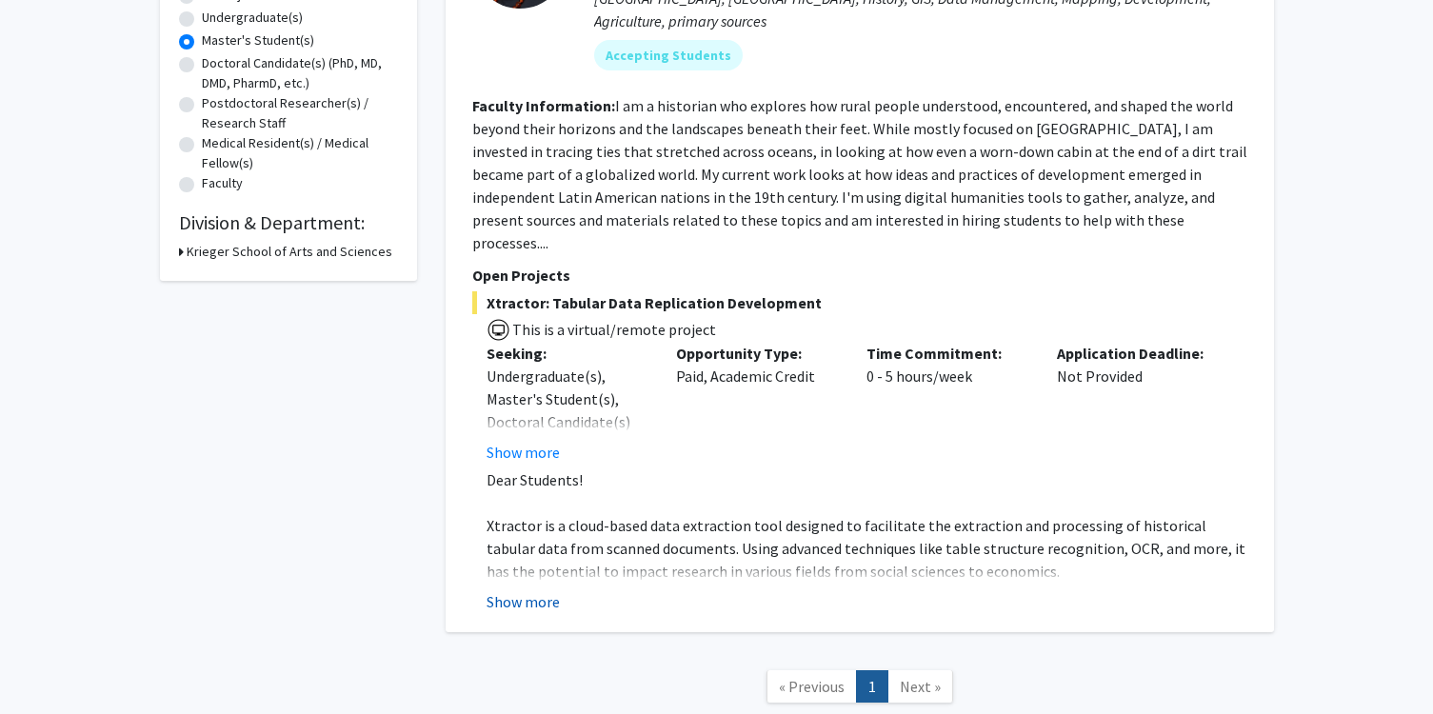
click at [529, 590] on button "Show more" at bounding box center [522, 601] width 73 height 23
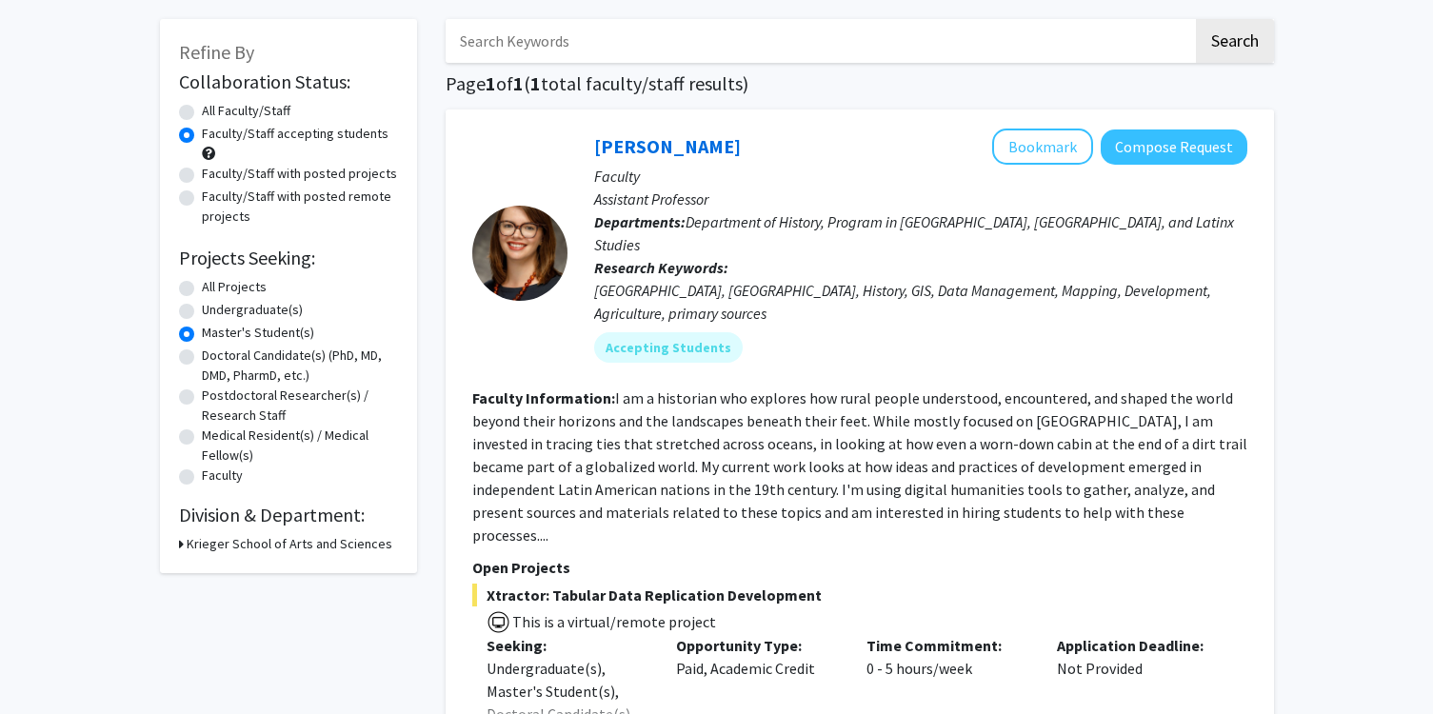
scroll to position [74, 0]
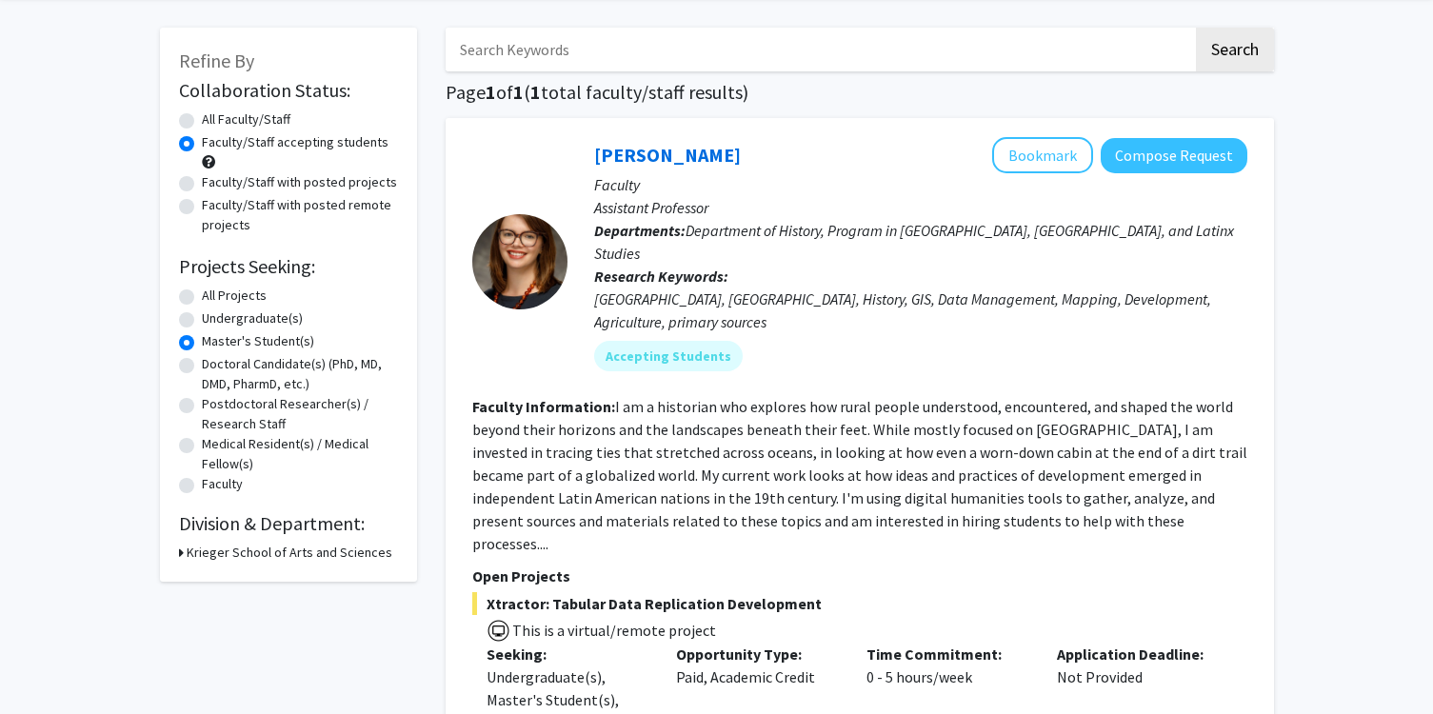
click at [726, 401] on fg-read-more "I am a historian who explores how rural people understood, encountered, and sha…" at bounding box center [859, 475] width 775 height 156
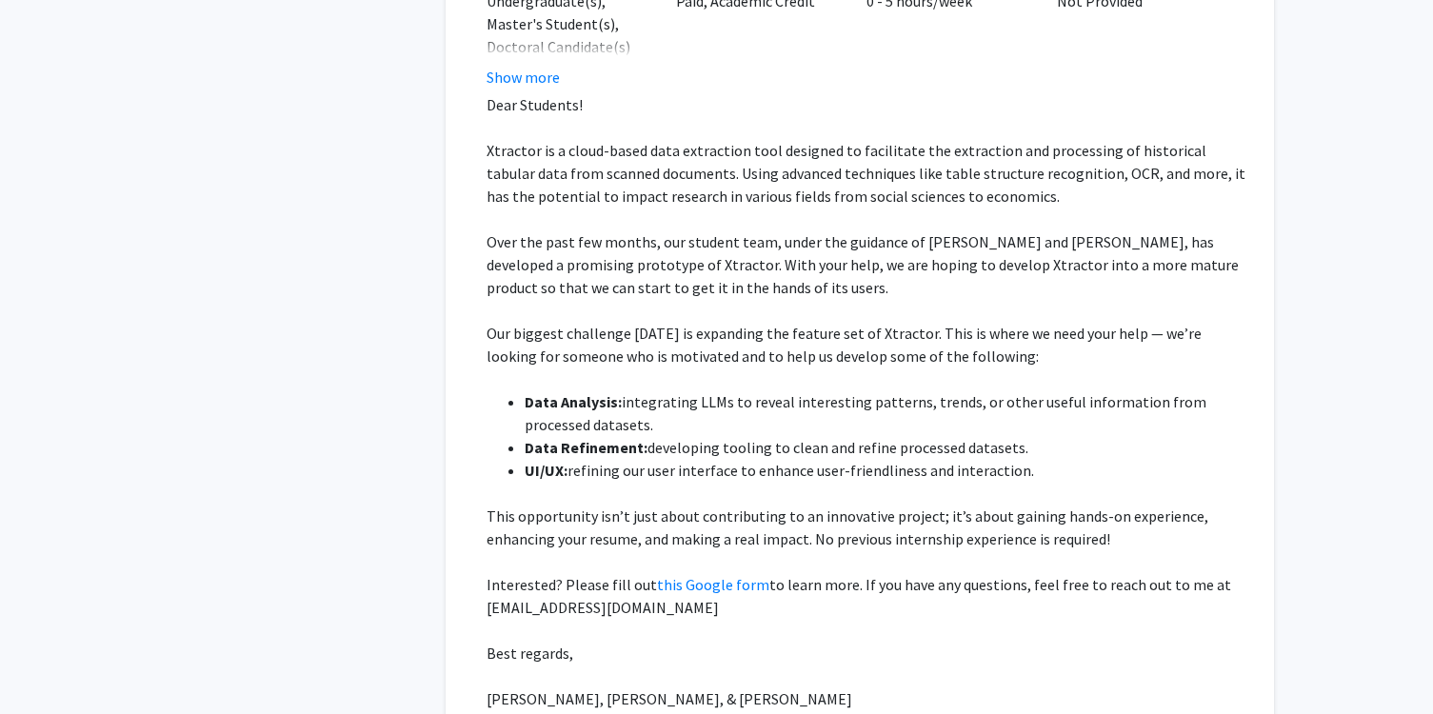
scroll to position [752, 0]
click at [694, 573] on link "this Google form" at bounding box center [713, 582] width 112 height 19
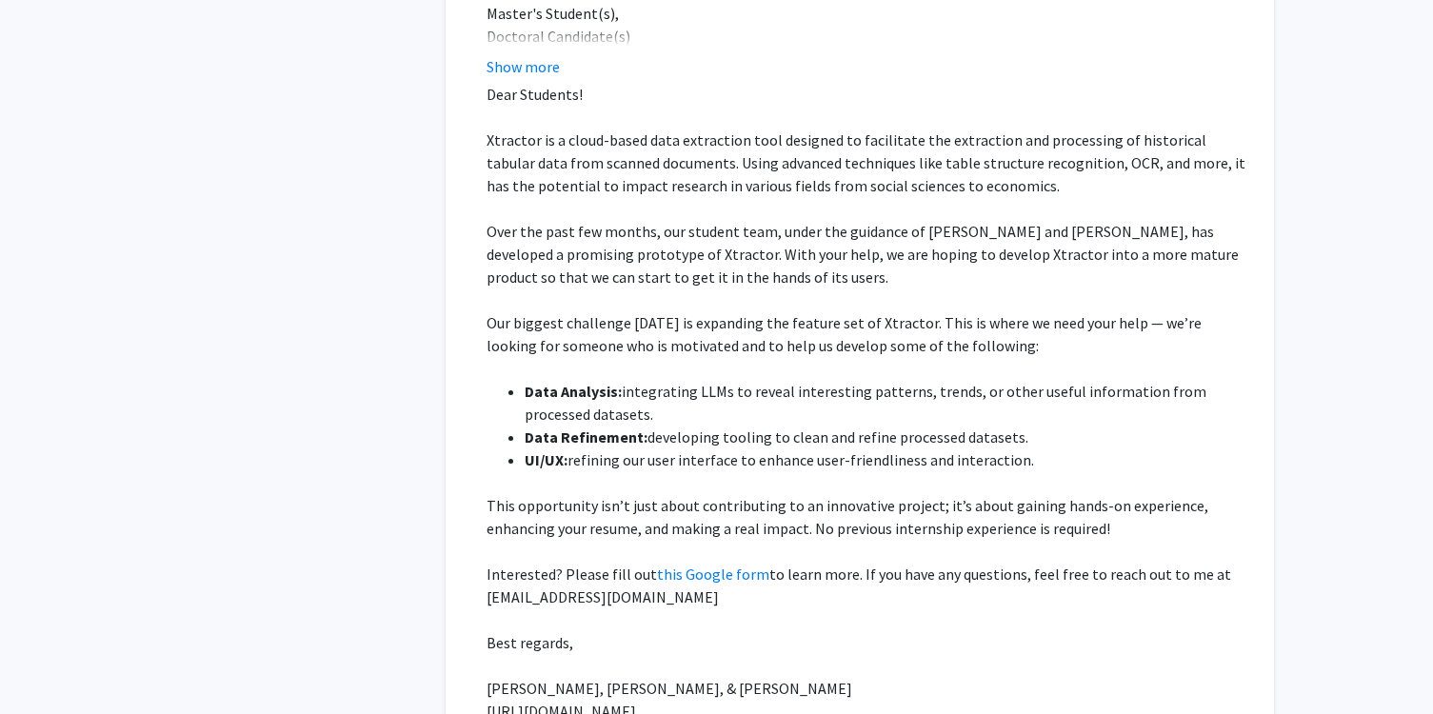
scroll to position [0, 0]
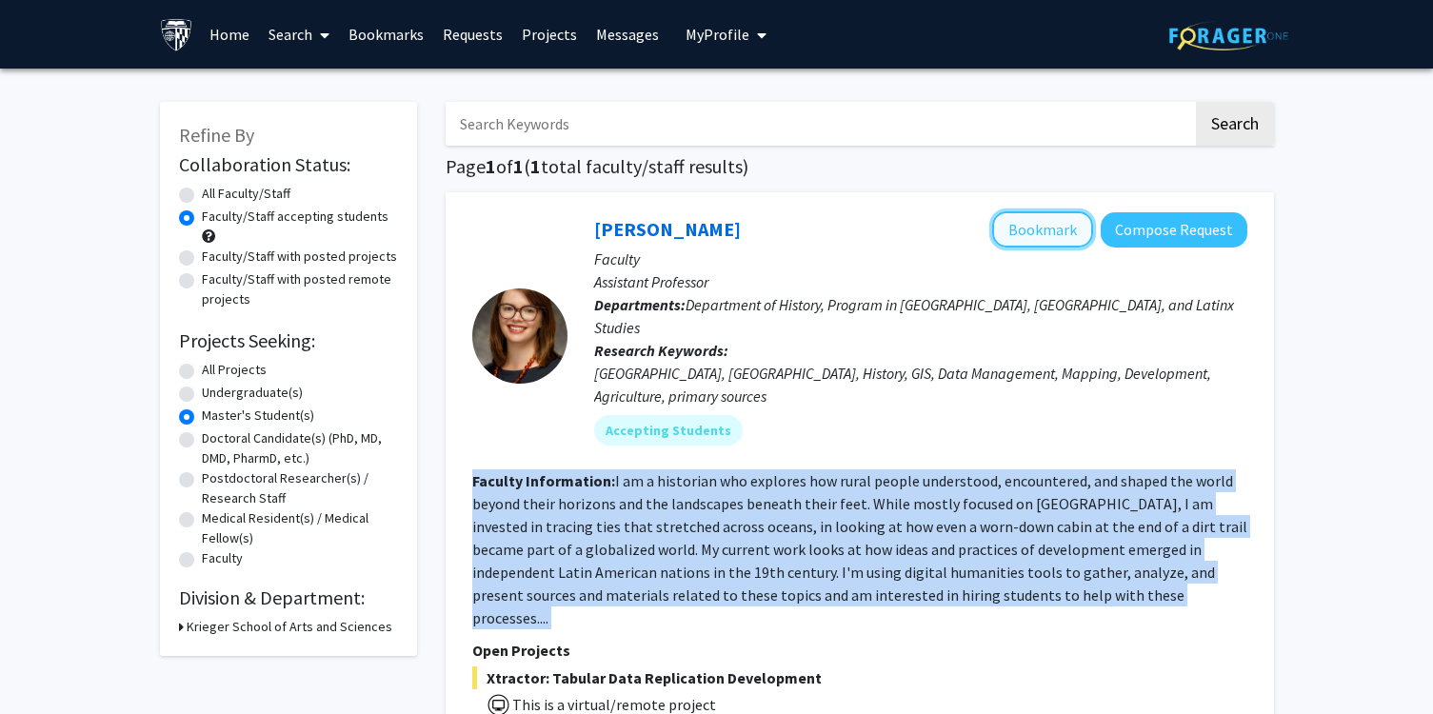
click at [1060, 223] on button "Bookmark" at bounding box center [1042, 229] width 101 height 36
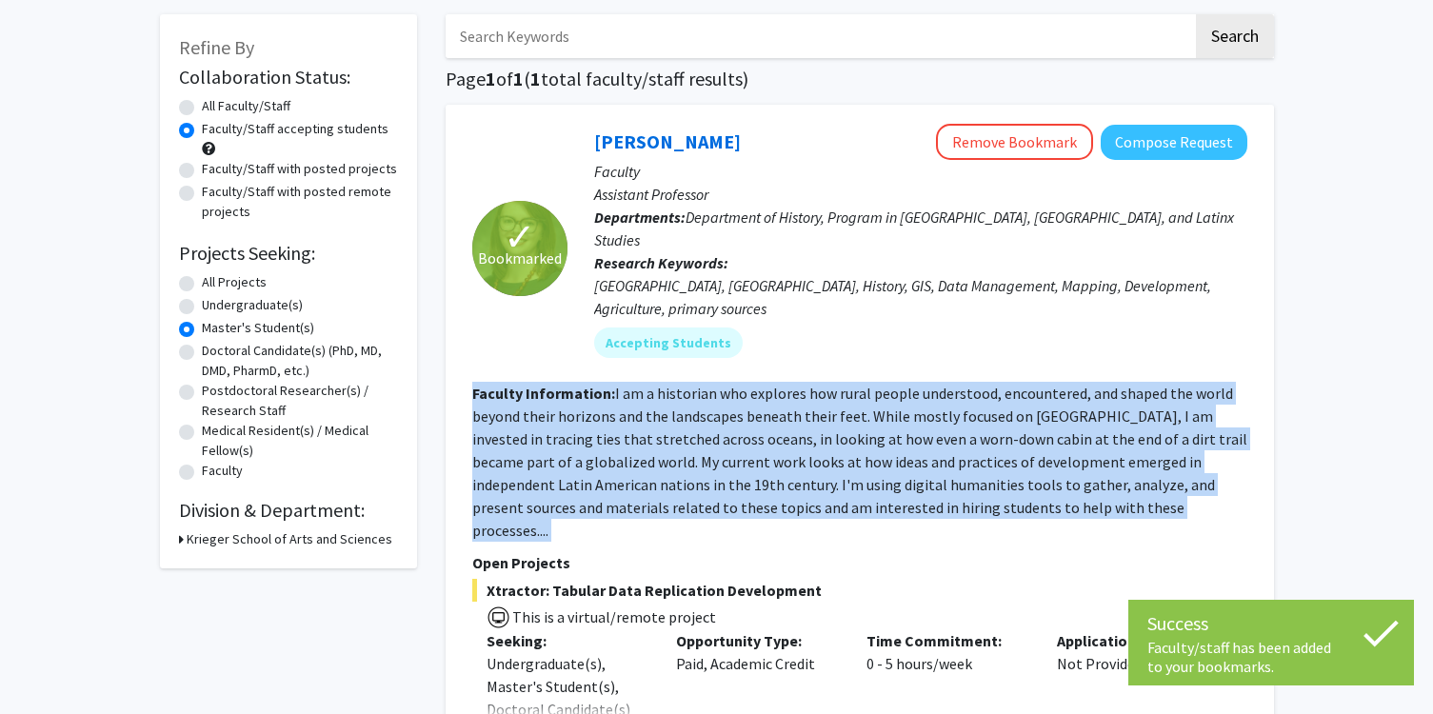
scroll to position [109, 0]
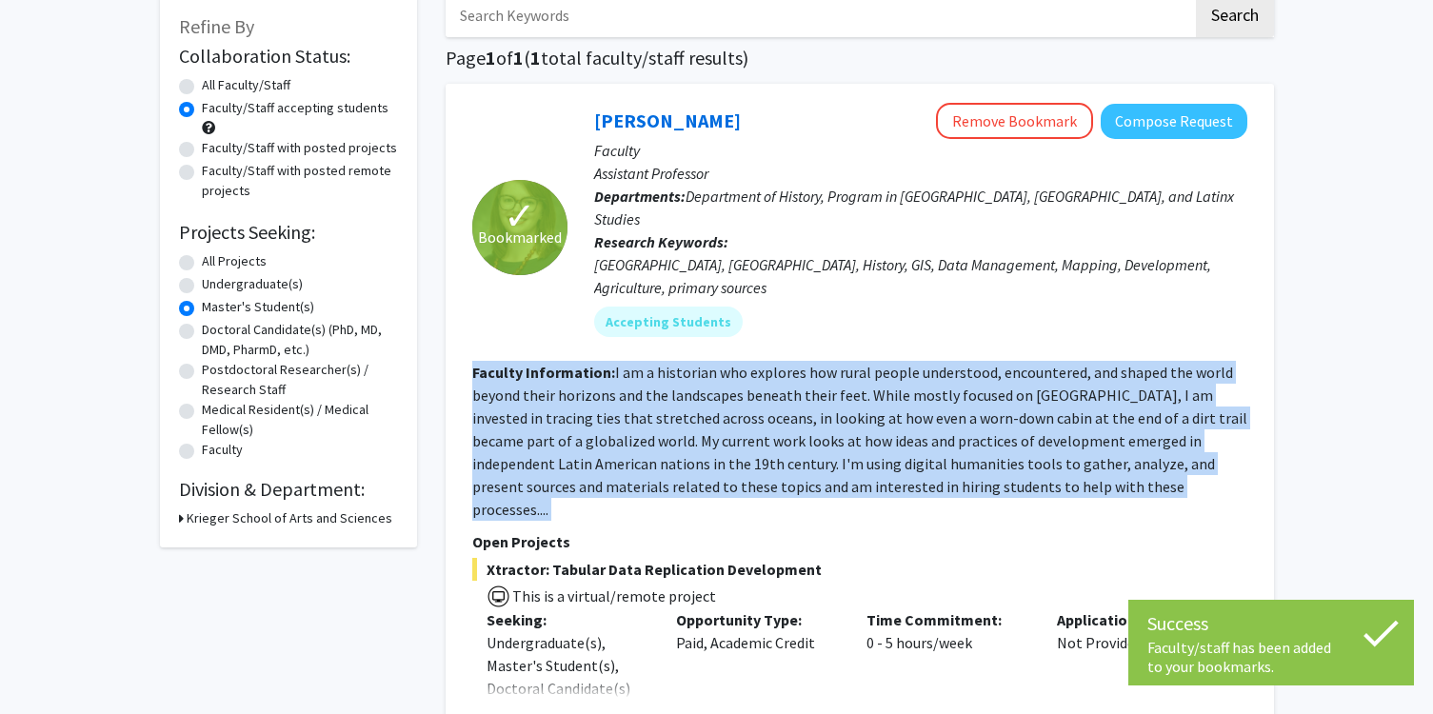
click at [182, 517] on icon at bounding box center [181, 518] width 5 height 20
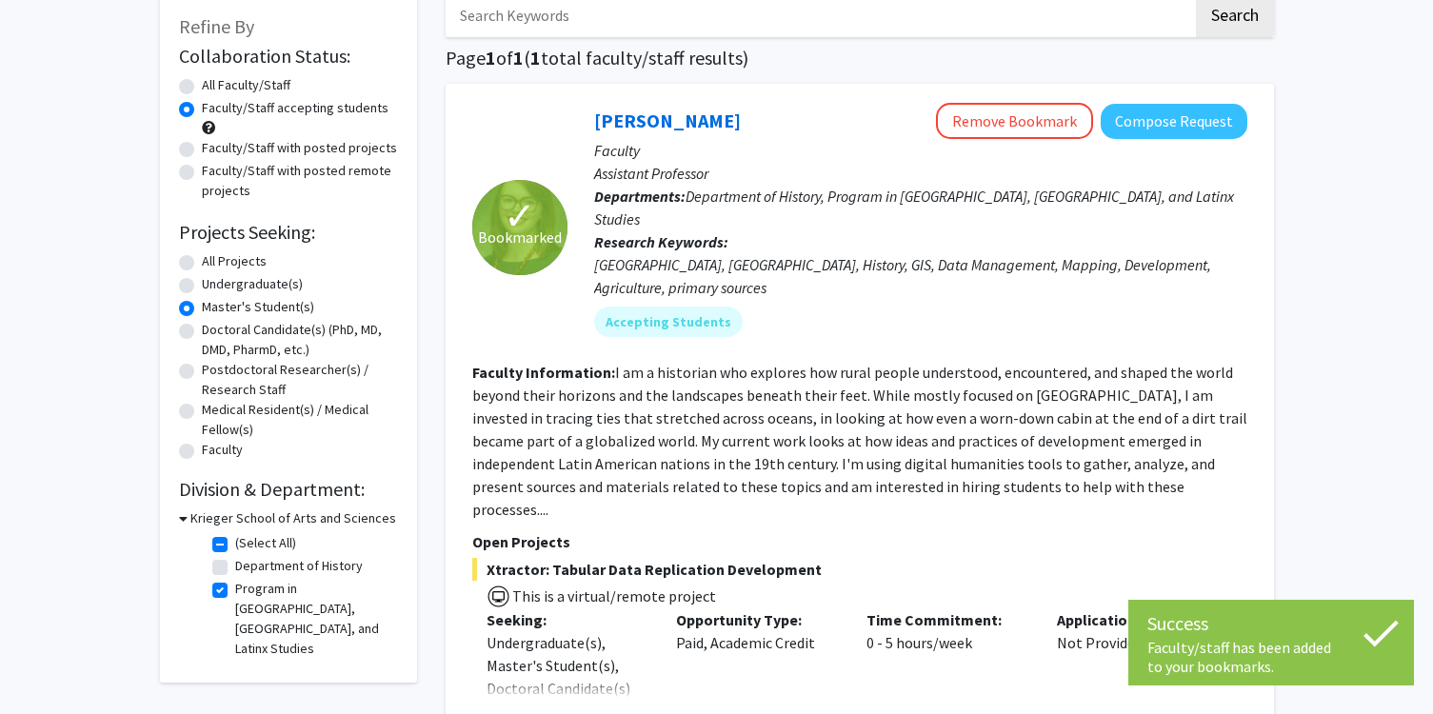
click at [235, 545] on label "(Select All)" at bounding box center [265, 543] width 61 height 20
click at [235, 545] on input "(Select All)" at bounding box center [241, 539] width 12 height 12
checkbox input "false"
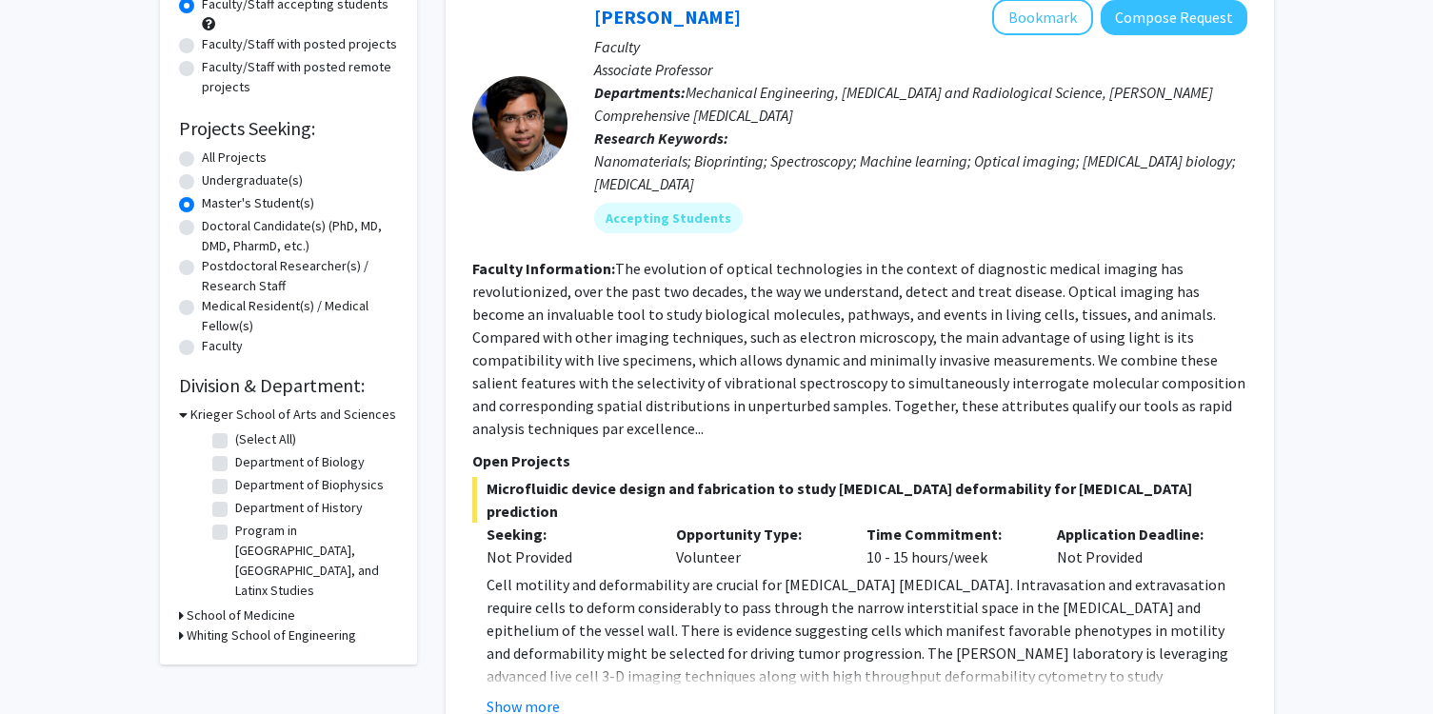
scroll to position [213, 0]
click at [179, 624] on icon at bounding box center [181, 634] width 5 height 20
click at [179, 624] on icon at bounding box center [183, 634] width 9 height 20
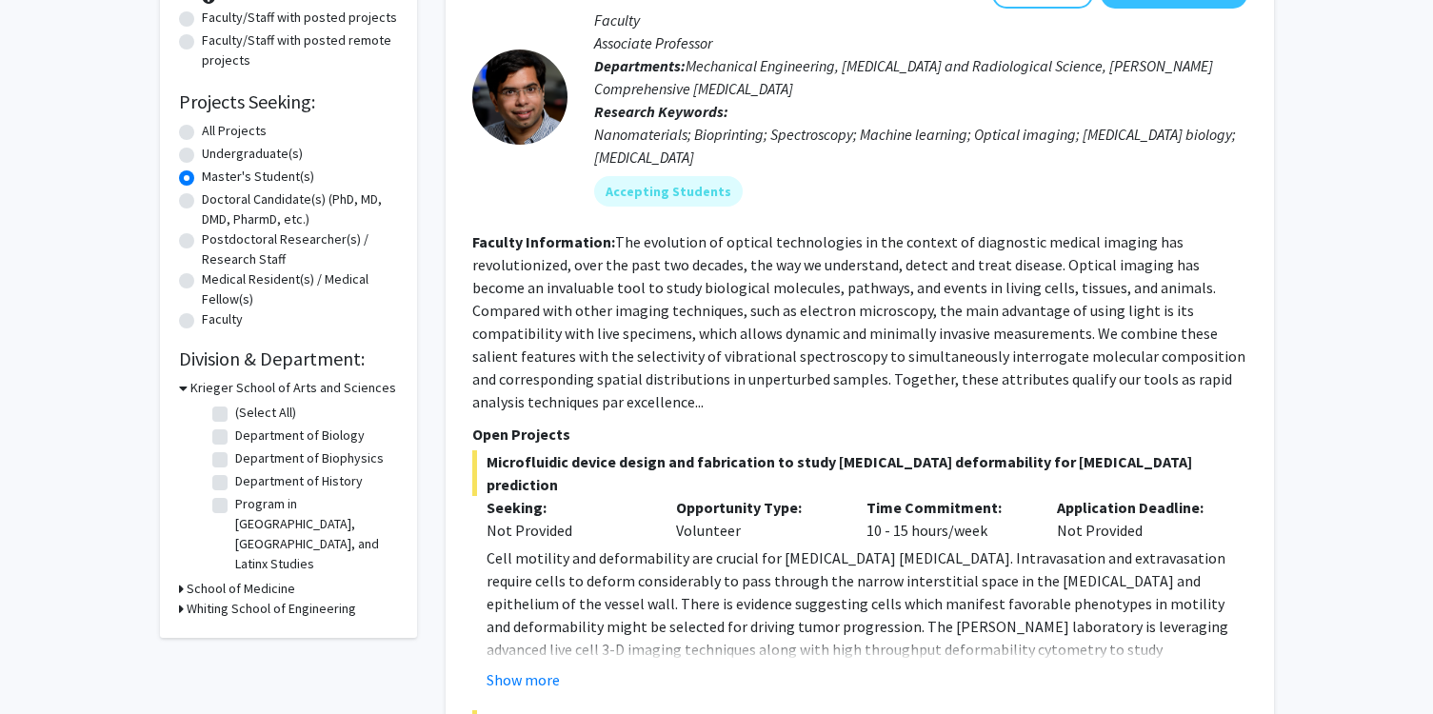
scroll to position [152, 0]
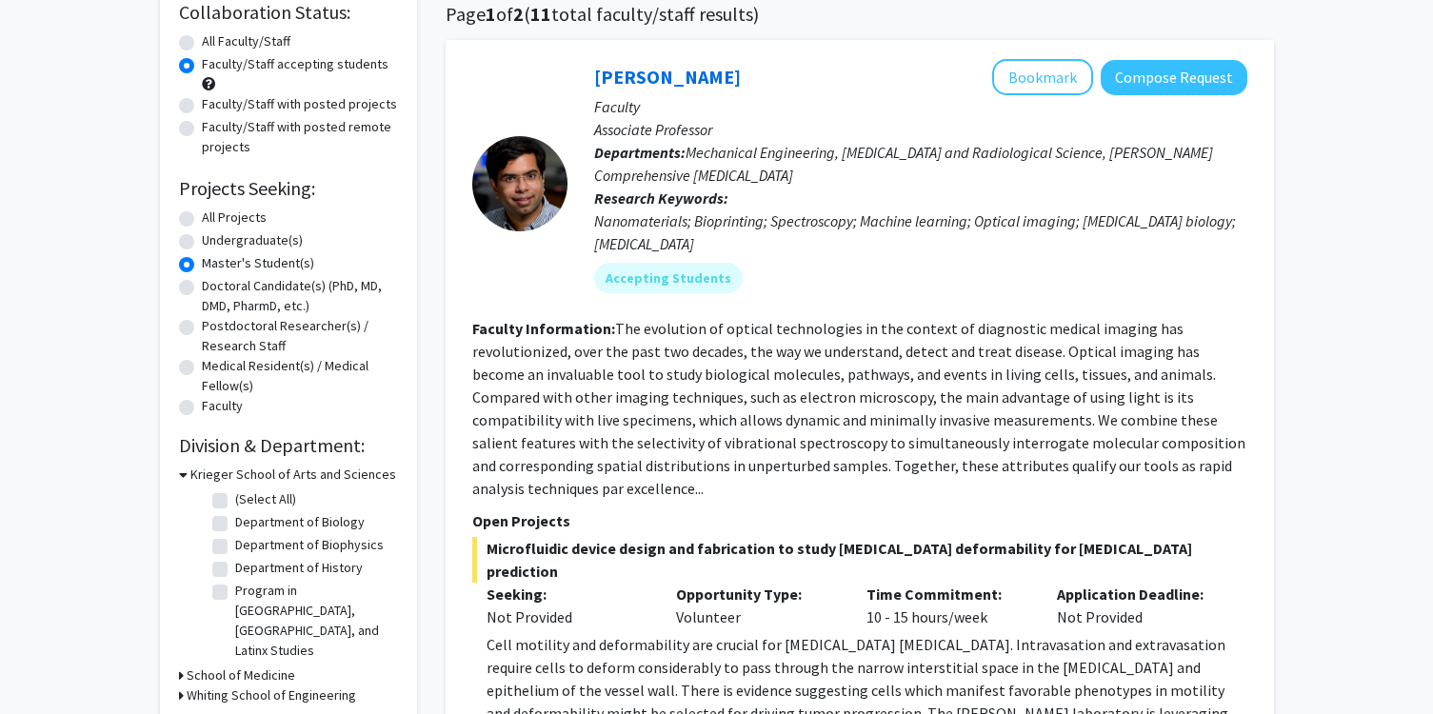
click at [228, 685] on h3 "Whiting School of Engineering" at bounding box center [271, 695] width 169 height 20
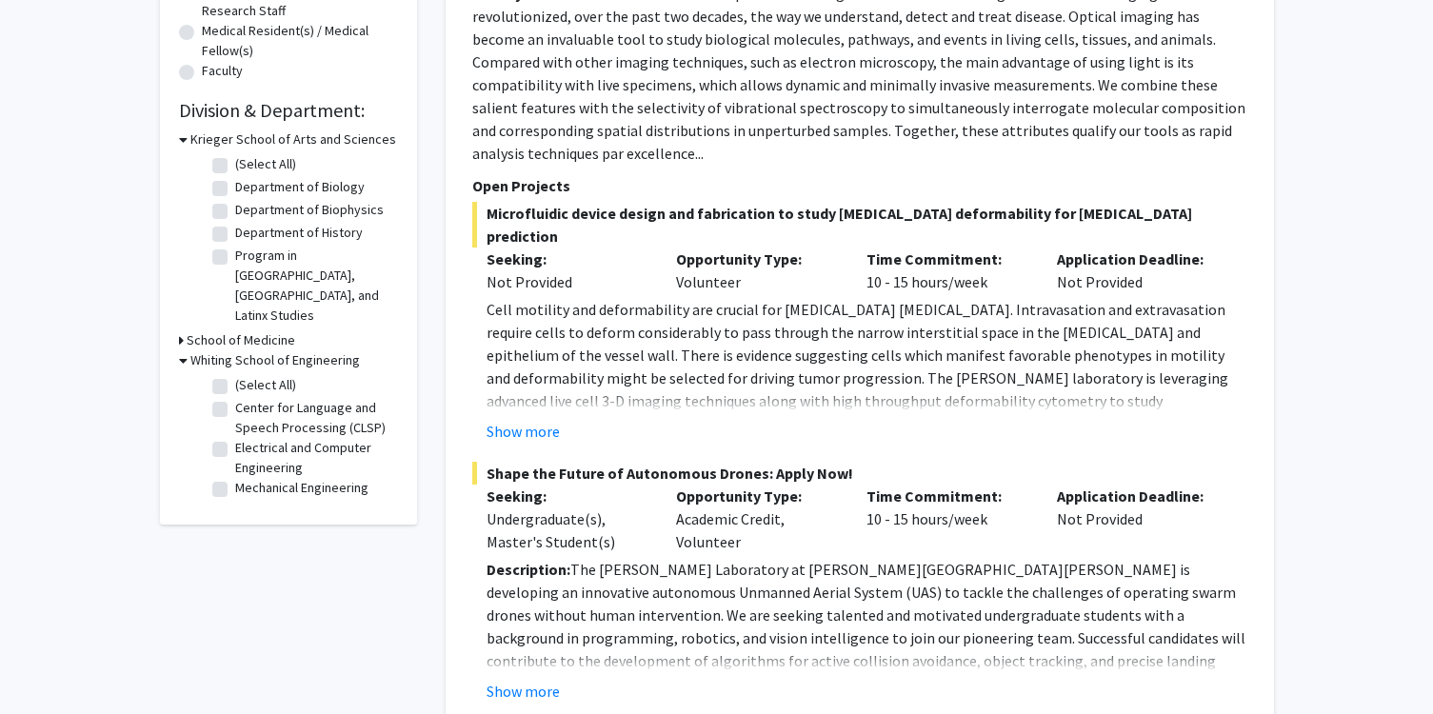
scroll to position [489, 0]
click at [207, 328] on h3 "School of Medicine" at bounding box center [241, 338] width 109 height 20
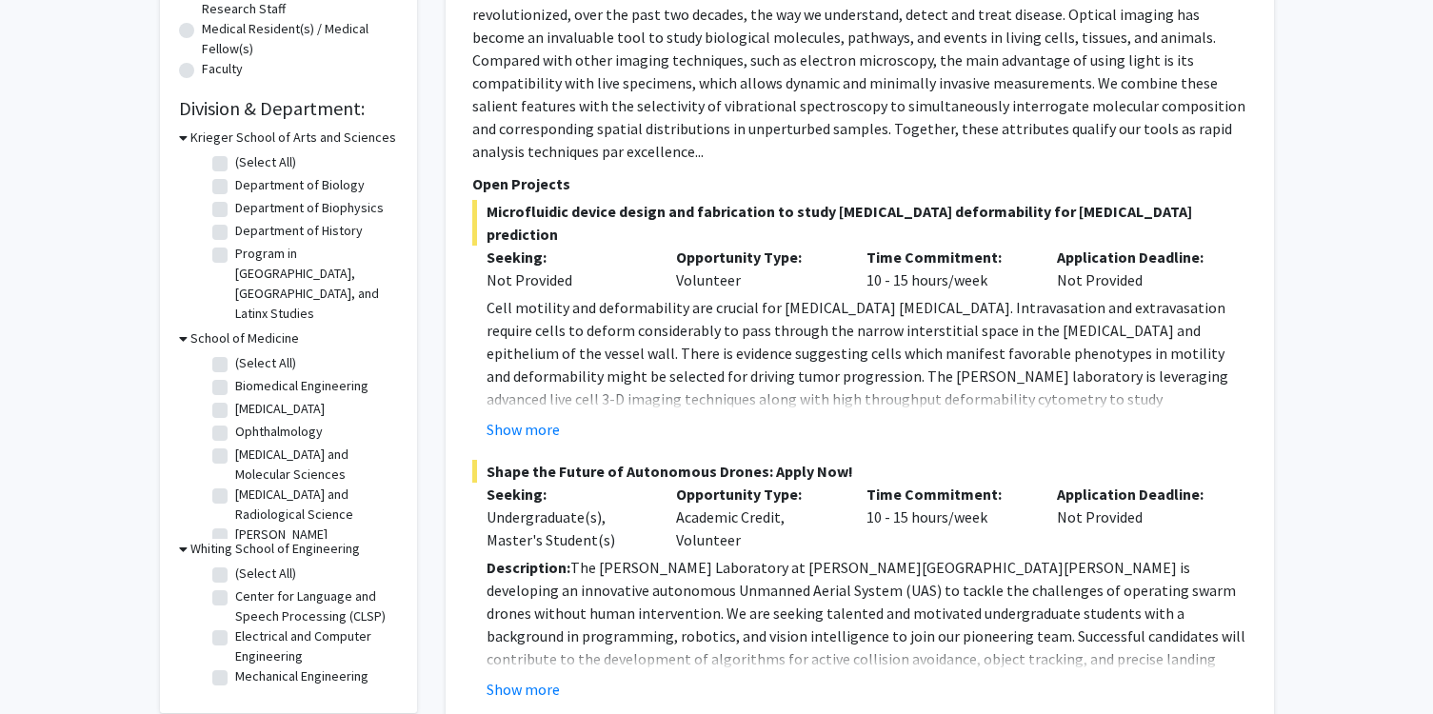
click at [235, 586] on label "Center for Language and Speech Processing (CLSP)" at bounding box center [314, 606] width 158 height 40
click at [235, 586] on input "Center for Language and Speech Processing (CLSP)" at bounding box center [241, 592] width 12 height 12
checkbox input "true"
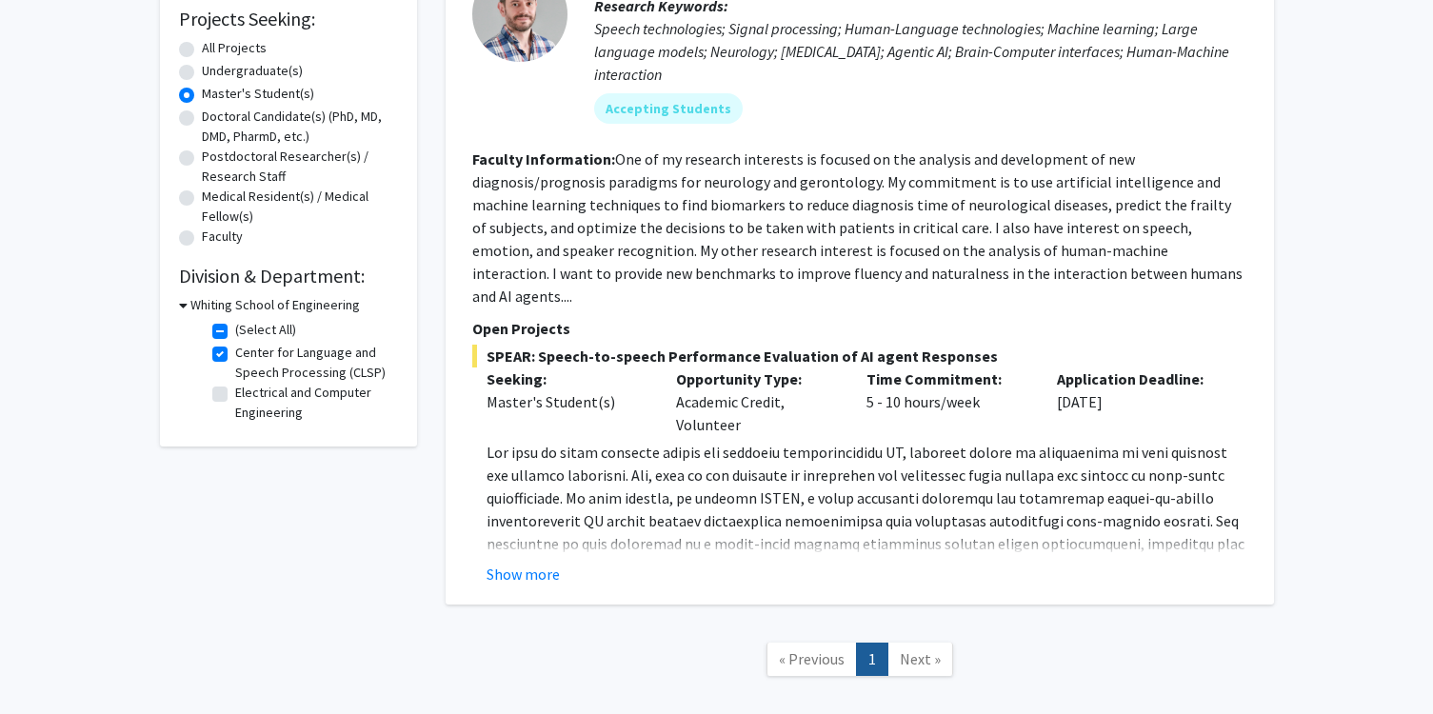
scroll to position [333, 0]
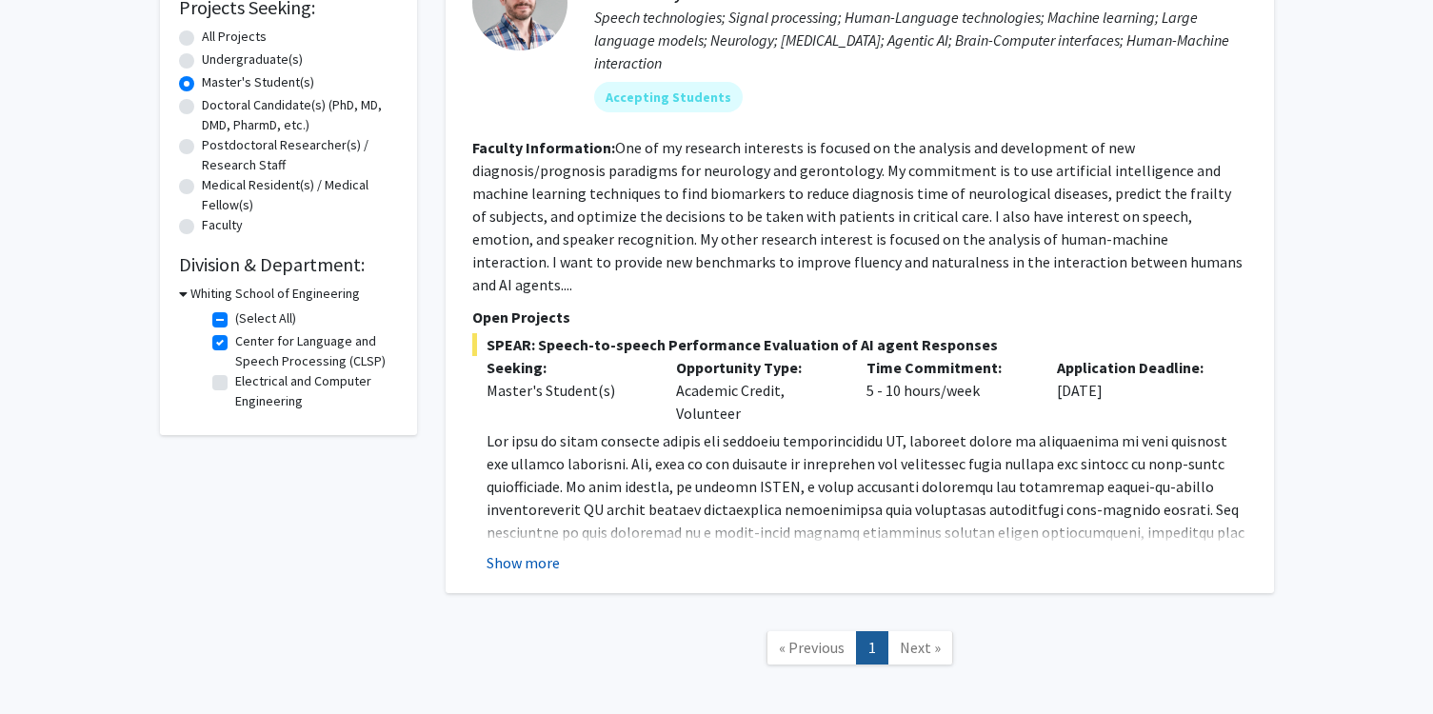
click at [513, 551] on button "Show more" at bounding box center [522, 562] width 73 height 23
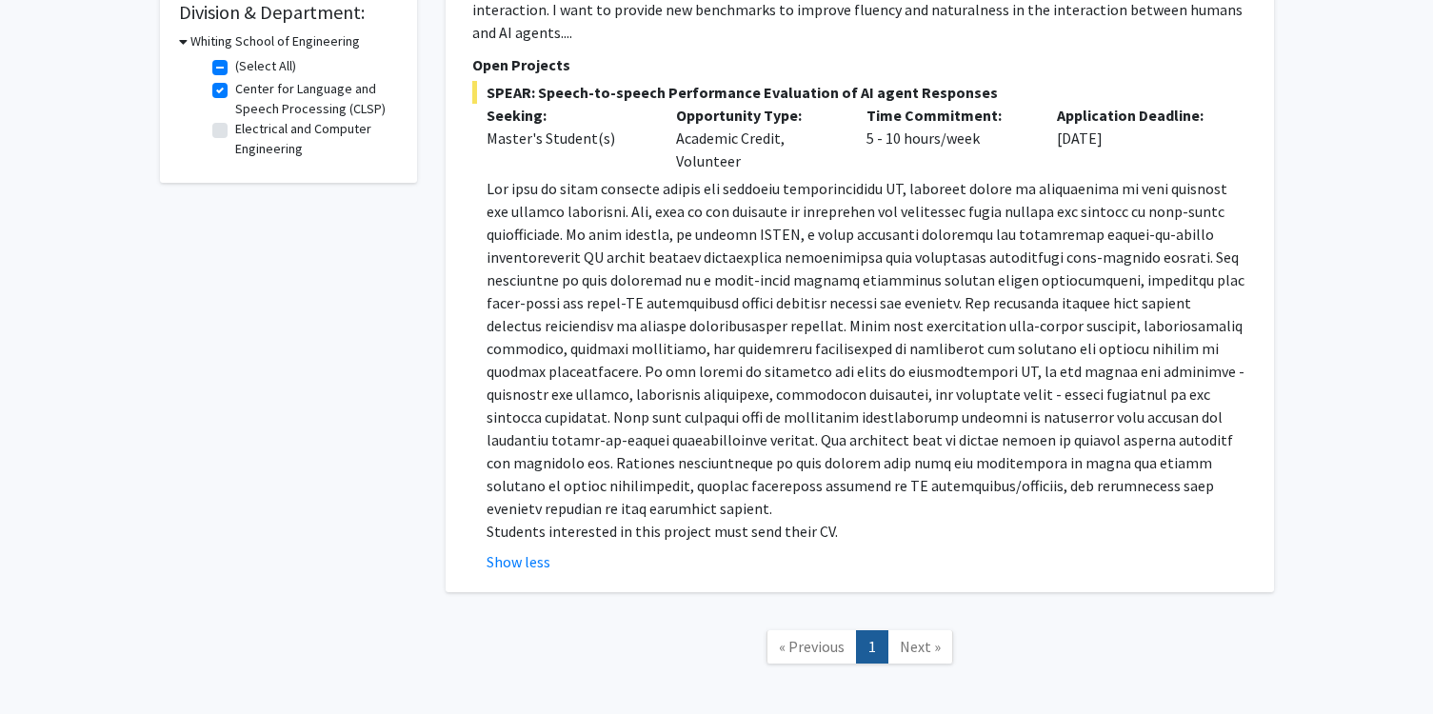
scroll to position [583, 0]
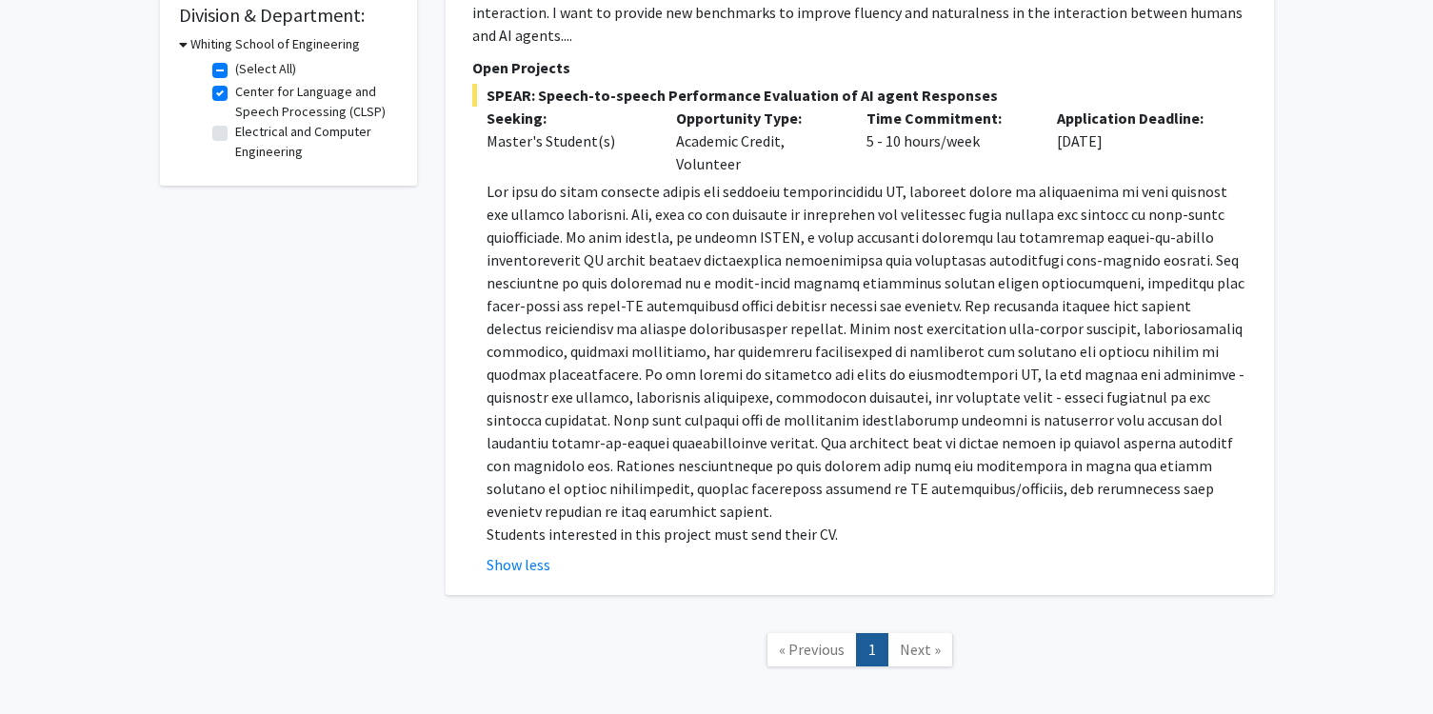
click at [518, 430] on p at bounding box center [866, 351] width 761 height 343
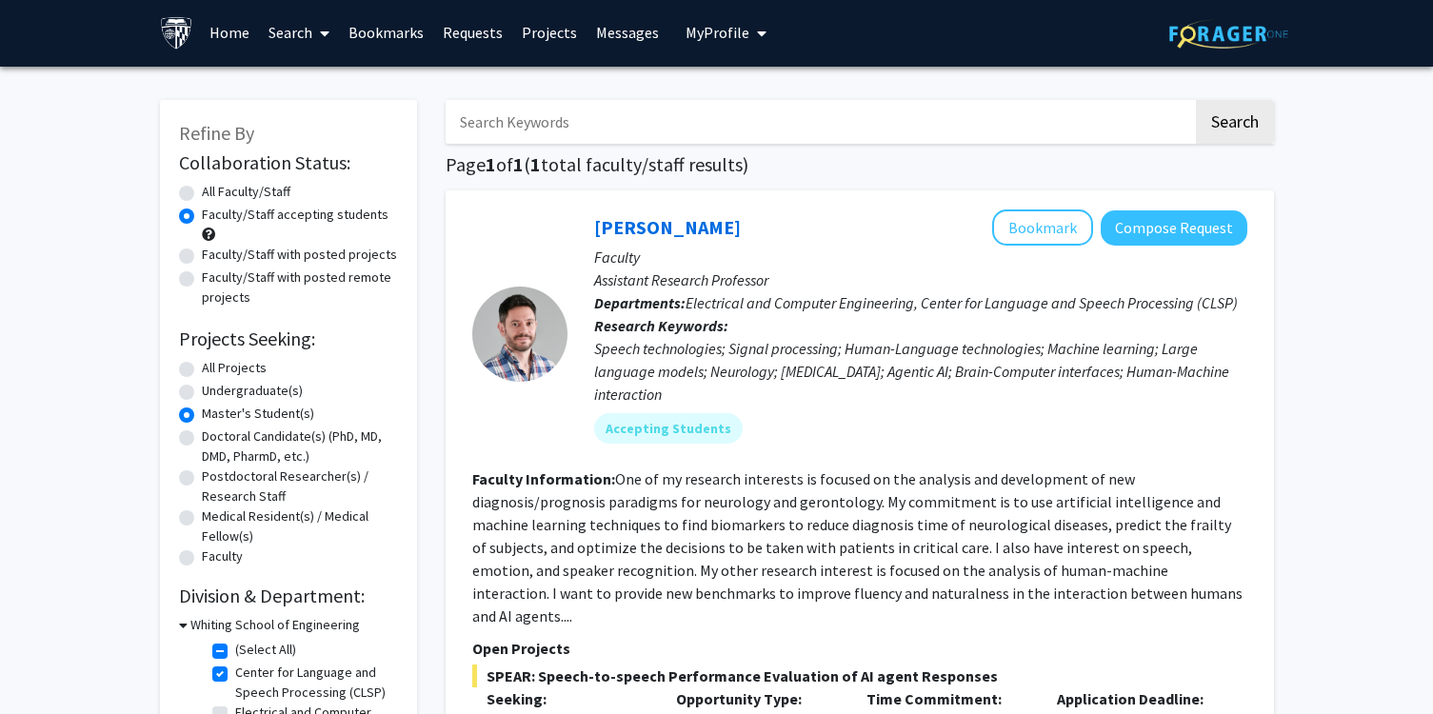
scroll to position [0, 0]
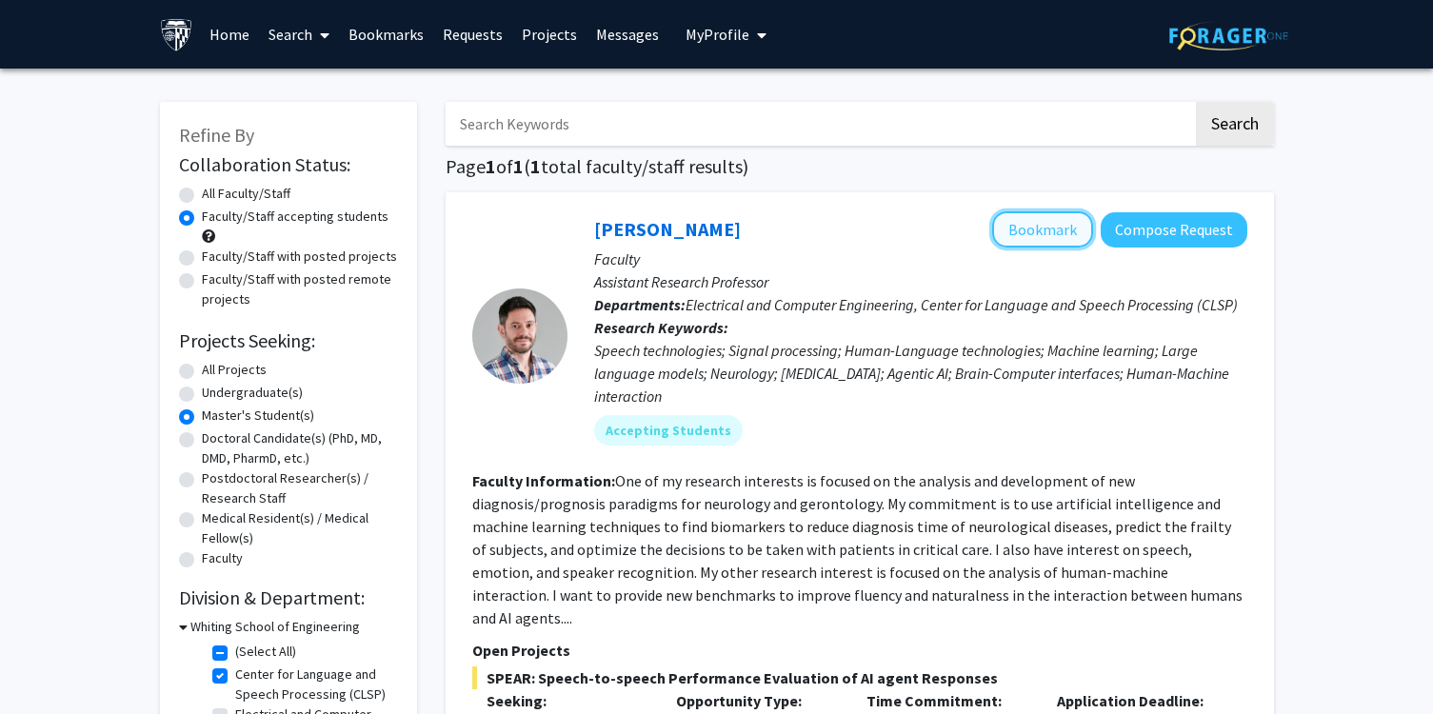
click at [1059, 236] on button "Bookmark" at bounding box center [1042, 229] width 101 height 36
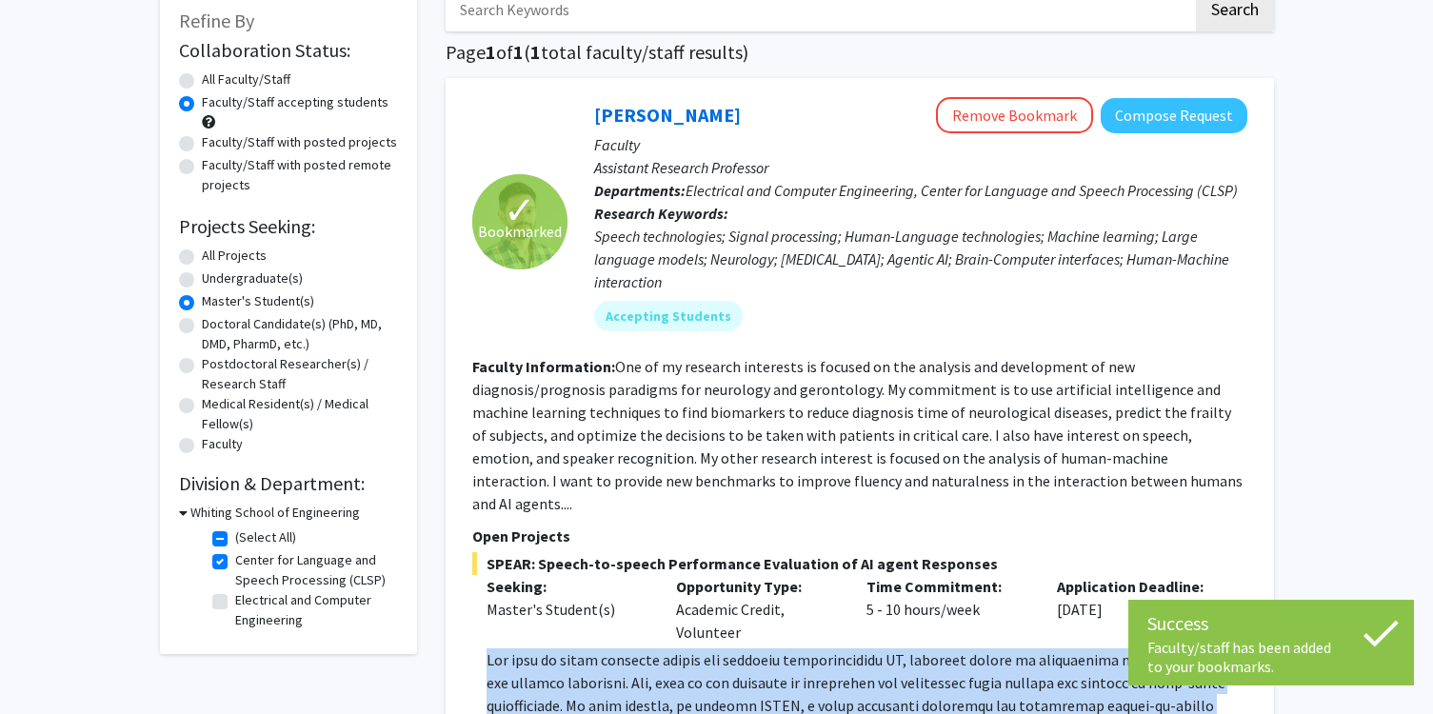
scroll to position [128, 0]
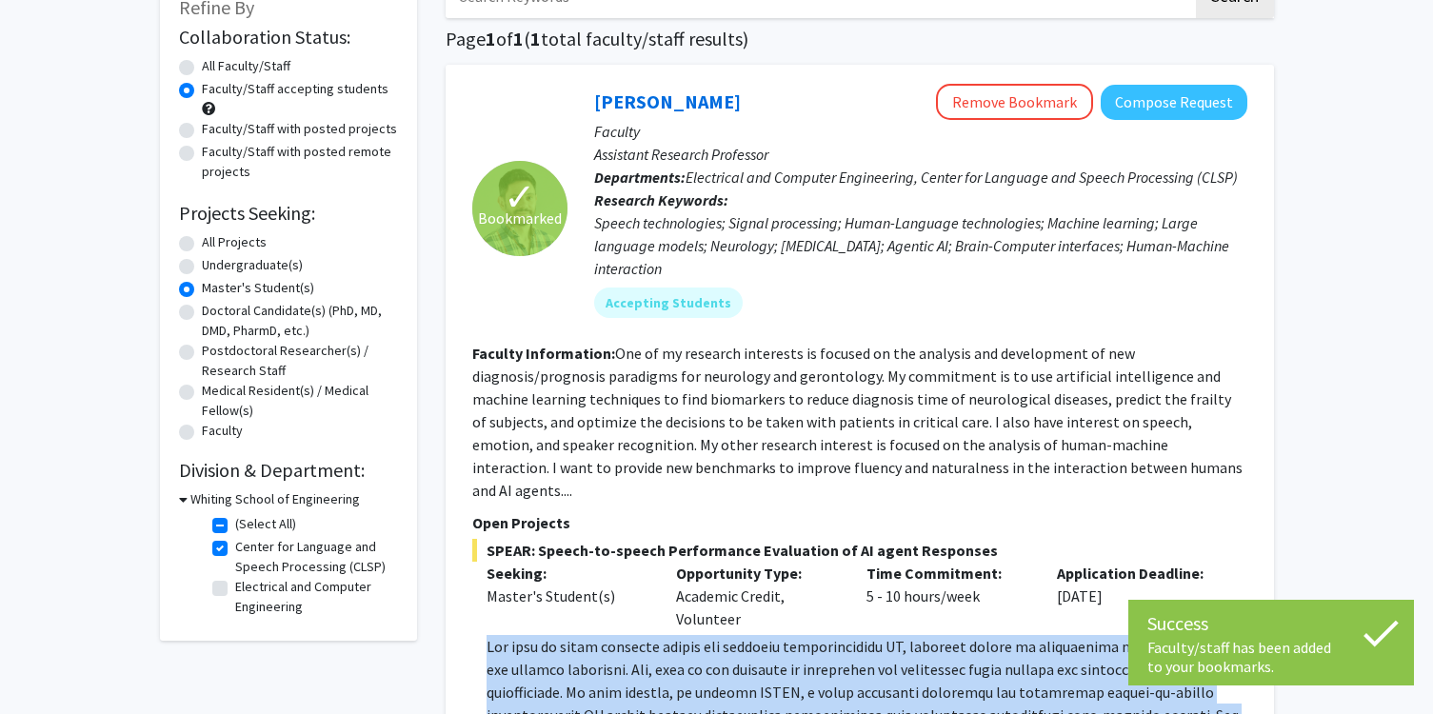
click at [235, 523] on label "(Select All)" at bounding box center [265, 524] width 61 height 20
click at [235, 523] on input "(Select All)" at bounding box center [241, 520] width 12 height 12
checkbox input "false"
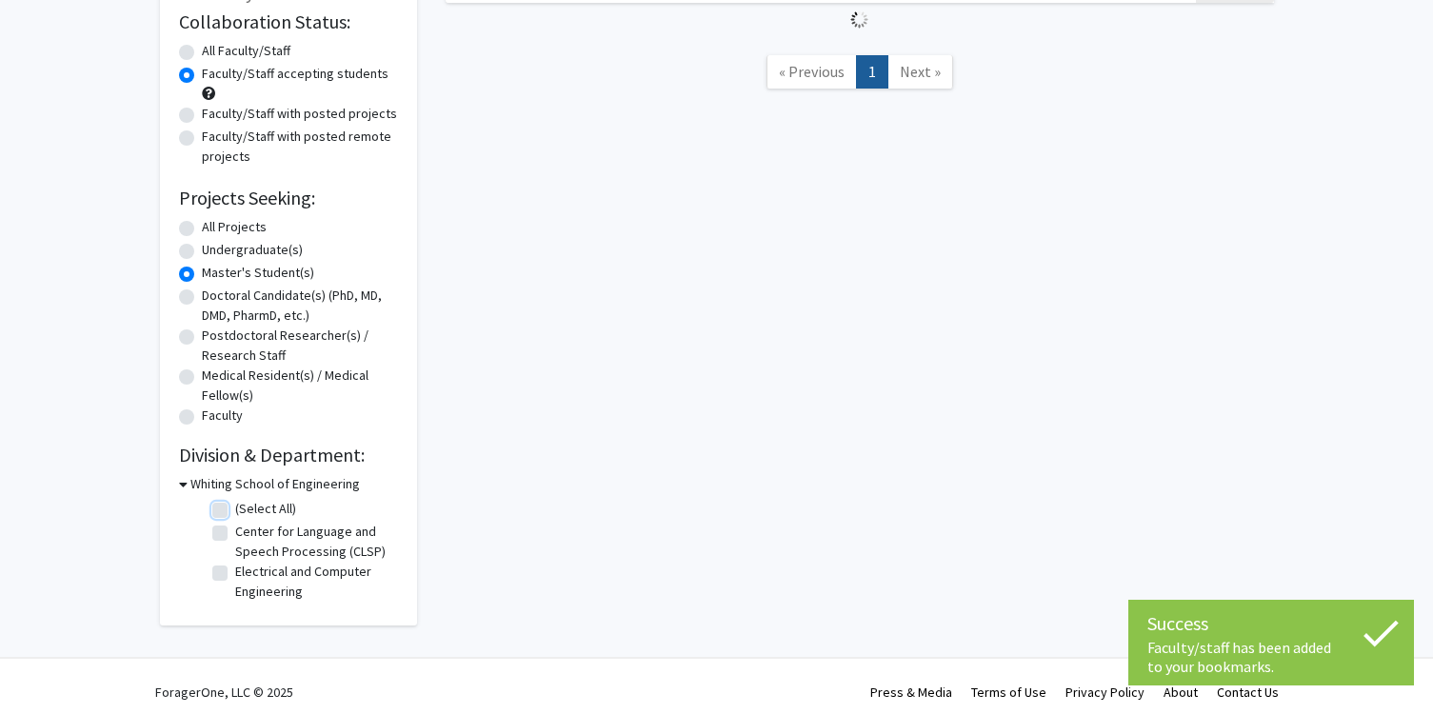
scroll to position [153, 0]
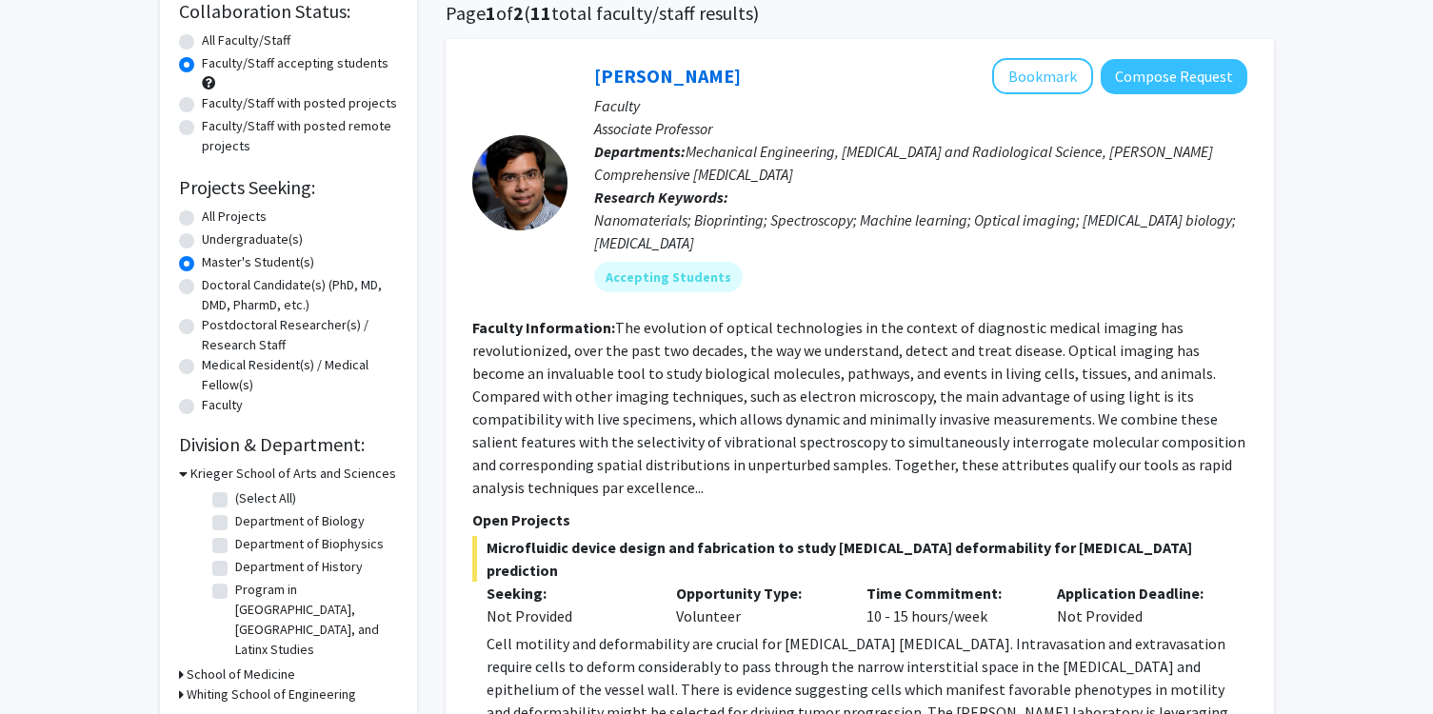
click at [235, 497] on label "(Select All)" at bounding box center [265, 498] width 61 height 20
click at [235, 497] on input "(Select All)" at bounding box center [241, 494] width 12 height 12
checkbox input "true"
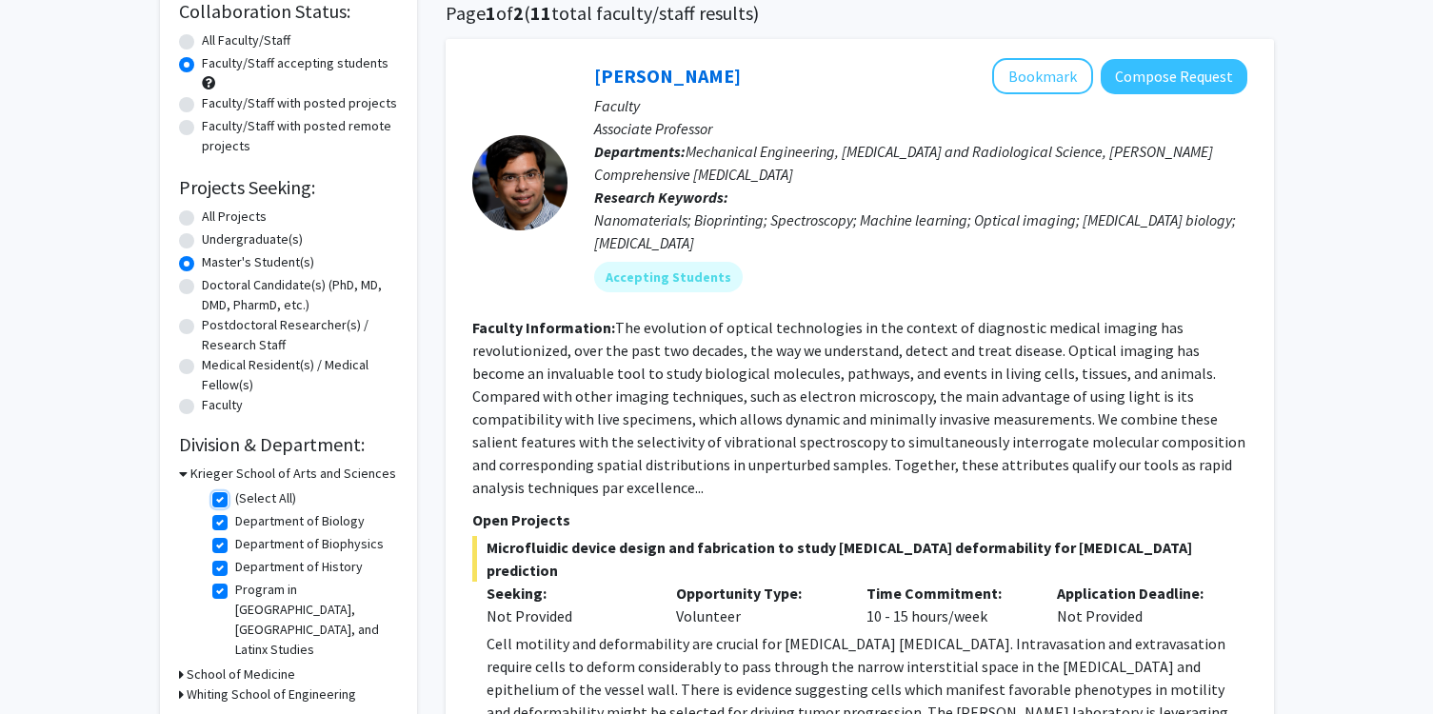
checkbox input "true"
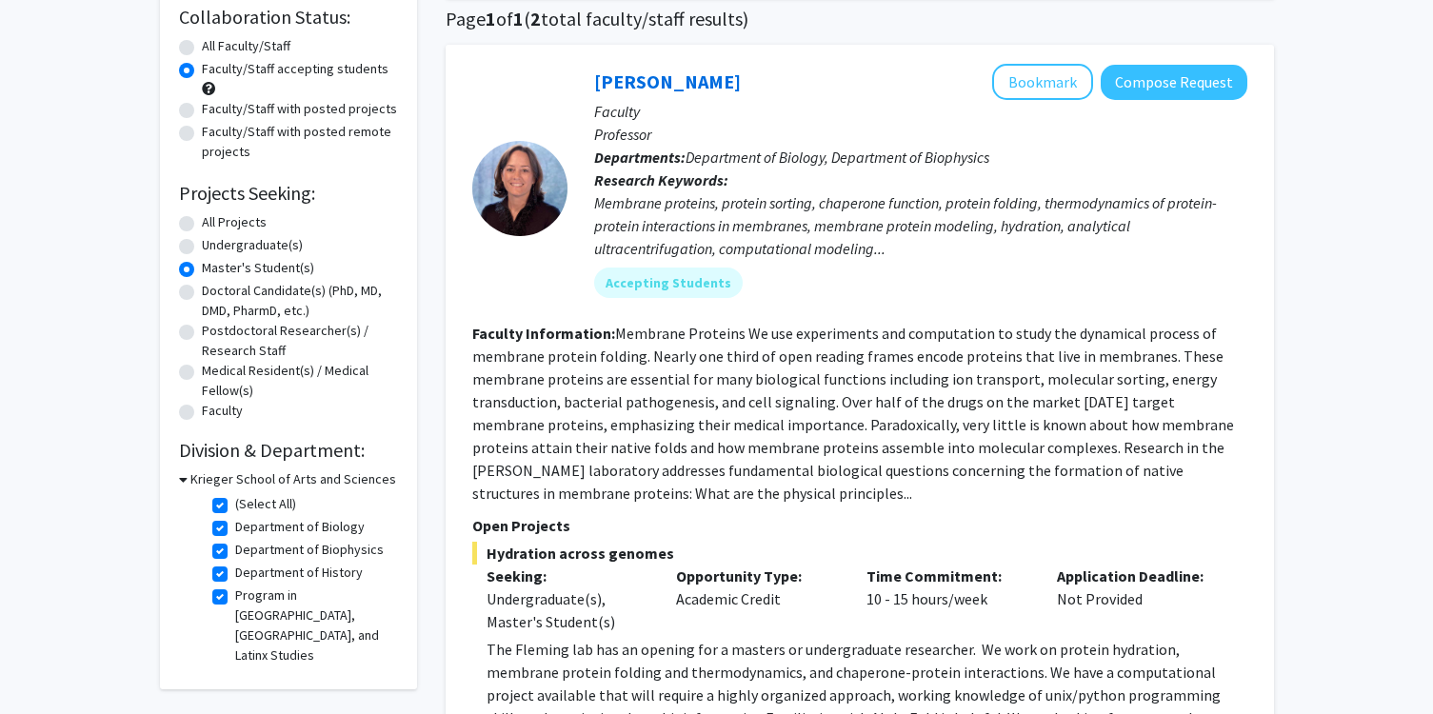
scroll to position [130, 0]
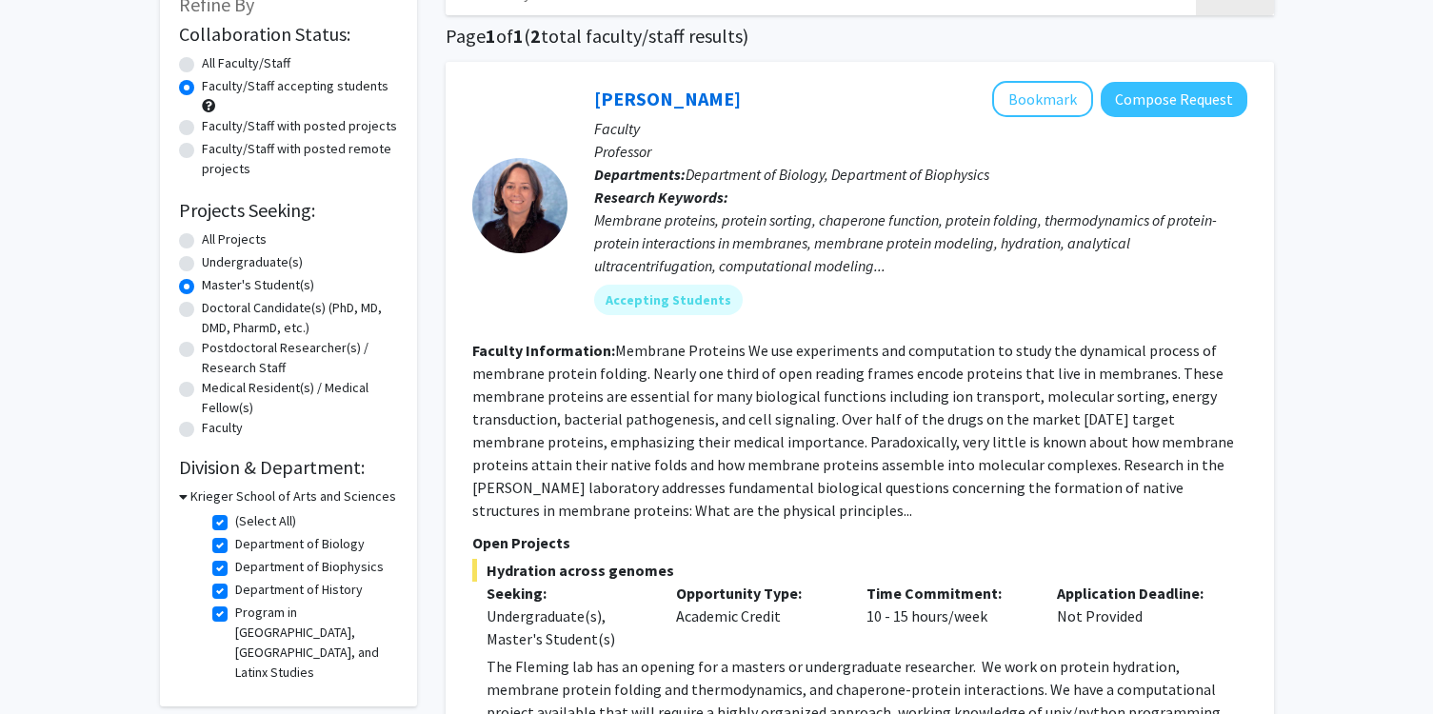
click at [202, 150] on label "Faculty/Staff with posted remote projects" at bounding box center [300, 159] width 196 height 40
click at [202, 150] on input "Faculty/Staff with posted remote projects" at bounding box center [208, 145] width 12 height 12
radio input "true"
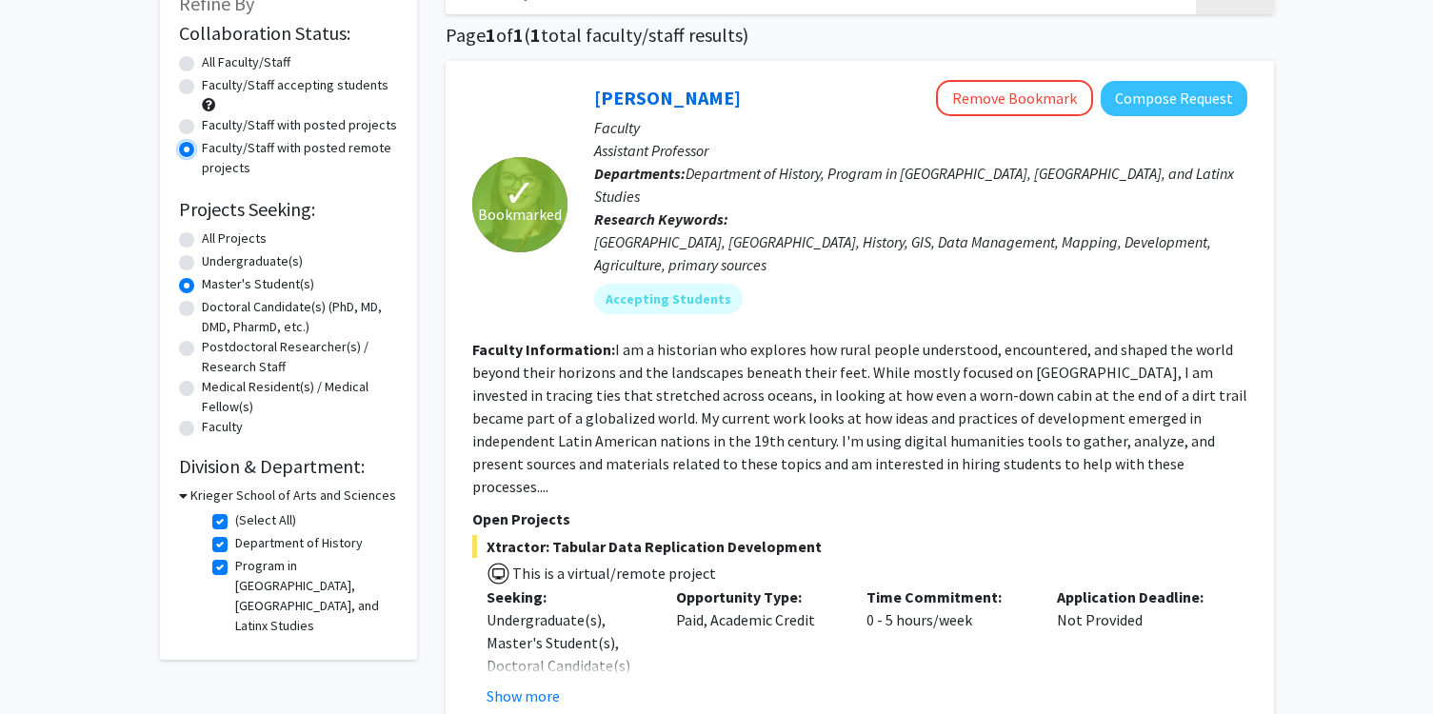
scroll to position [184, 0]
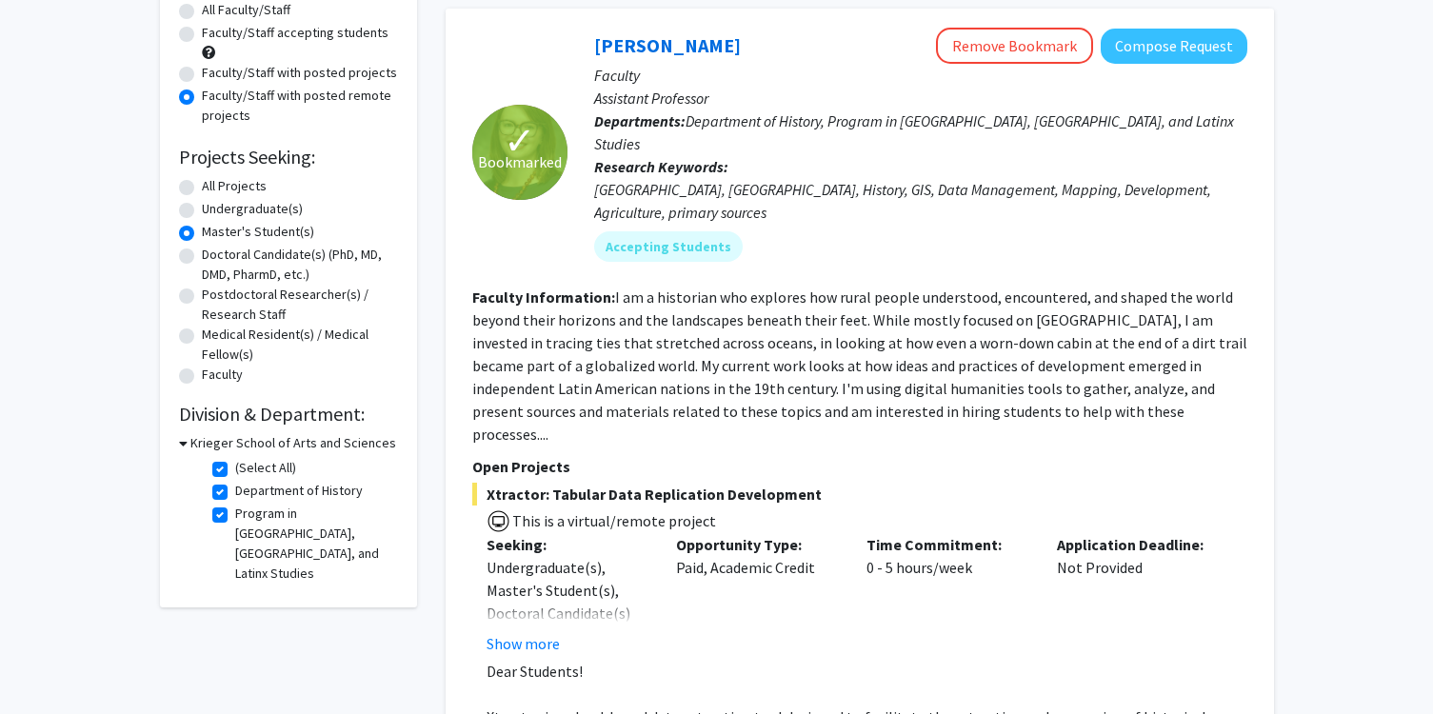
click at [235, 469] on label "(Select All)" at bounding box center [265, 468] width 61 height 20
click at [235, 469] on input "(Select All)" at bounding box center [241, 464] width 12 height 12
checkbox input "false"
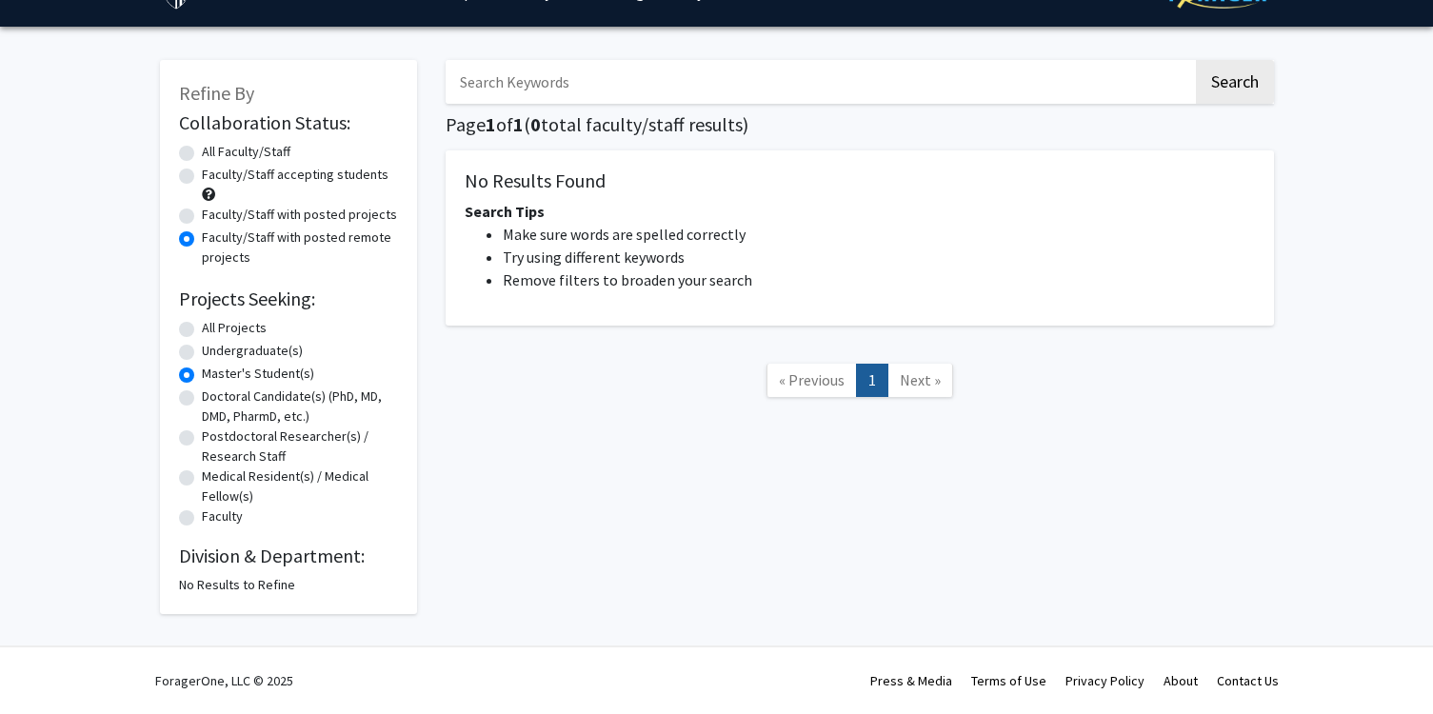
scroll to position [40, 0]
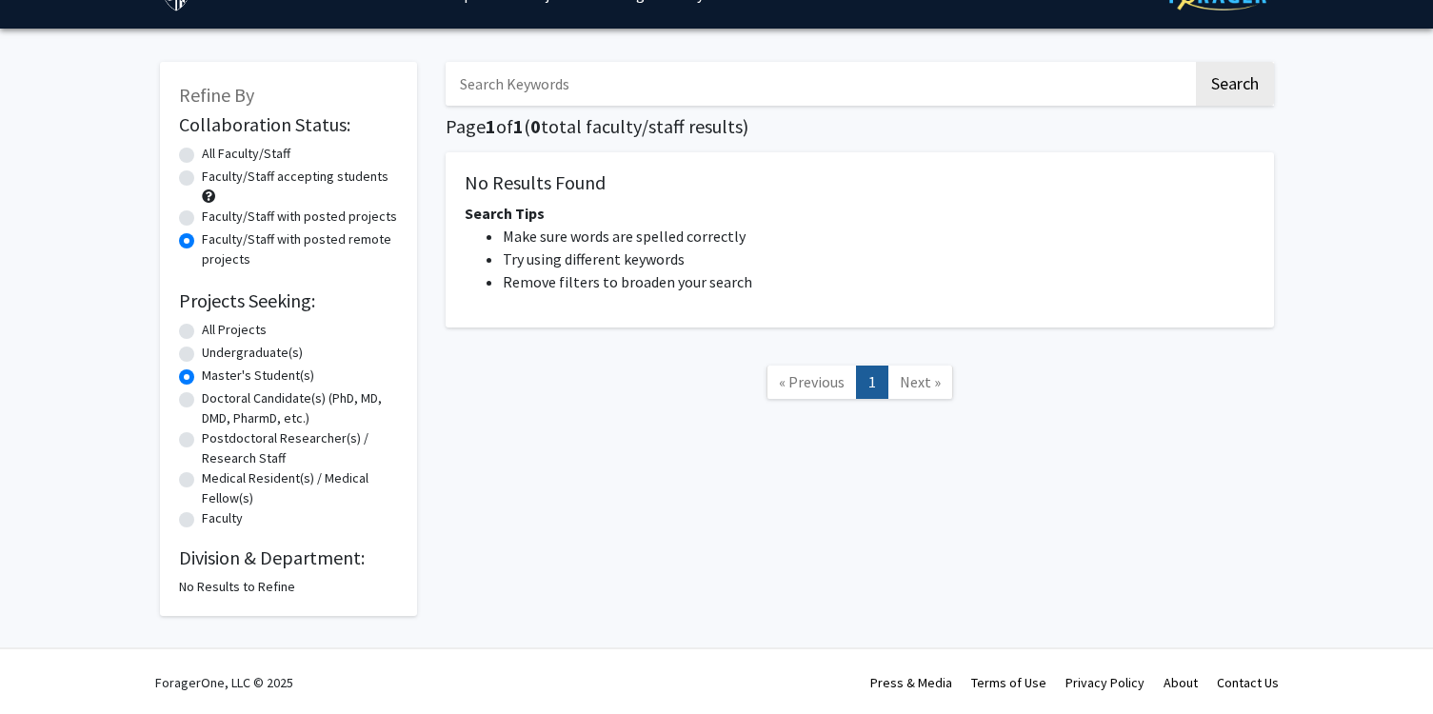
click at [202, 148] on label "All Faculty/Staff" at bounding box center [246, 154] width 89 height 20
click at [202, 148] on input "All Faculty/Staff" at bounding box center [208, 150] width 12 height 12
radio input "true"
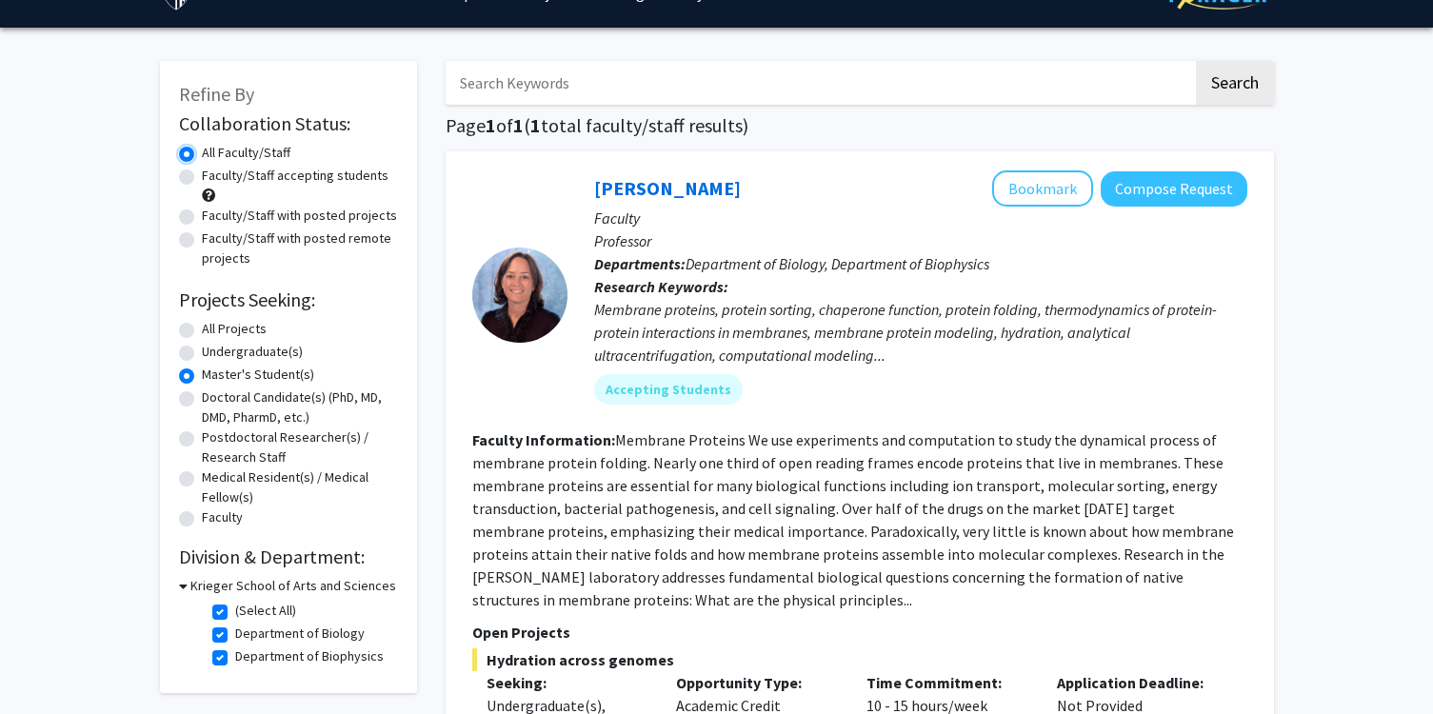
scroll to position [30, 0]
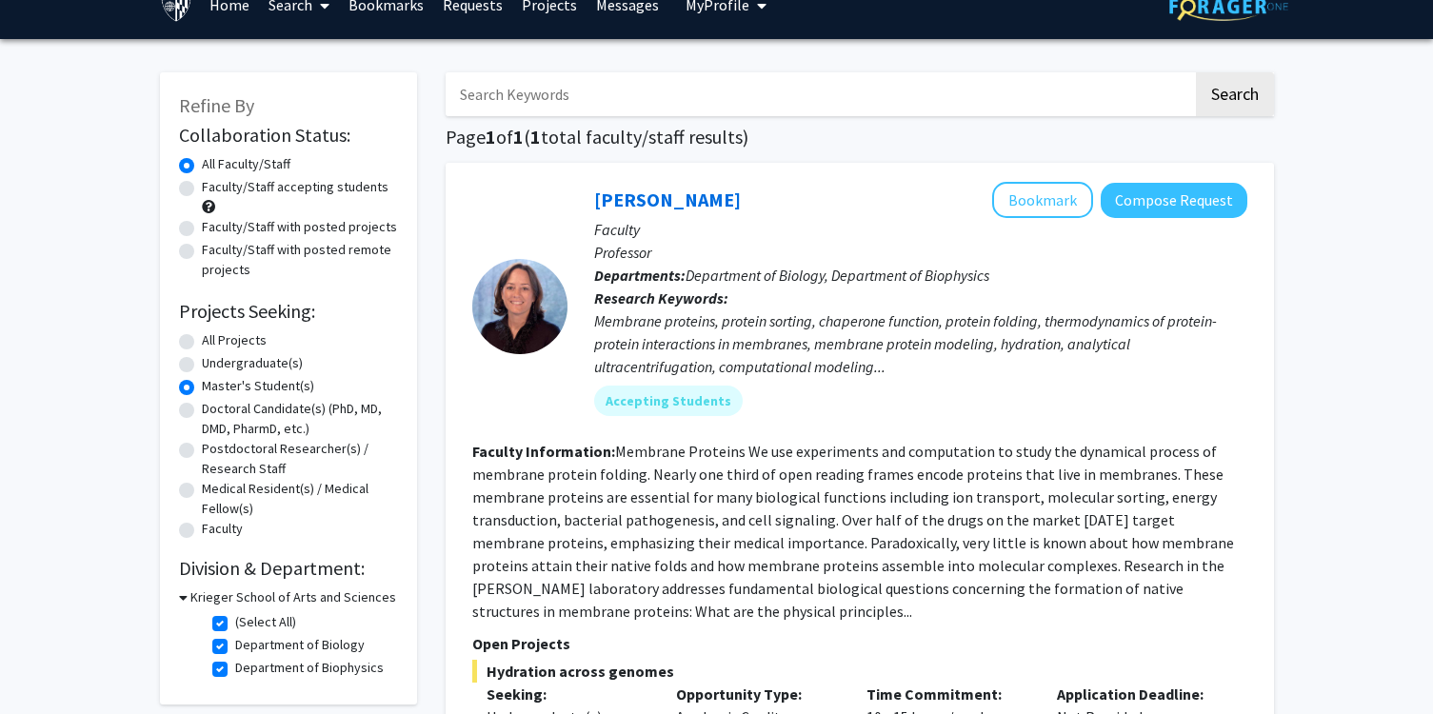
click at [235, 623] on label "(Select All)" at bounding box center [265, 622] width 61 height 20
click at [235, 623] on input "(Select All)" at bounding box center [241, 618] width 12 height 12
checkbox input "false"
